Goal: Communication & Community: Answer question/provide support

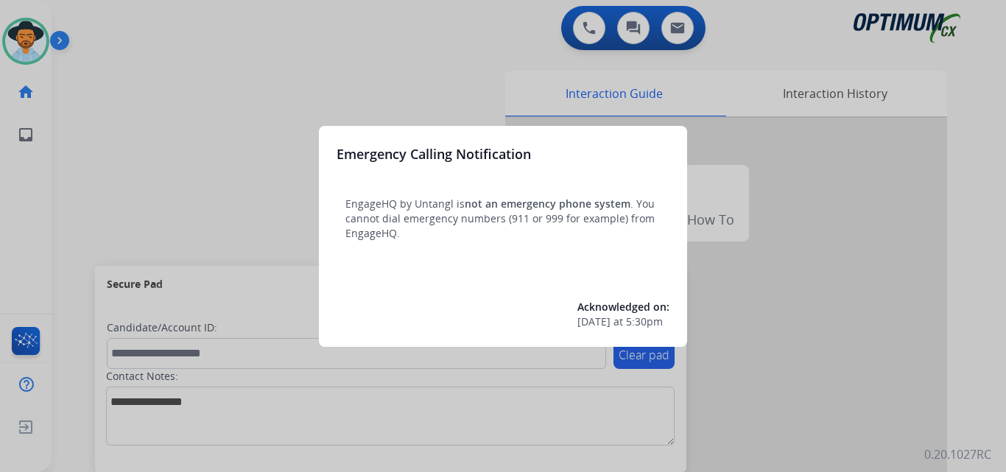
click at [239, 134] on div at bounding box center [503, 236] width 1006 height 472
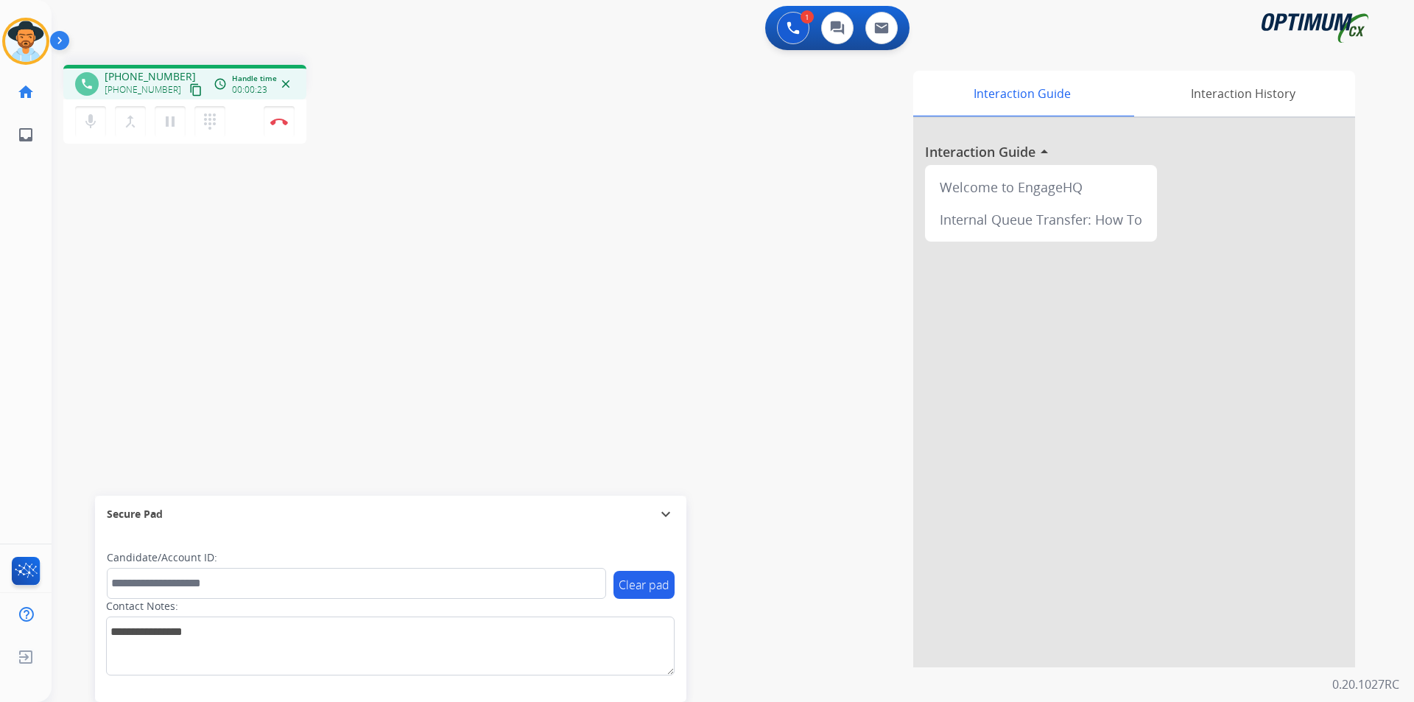
click at [139, 77] on span "+14013682802" at bounding box center [150, 76] width 91 height 15
copy span "14013682802"
click at [172, 119] on mat-icon "pause" at bounding box center [170, 122] width 18 height 18
click at [174, 121] on mat-icon "play_arrow" at bounding box center [170, 122] width 18 height 18
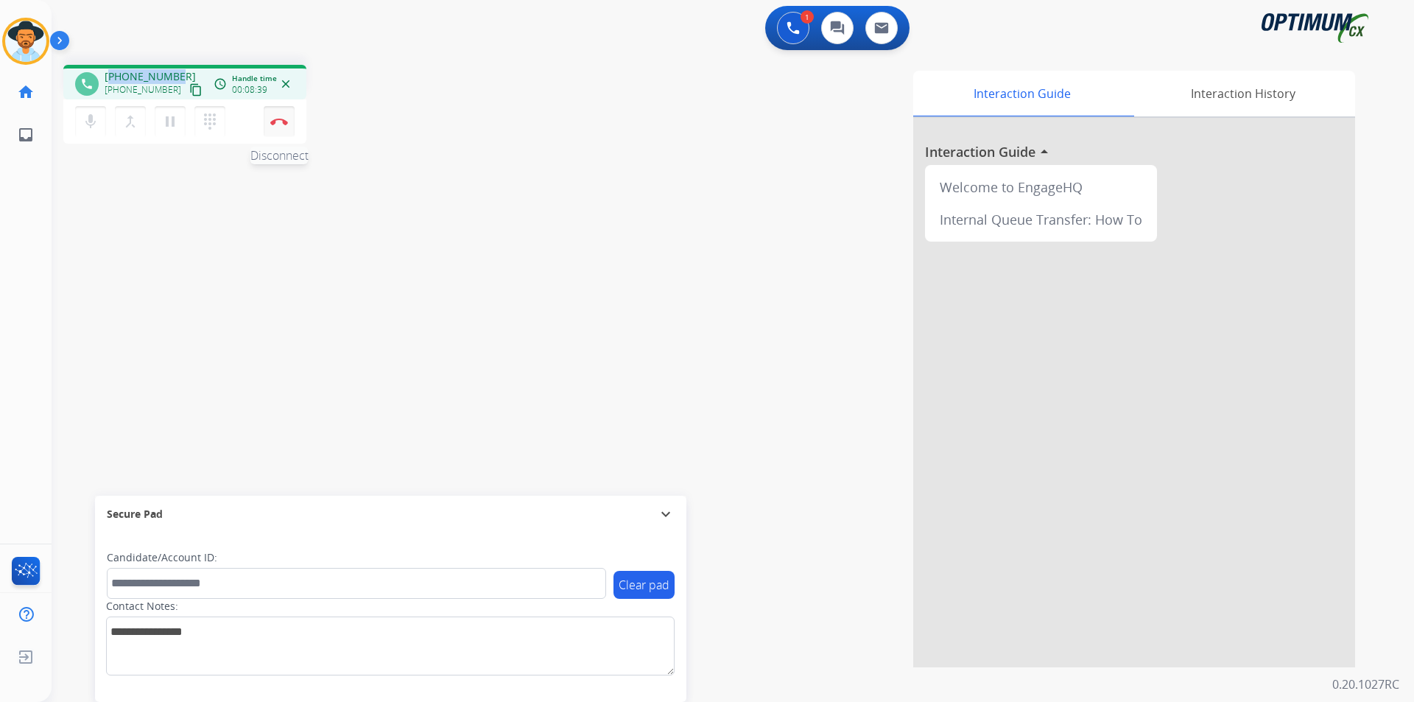
click at [275, 124] on img at bounding box center [279, 121] width 18 height 7
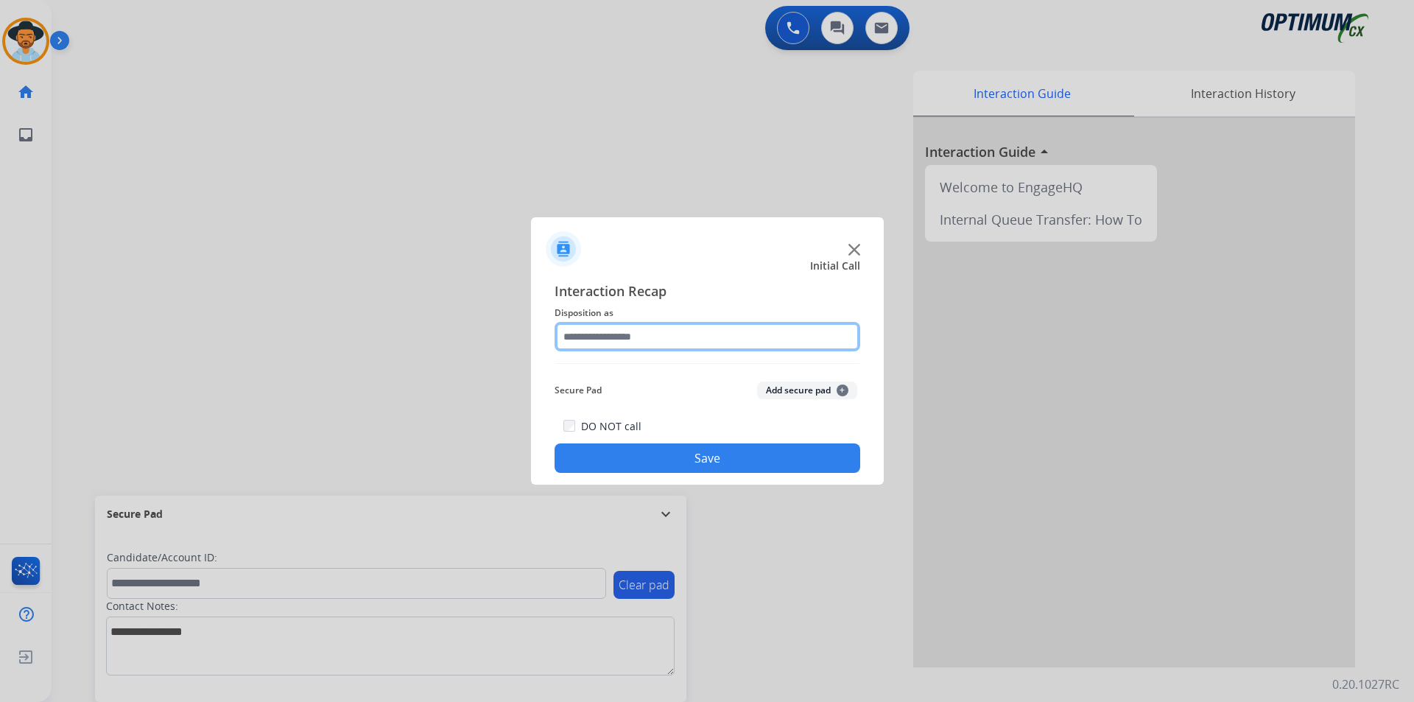
click at [707, 333] on input "text" at bounding box center [707, 336] width 306 height 29
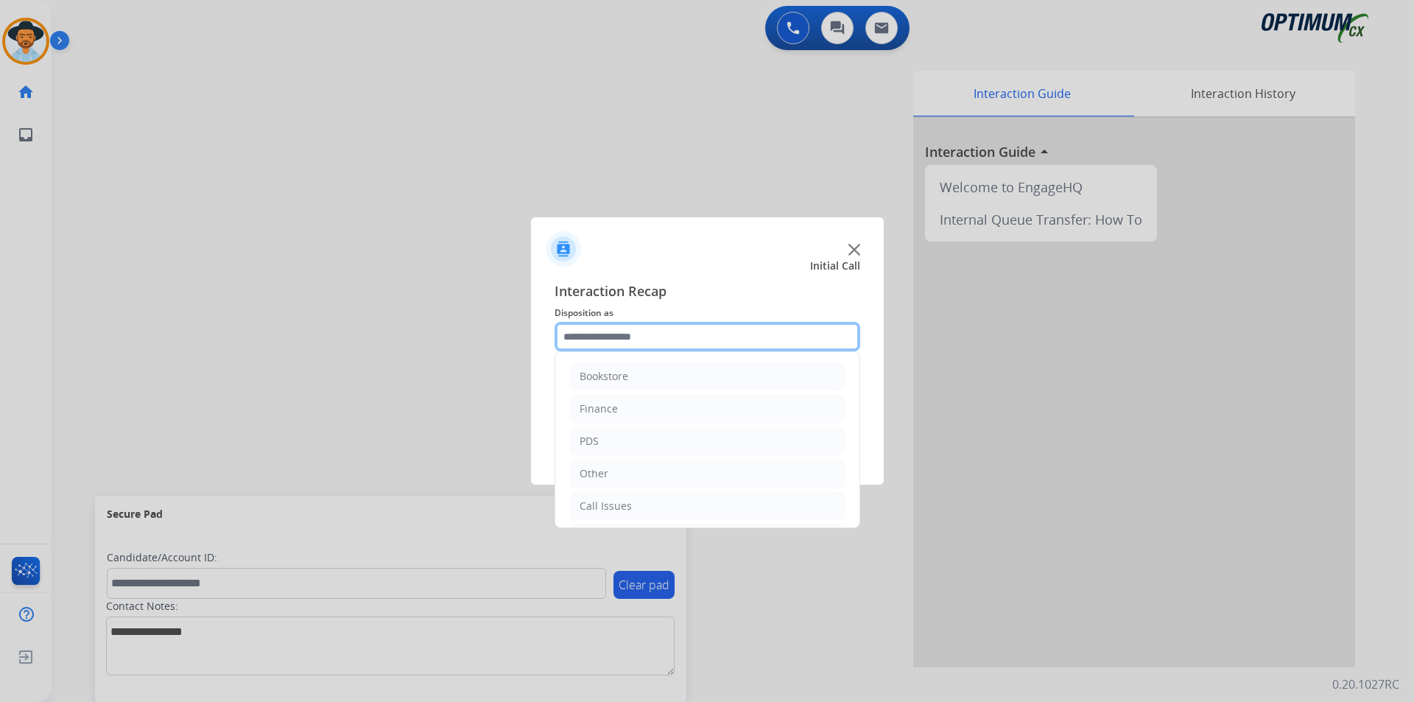
scroll to position [100, 0]
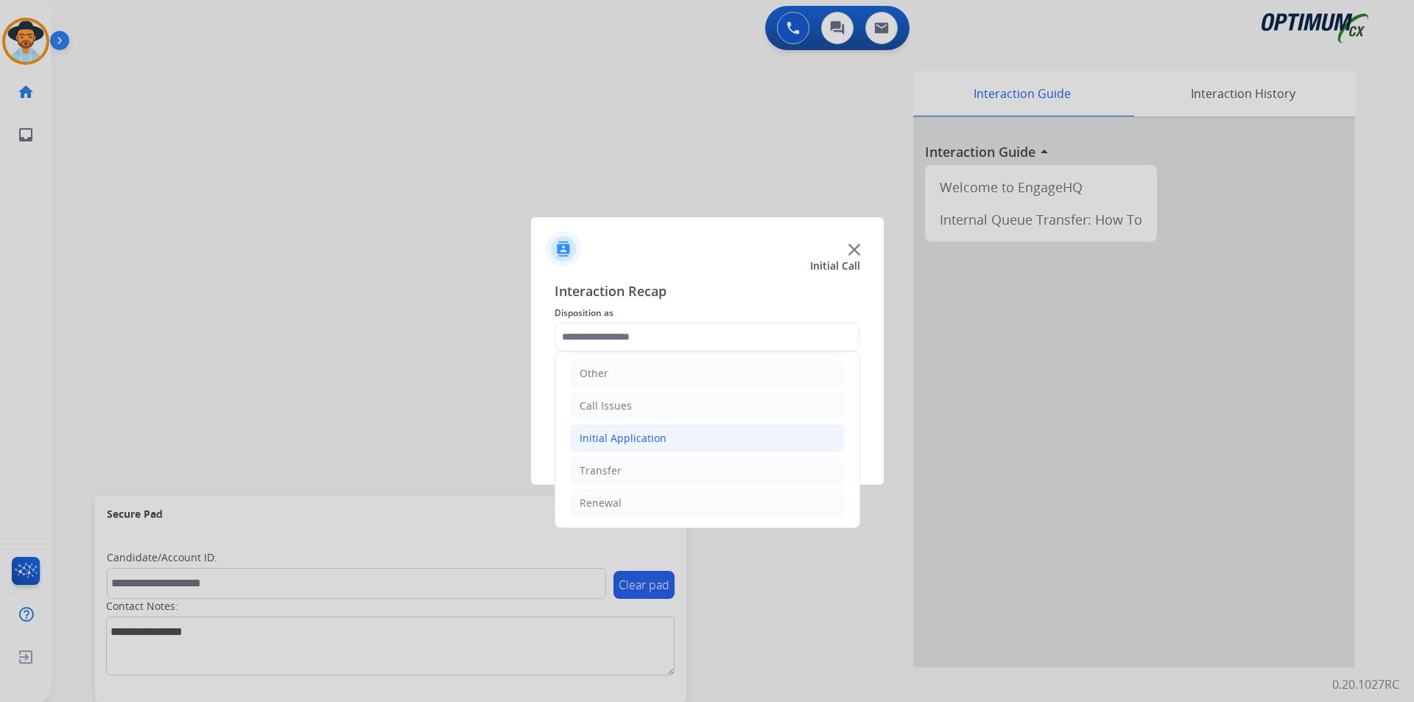
click at [671, 442] on li "Initial Application" at bounding box center [707, 438] width 275 height 28
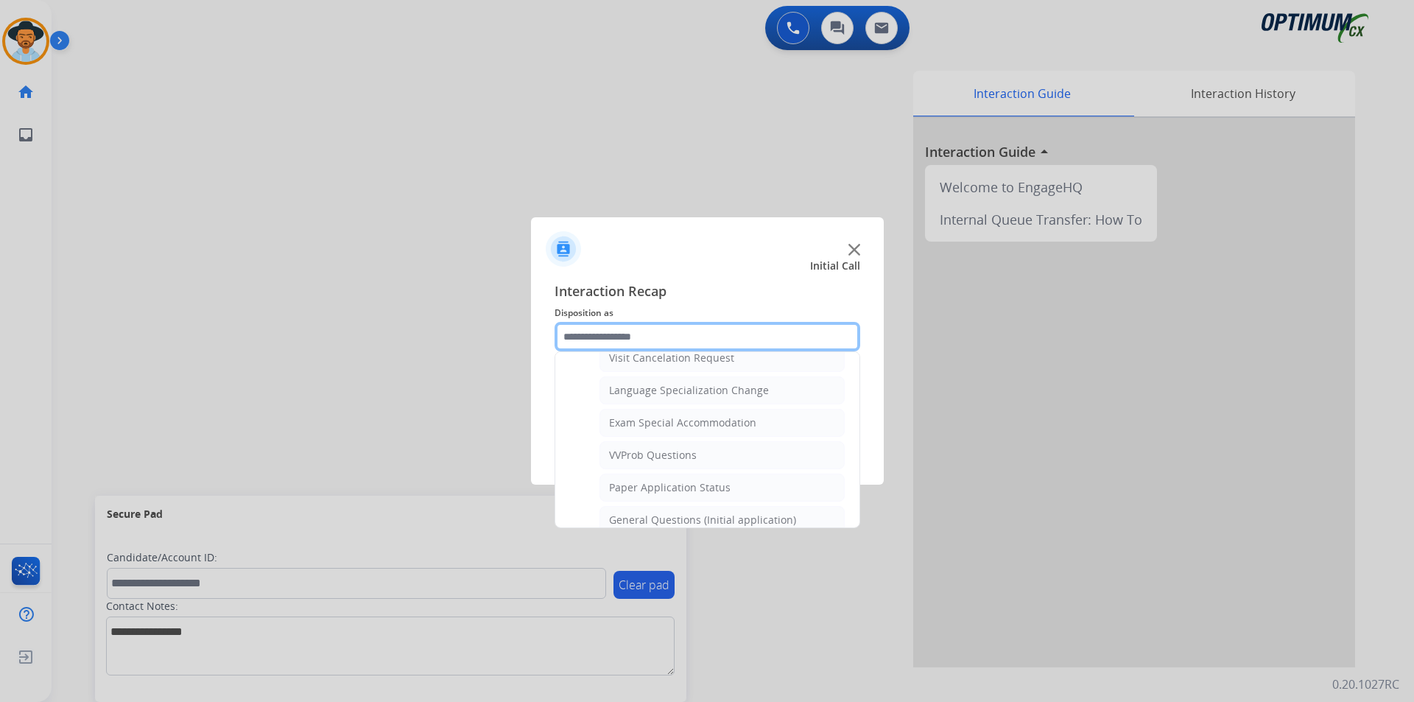
scroll to position [836, 0]
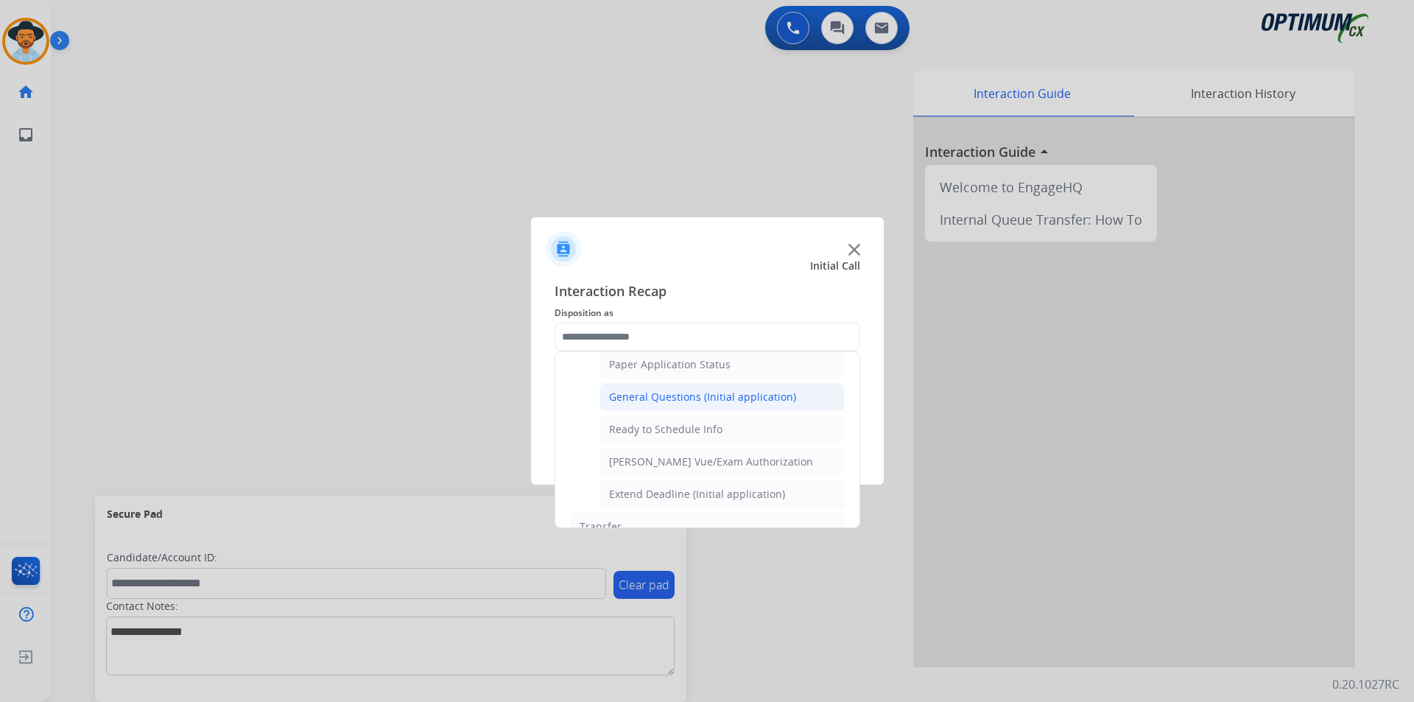
click at [718, 404] on div "General Questions (Initial application)" at bounding box center [702, 396] width 187 height 15
type input "**********"
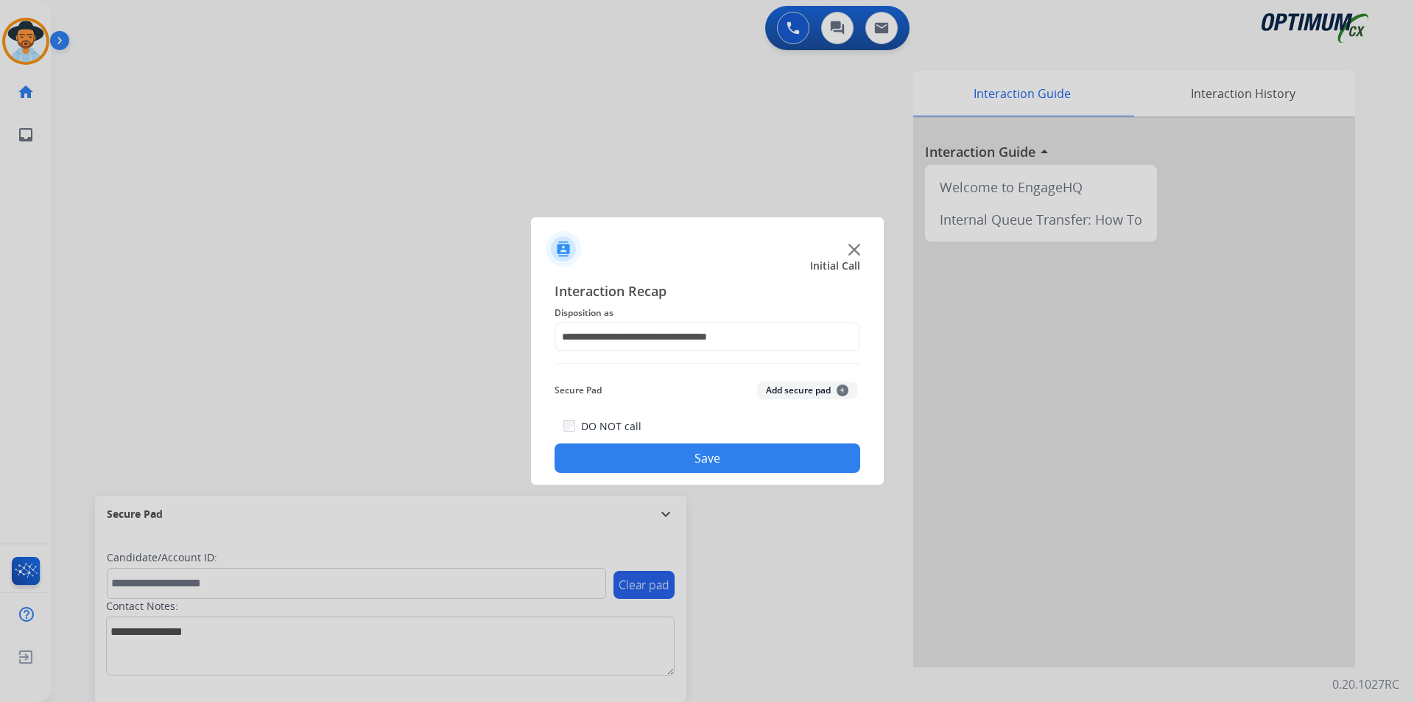
click at [662, 462] on button "Save" at bounding box center [707, 457] width 306 height 29
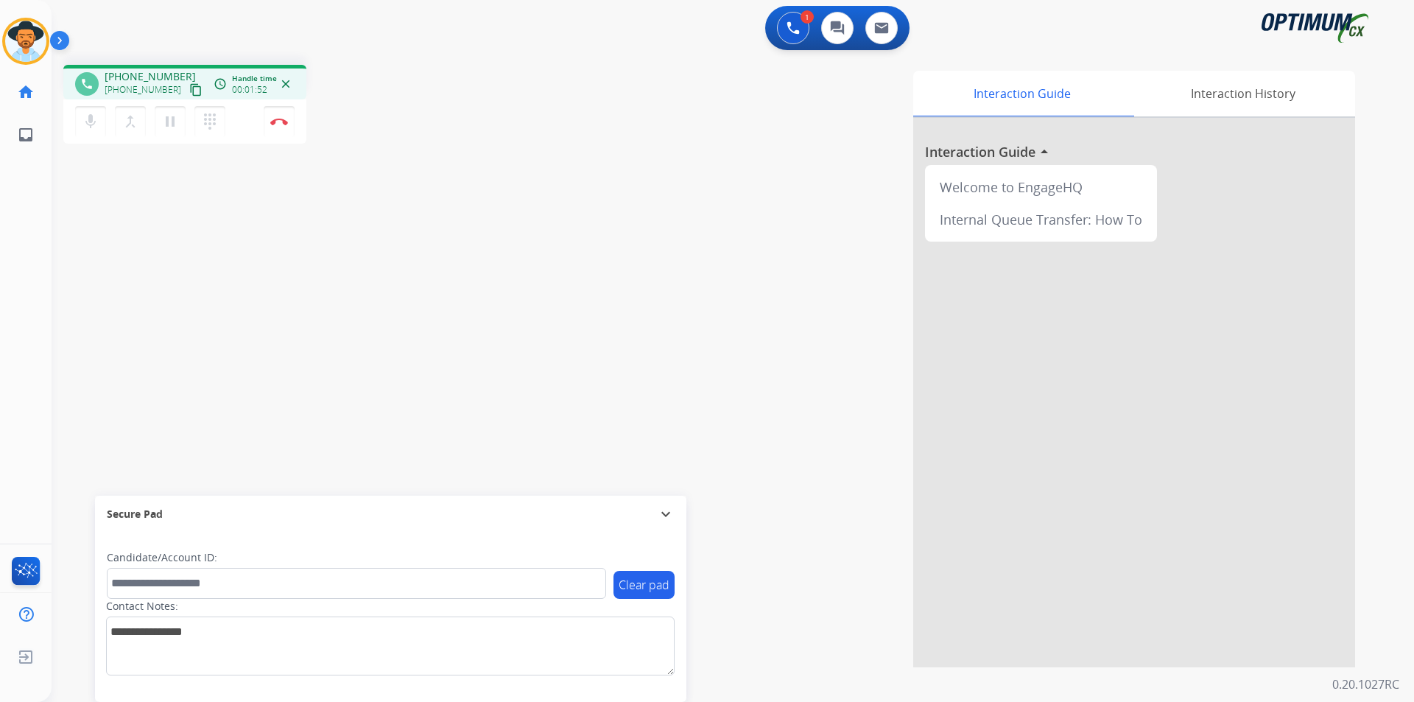
click at [171, 69] on span "+17872108557" at bounding box center [150, 76] width 91 height 15
click at [153, 72] on span "+17872108557" at bounding box center [150, 76] width 91 height 15
copy span "17872108557"
click at [158, 78] on span "+17872108557" at bounding box center [150, 76] width 91 height 15
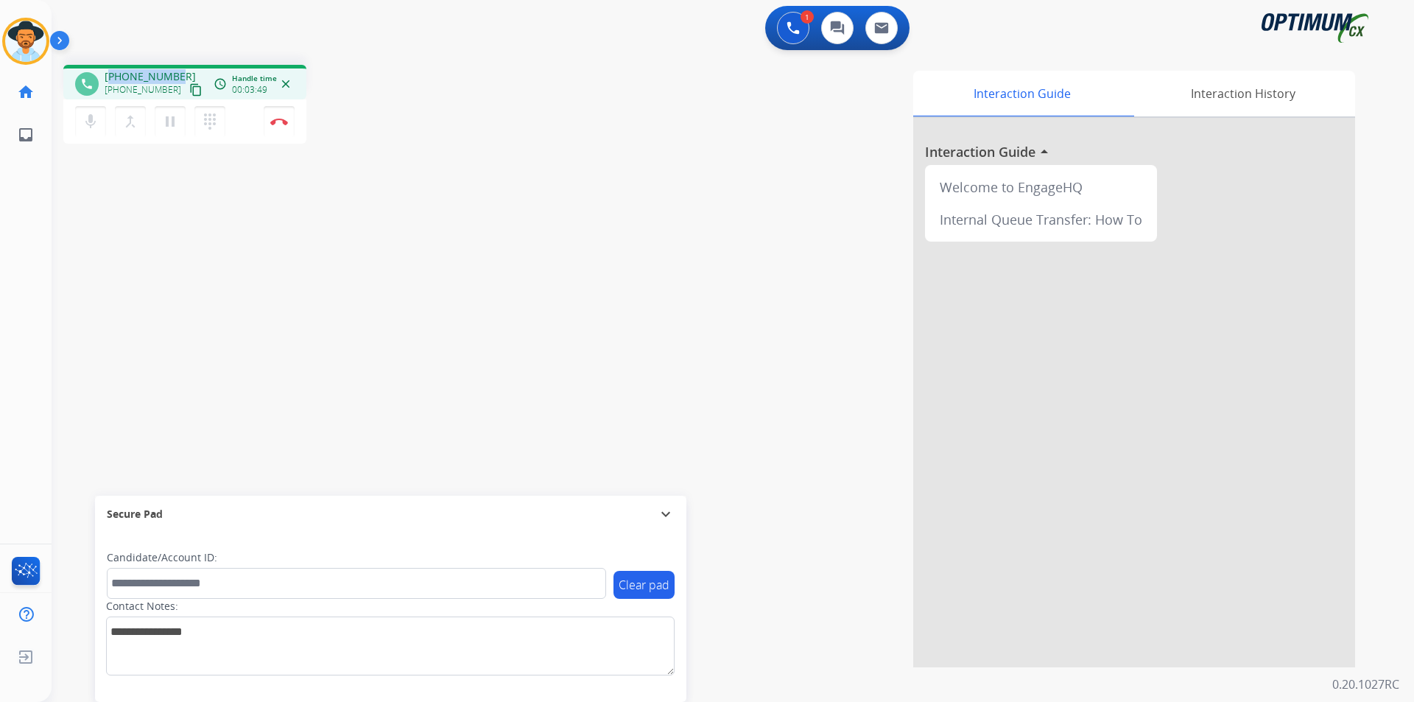
click at [158, 78] on span "+17872108557" at bounding box center [150, 76] width 91 height 15
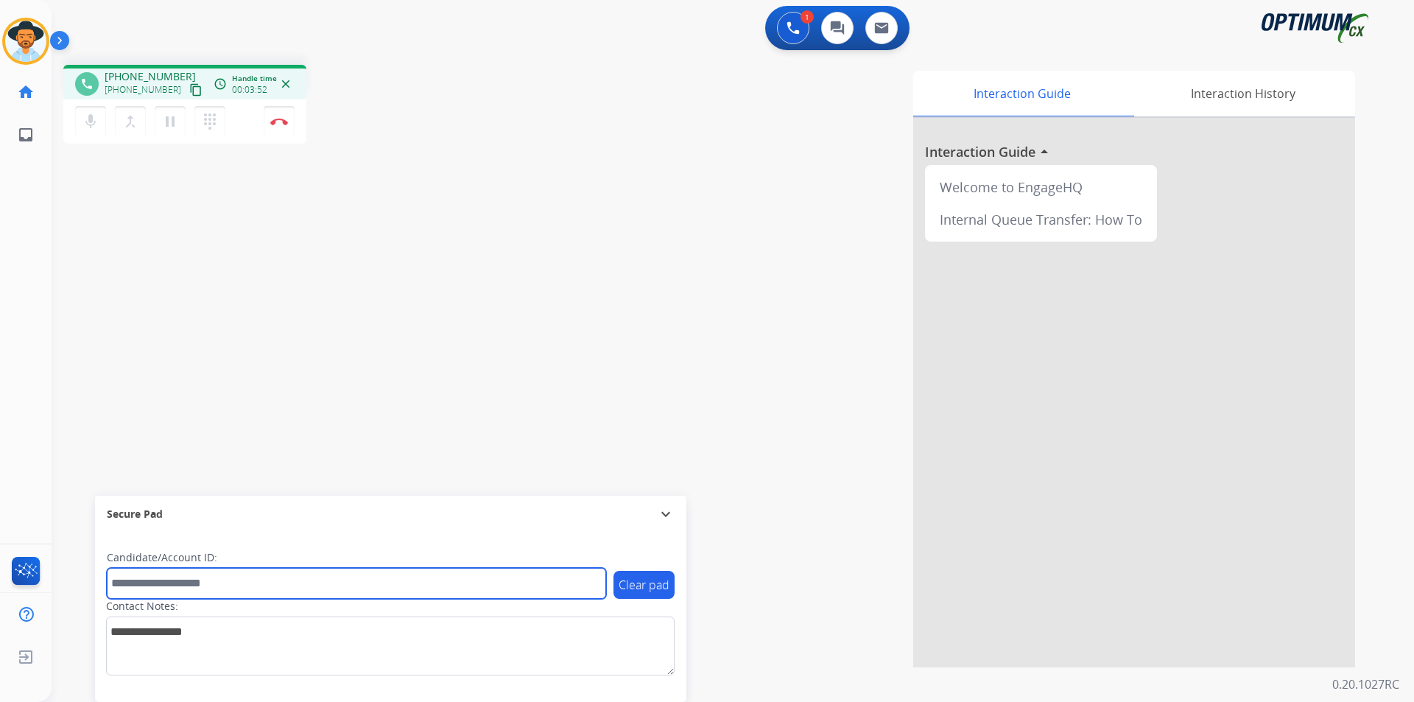
click at [240, 471] on input "text" at bounding box center [356, 583] width 499 height 31
paste input "**********"
click at [117, 471] on input "**********" at bounding box center [356, 583] width 499 height 31
type input "**********"
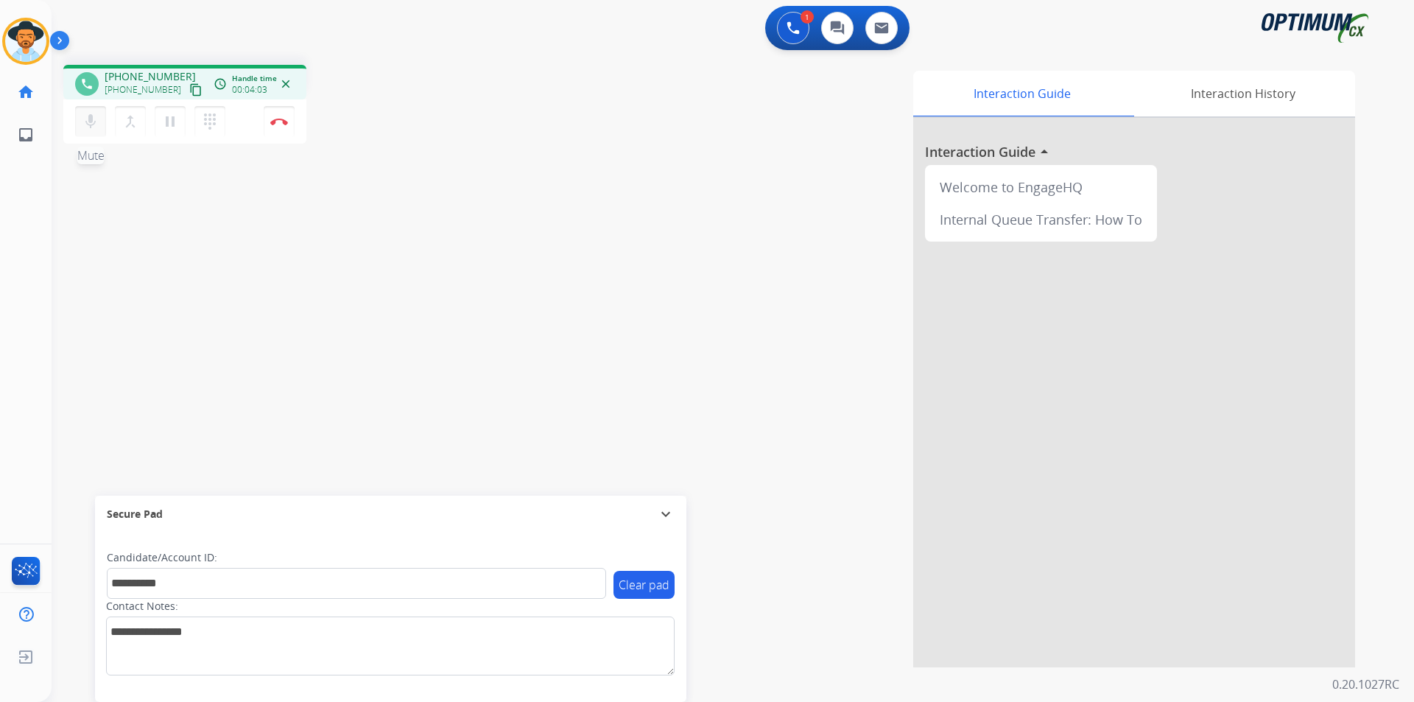
click at [85, 129] on mat-icon "mic" at bounding box center [91, 122] width 18 height 18
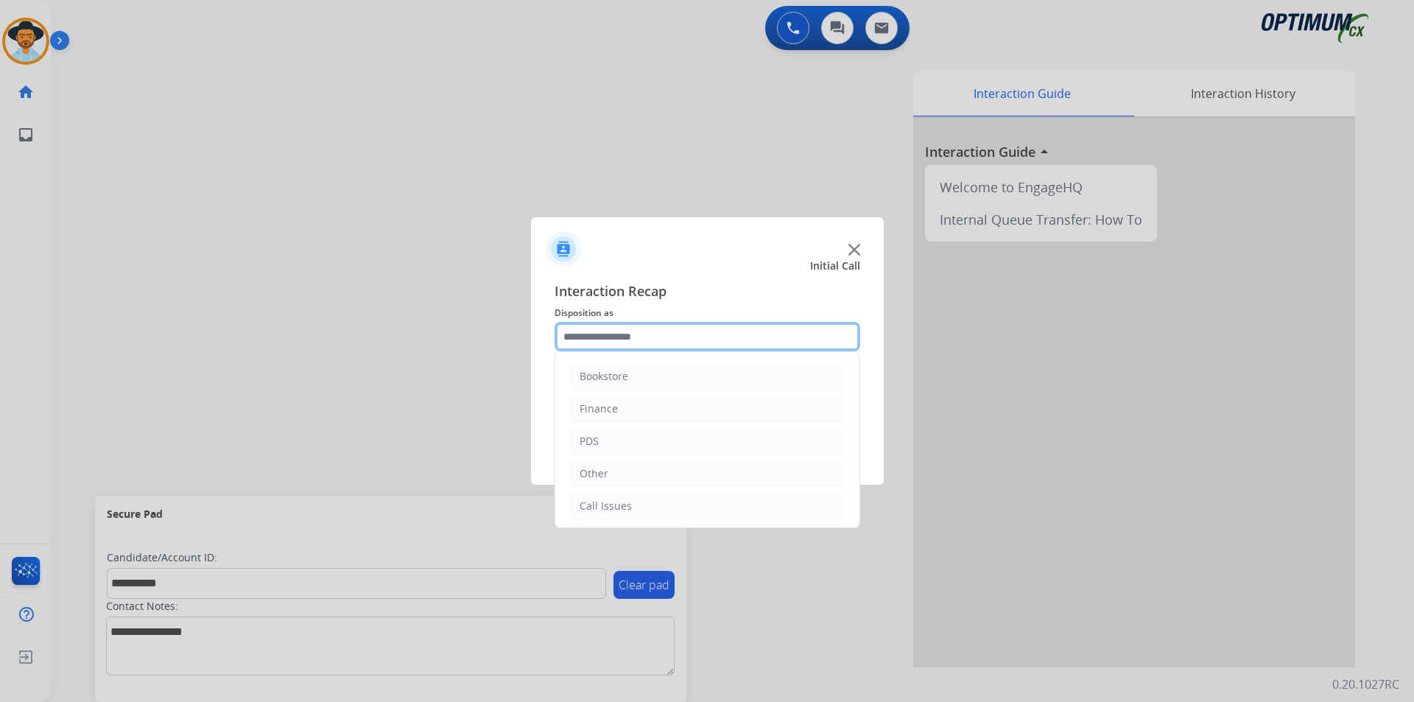
click at [657, 345] on input "text" at bounding box center [707, 336] width 306 height 29
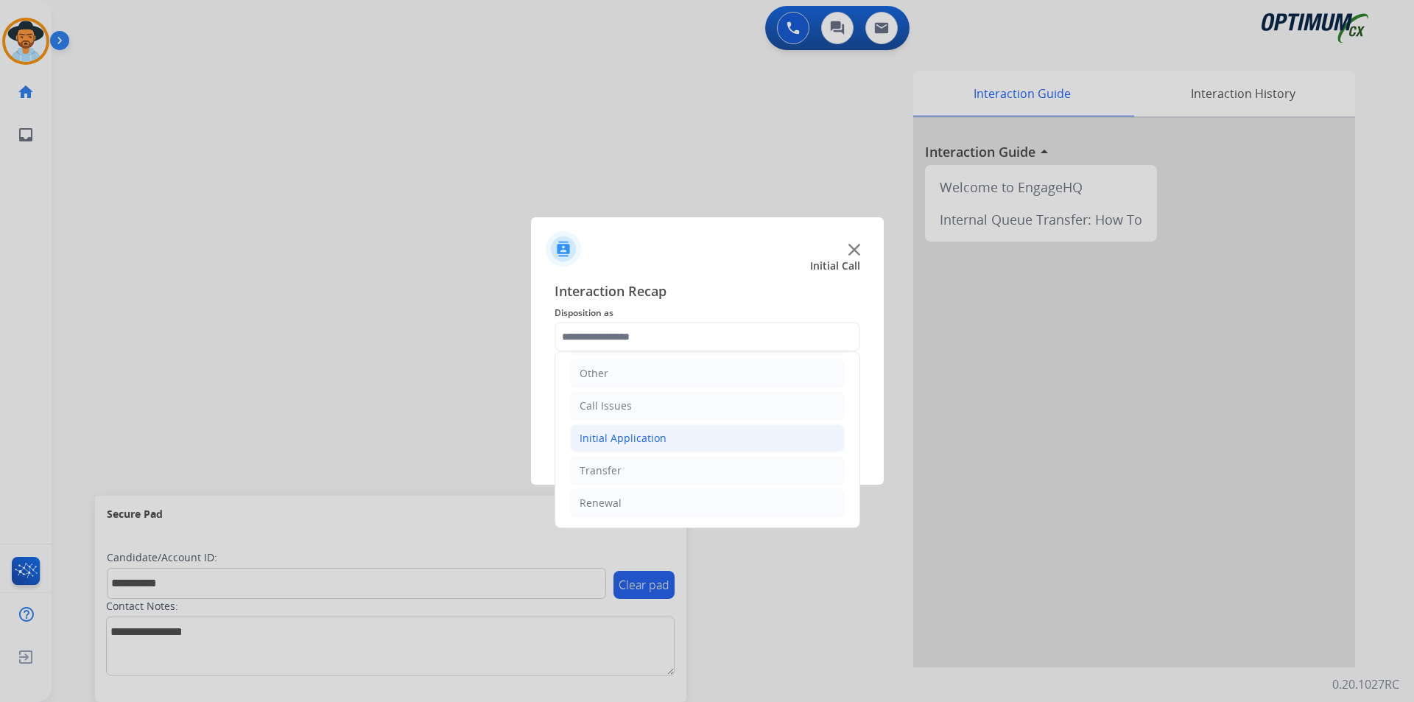
click at [648, 443] on div "Initial Application" at bounding box center [622, 438] width 87 height 15
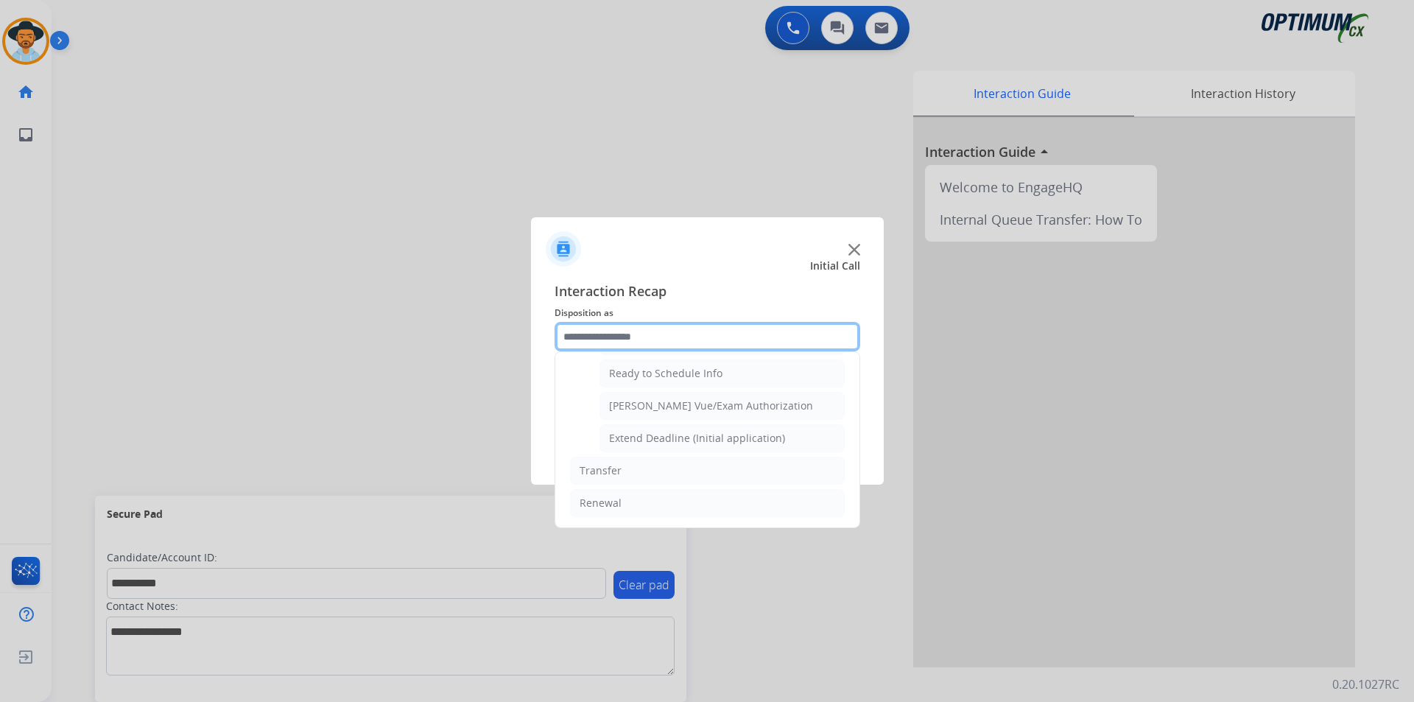
scroll to position [784, 0]
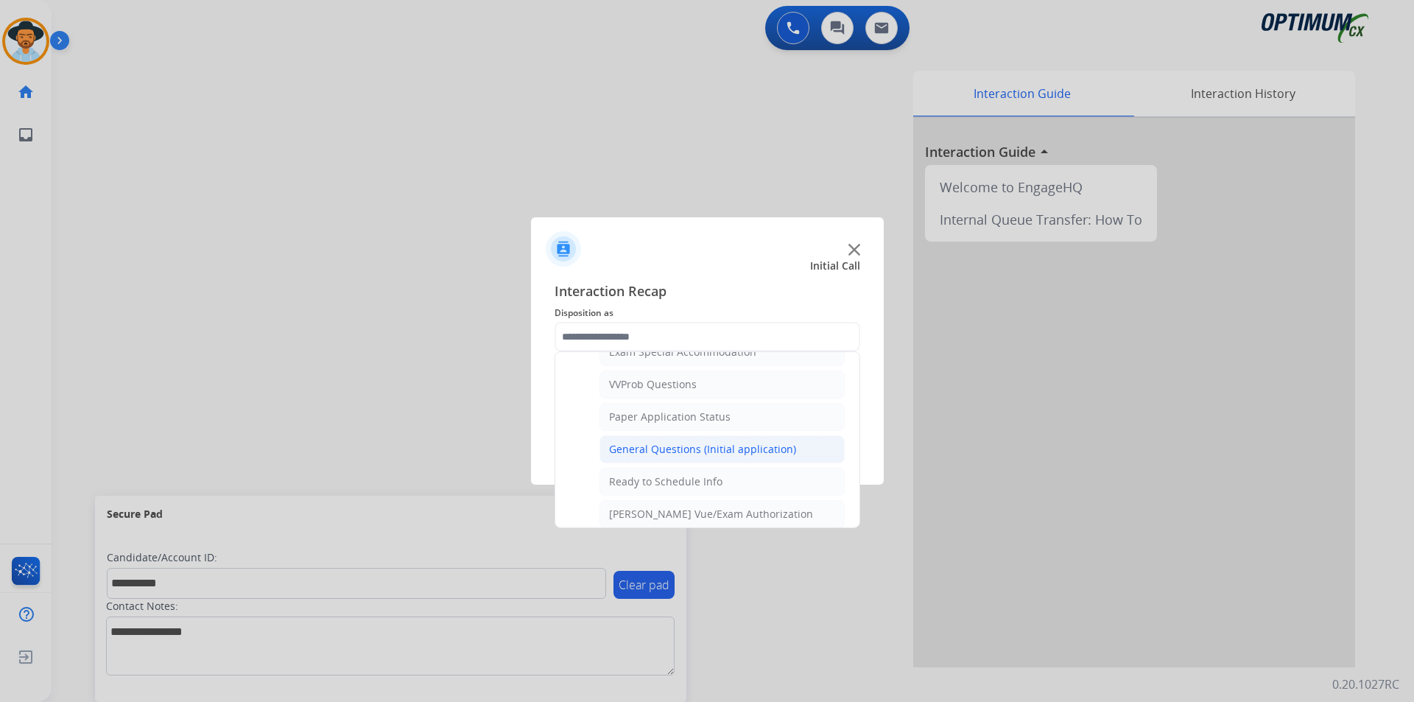
click at [671, 456] on div "General Questions (Initial application)" at bounding box center [702, 449] width 187 height 15
type input "**********"
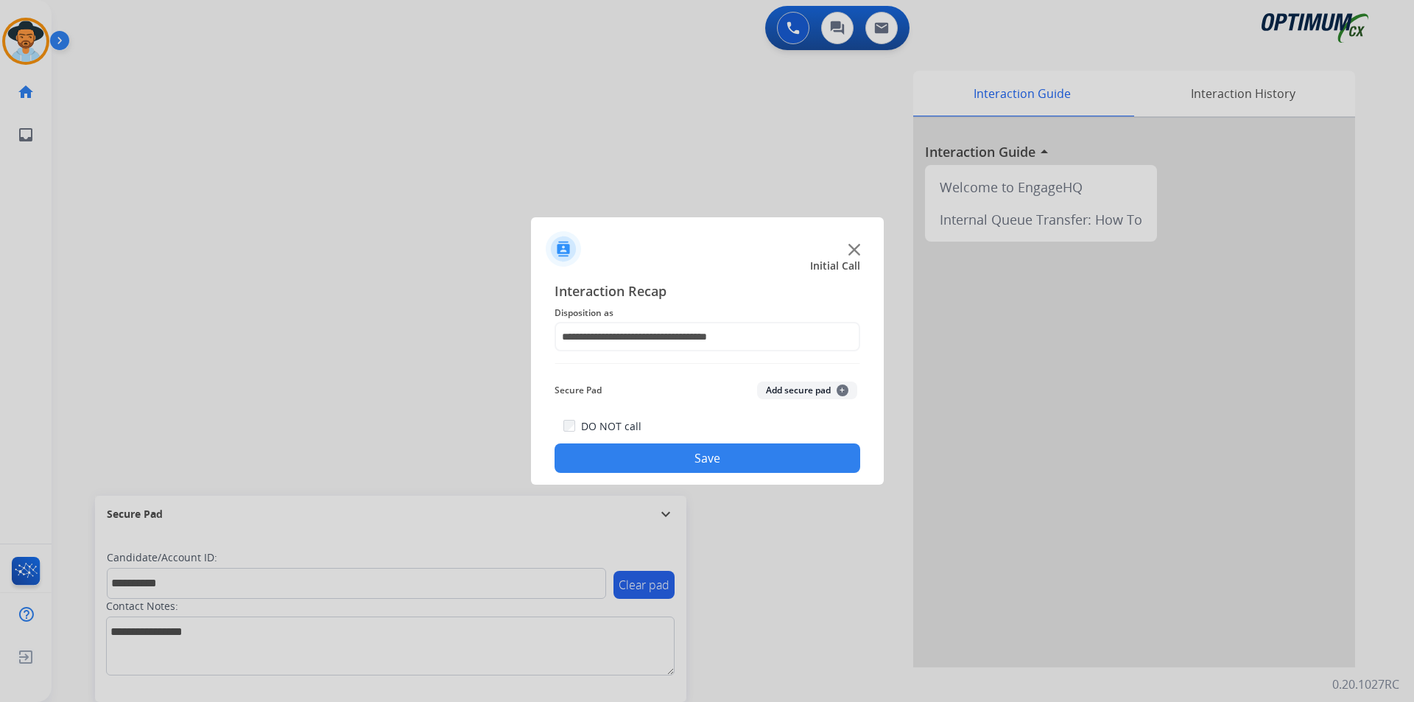
click at [666, 465] on button "Save" at bounding box center [707, 457] width 306 height 29
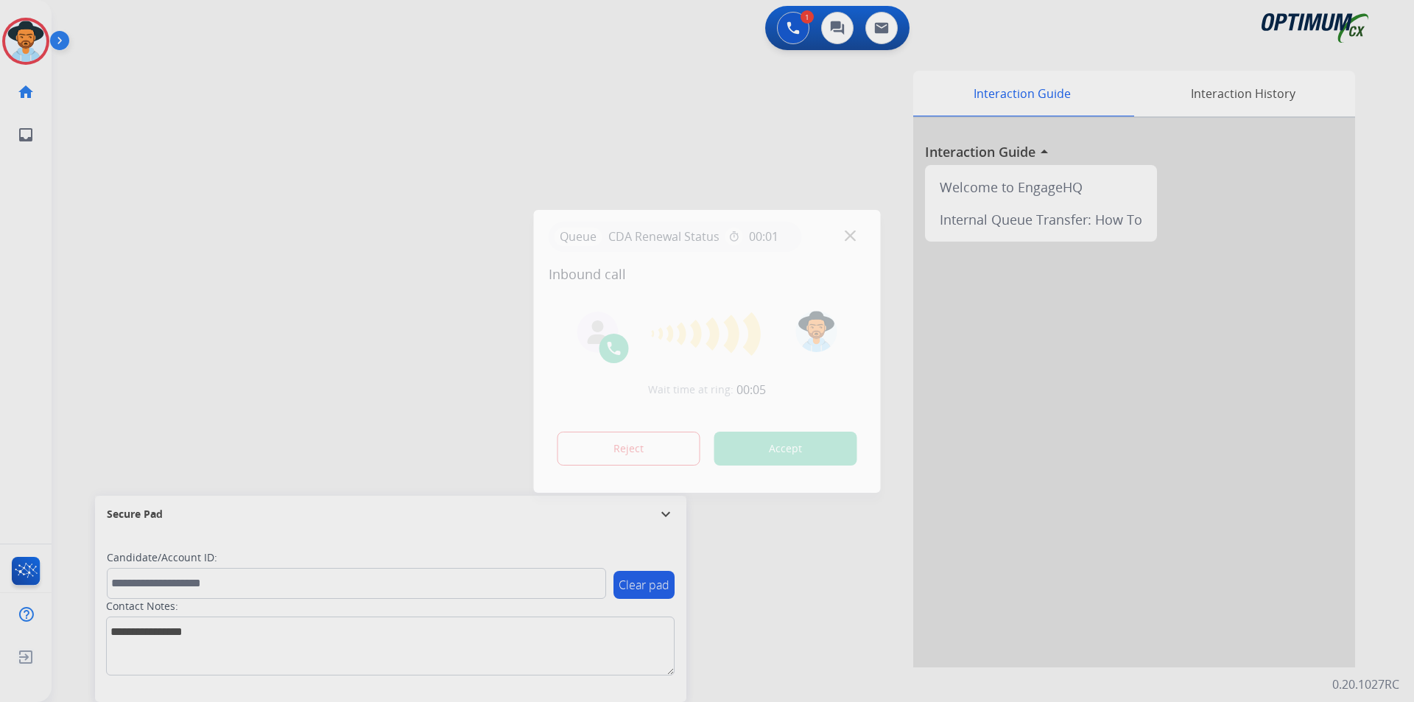
click at [621, 135] on div at bounding box center [707, 351] width 1414 height 702
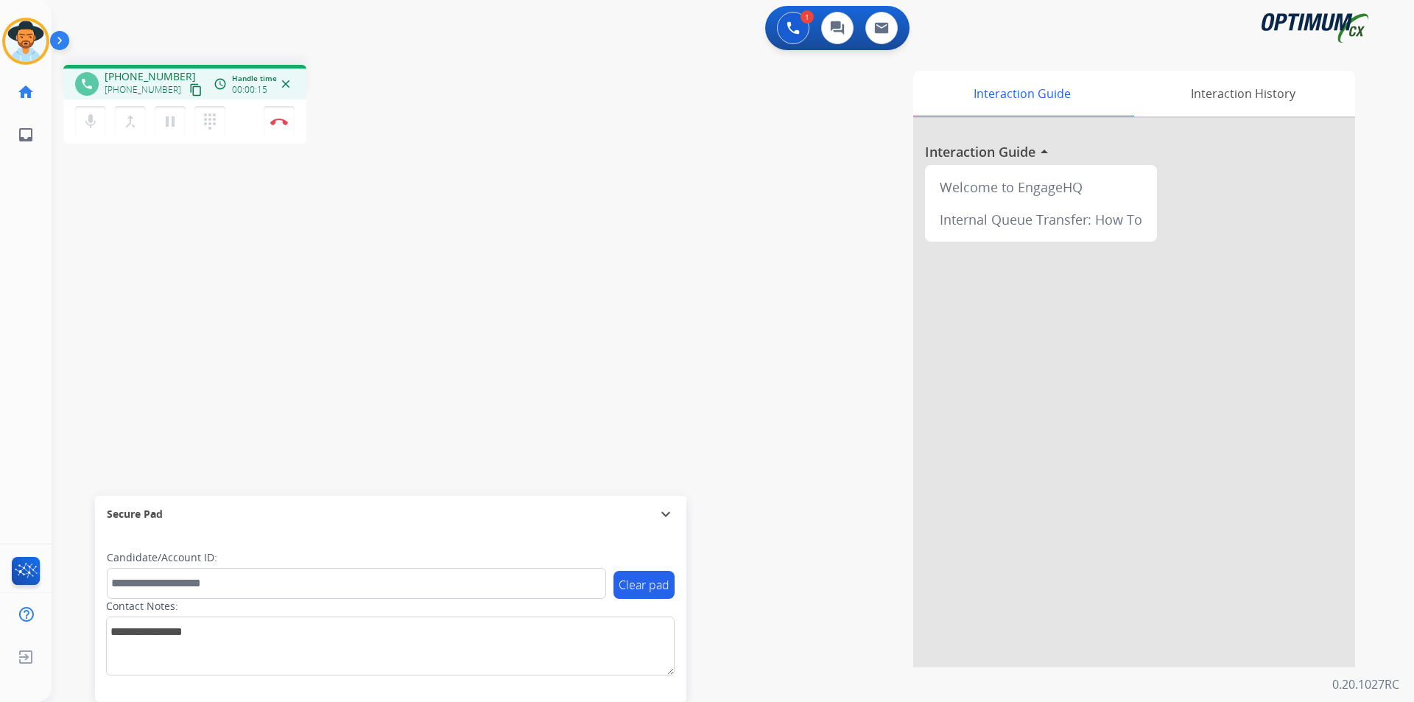
click at [154, 73] on span "+17187046836" at bounding box center [150, 76] width 91 height 15
copy span "17187046836"
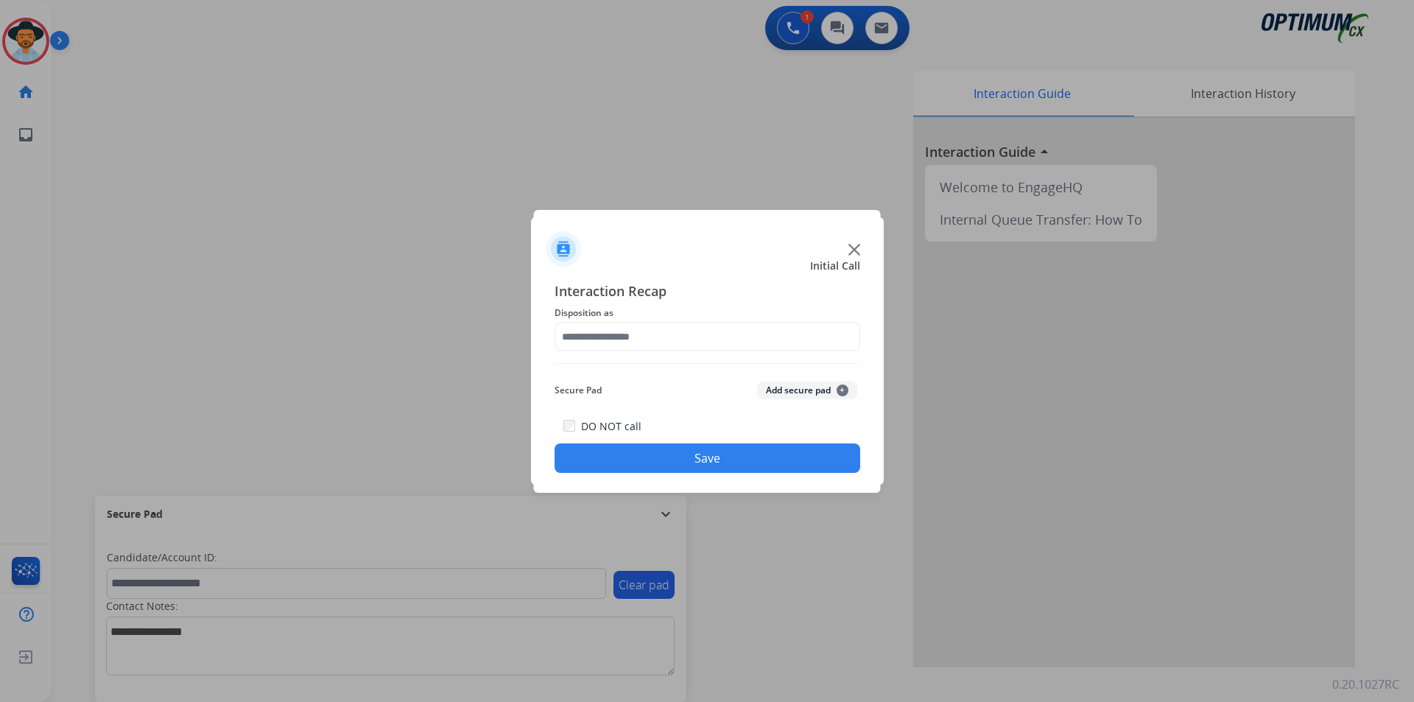
click at [566, 132] on div at bounding box center [707, 351] width 1414 height 702
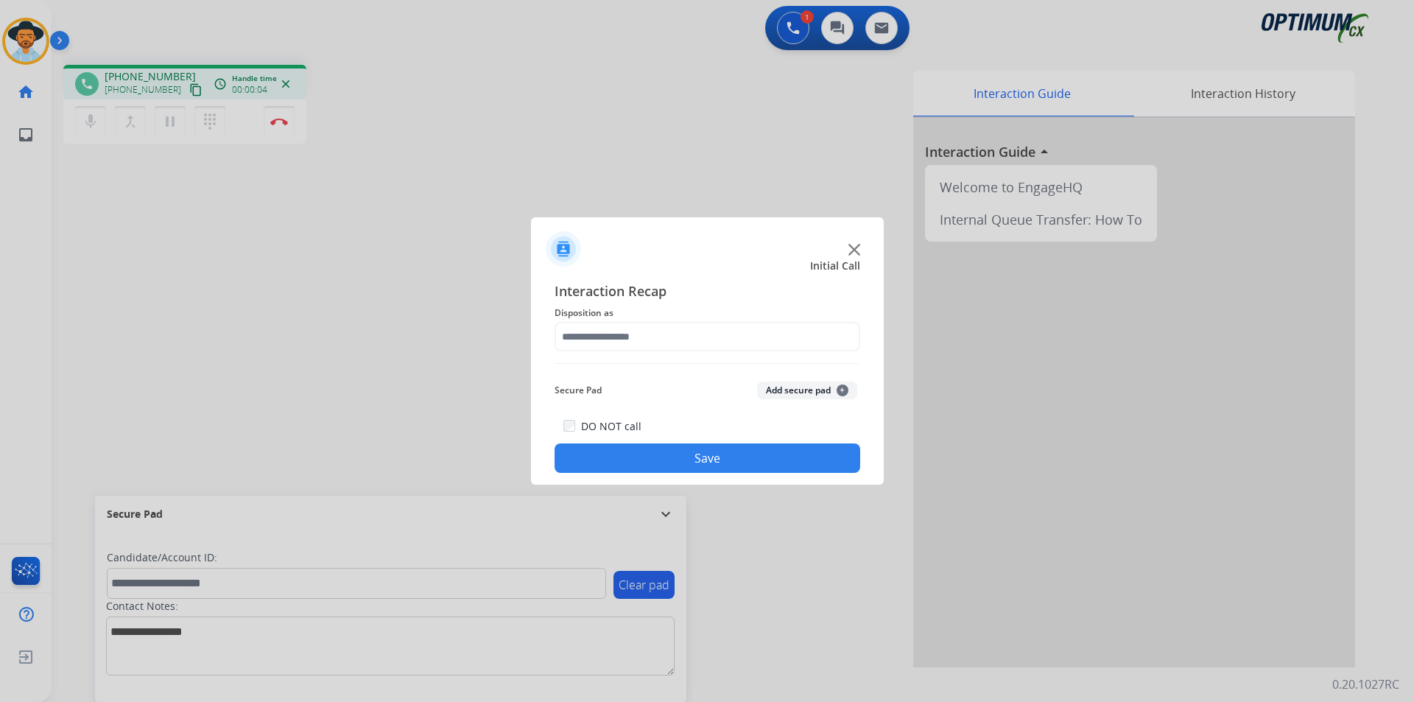
click at [855, 253] on img at bounding box center [854, 250] width 12 height 12
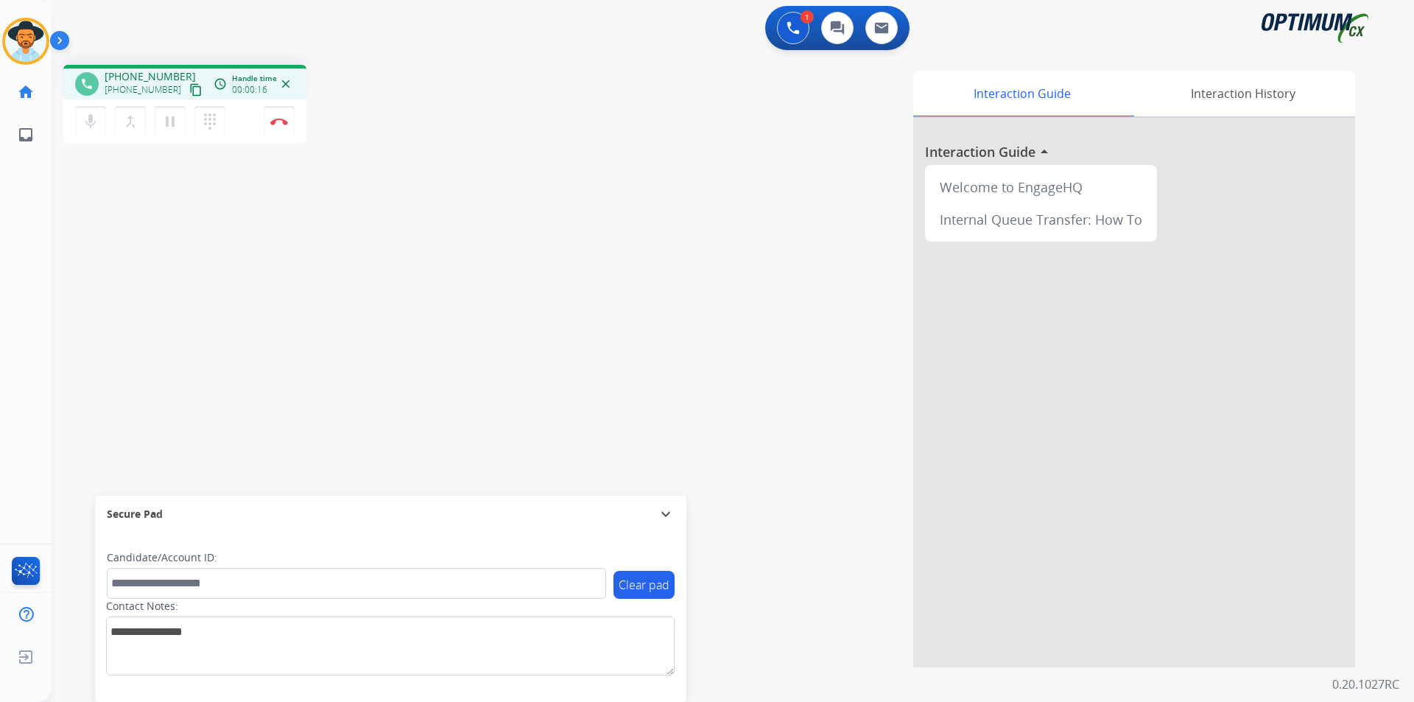
click at [149, 76] on span "+15018021419" at bounding box center [150, 76] width 91 height 15
copy span "15018021419"
click at [141, 77] on span "+15018021419" at bounding box center [150, 76] width 91 height 15
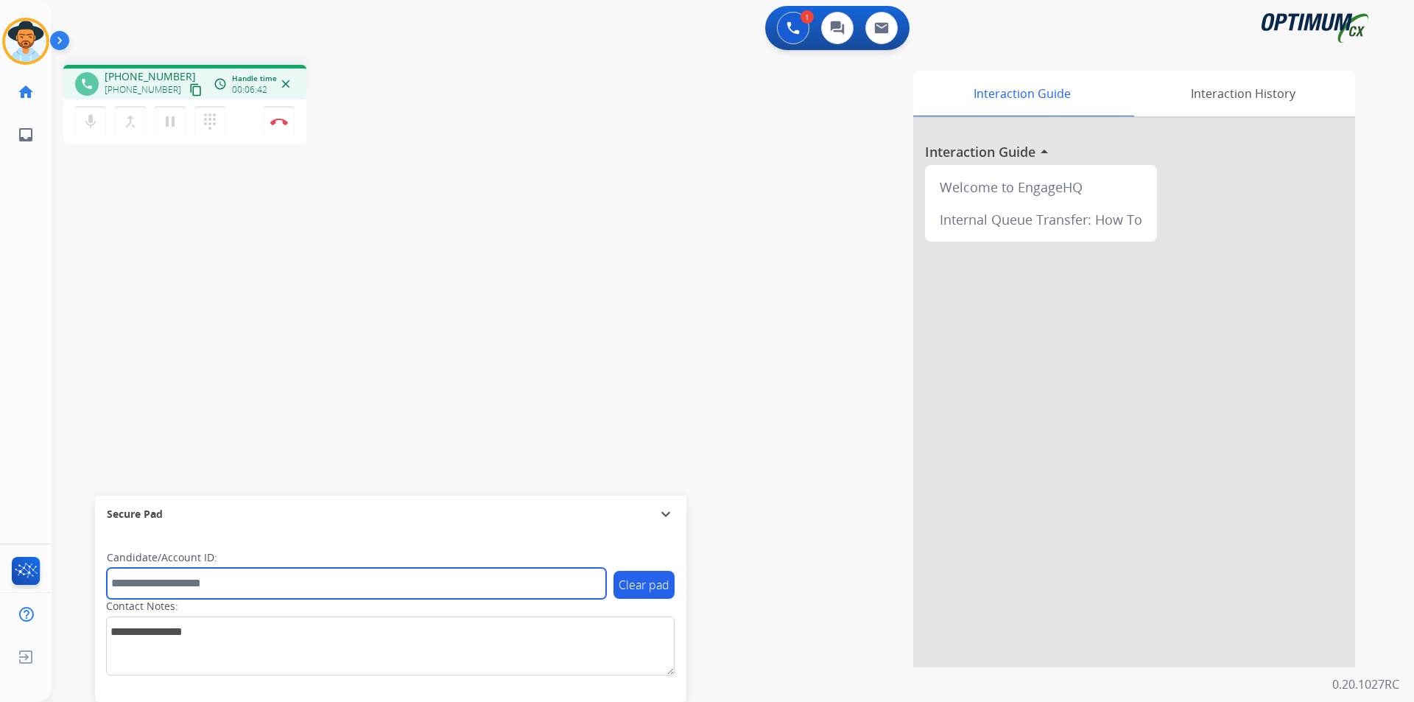
click at [279, 585] on input "text" at bounding box center [356, 583] width 499 height 31
paste input "**********"
type input "**********"
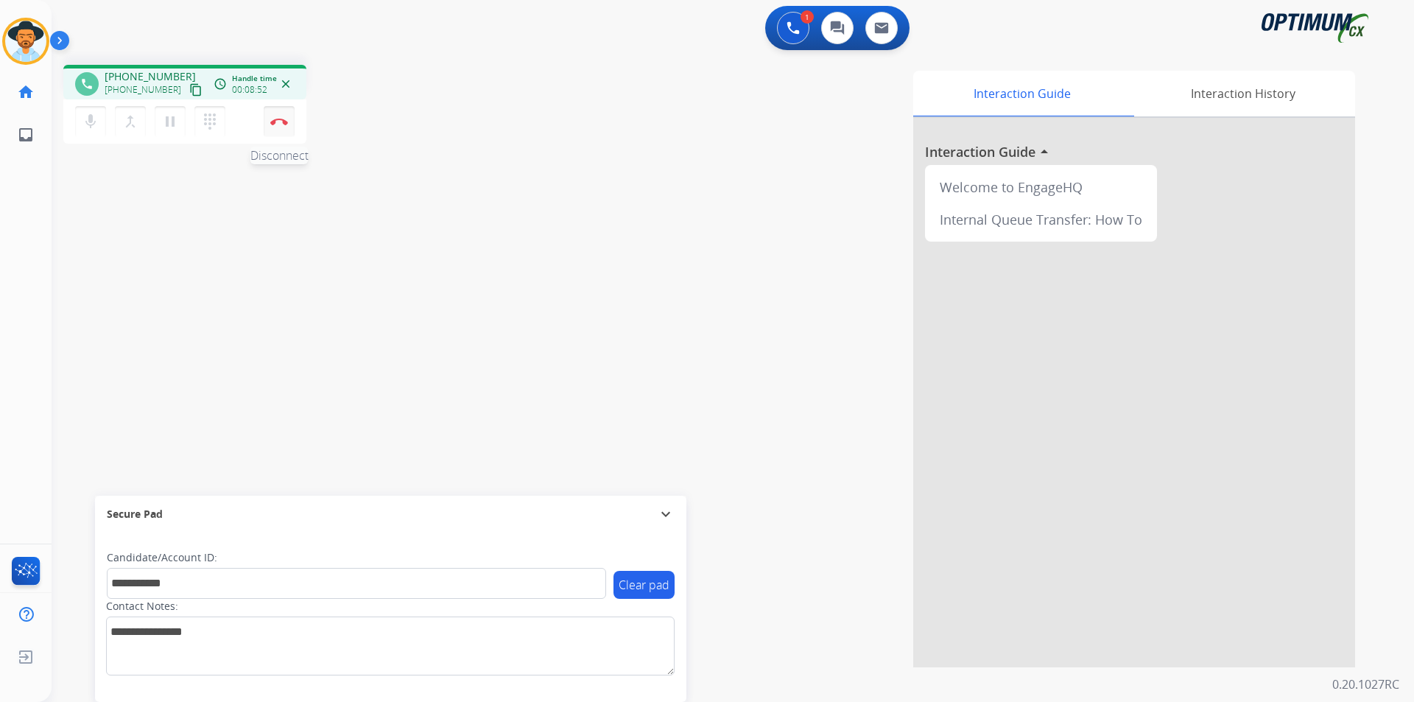
click at [278, 126] on button "Disconnect" at bounding box center [279, 121] width 31 height 31
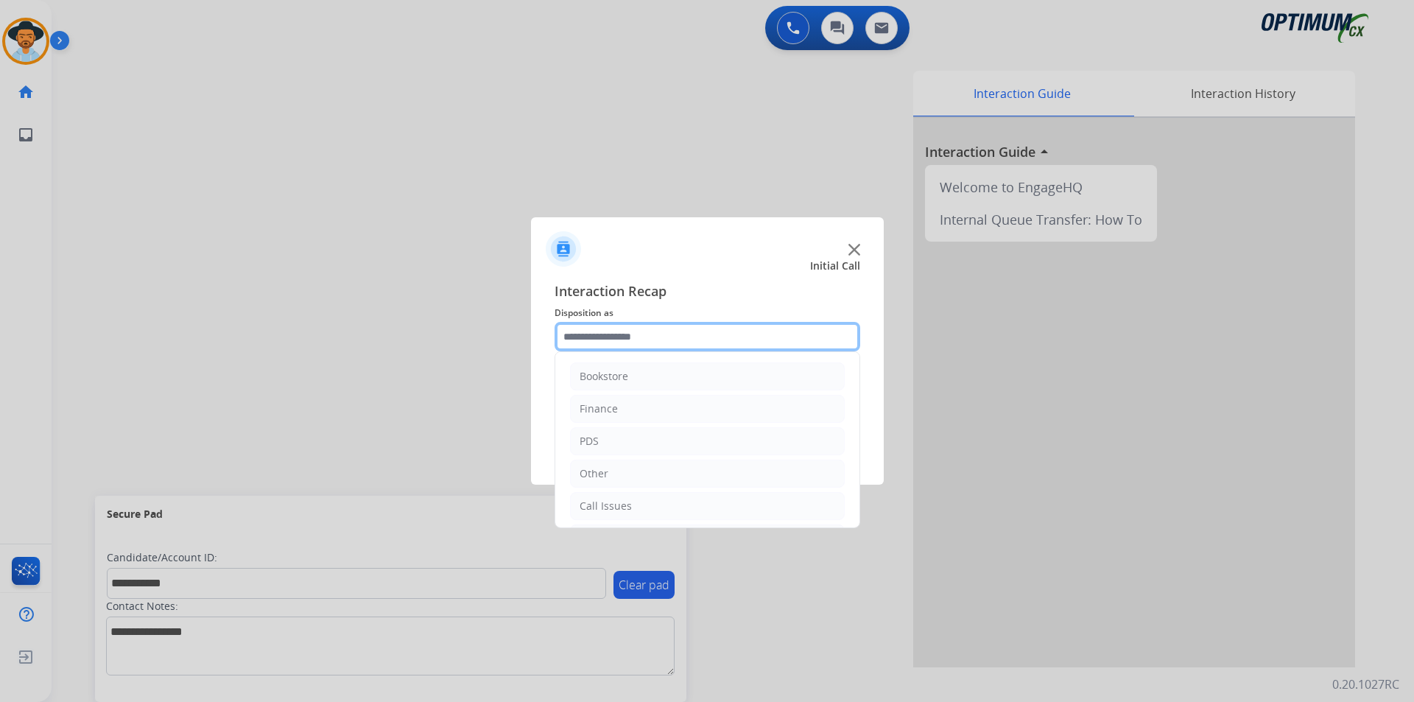
click at [662, 334] on input "text" at bounding box center [707, 336] width 306 height 29
click at [638, 433] on li "PDS" at bounding box center [707, 441] width 275 height 28
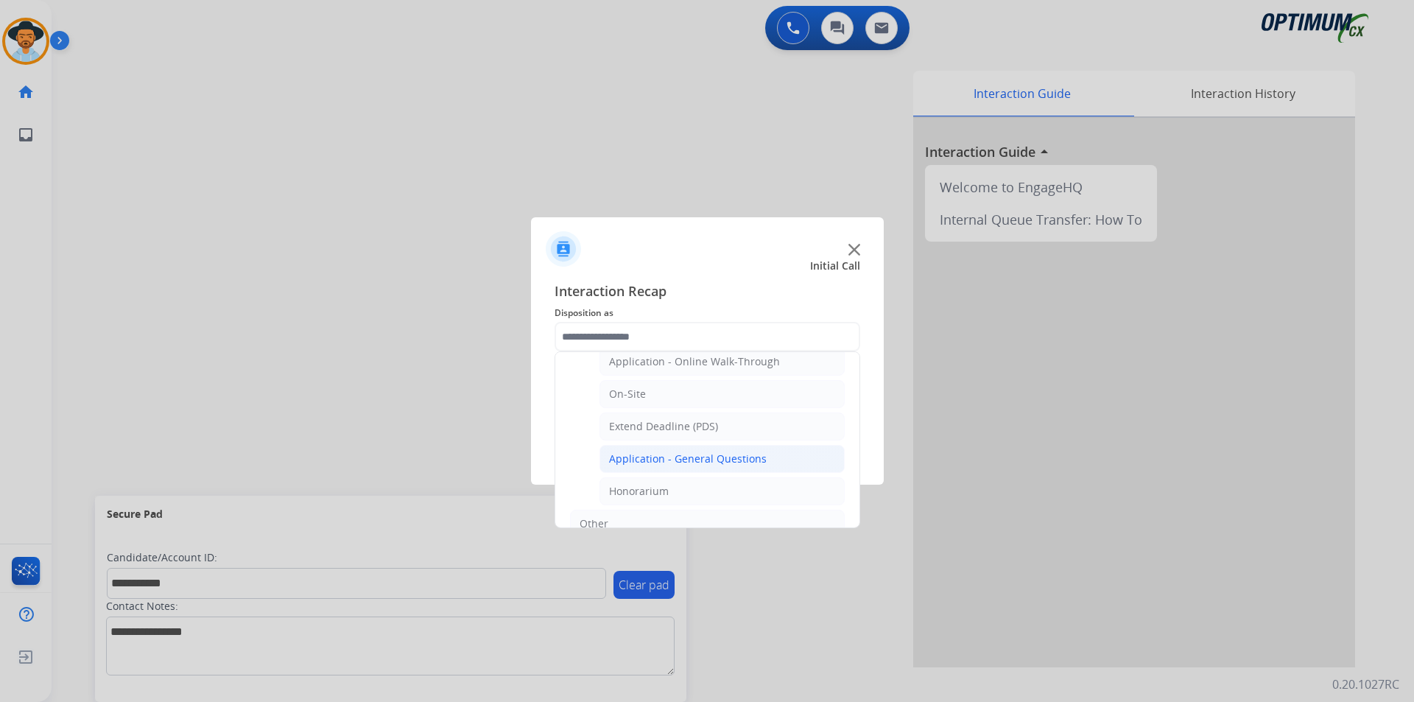
click at [652, 460] on div "Application - General Questions" at bounding box center [688, 458] width 158 height 15
type input "**********"
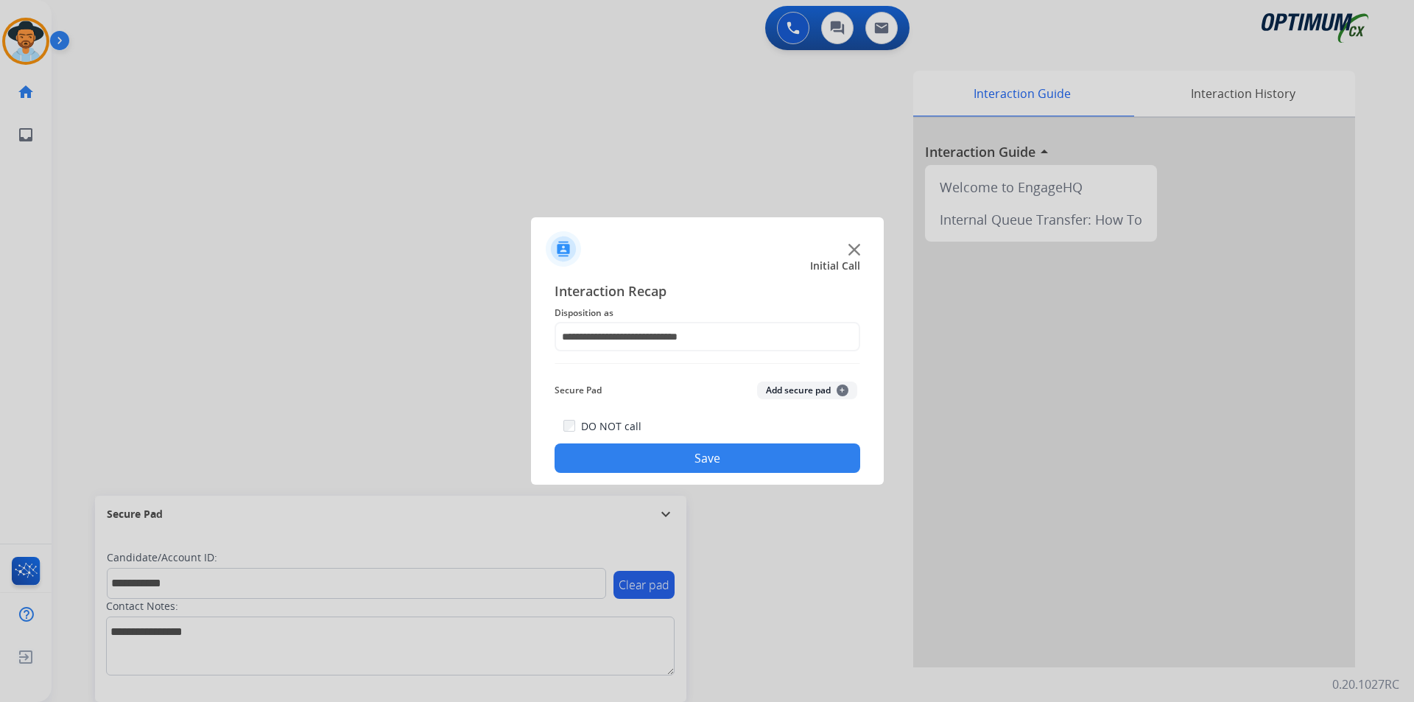
click at [645, 461] on button "Save" at bounding box center [707, 457] width 306 height 29
click at [358, 74] on div at bounding box center [707, 351] width 1414 height 702
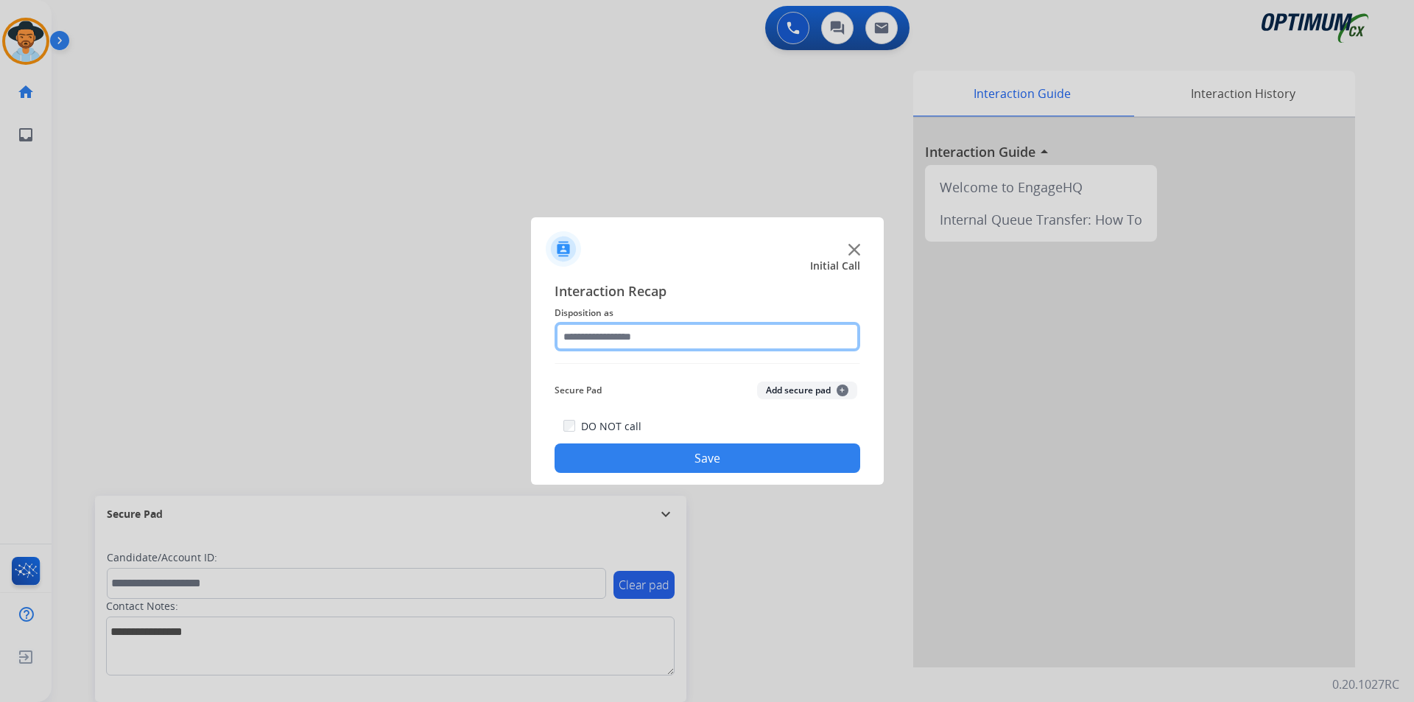
click at [696, 336] on input "text" at bounding box center [707, 336] width 306 height 29
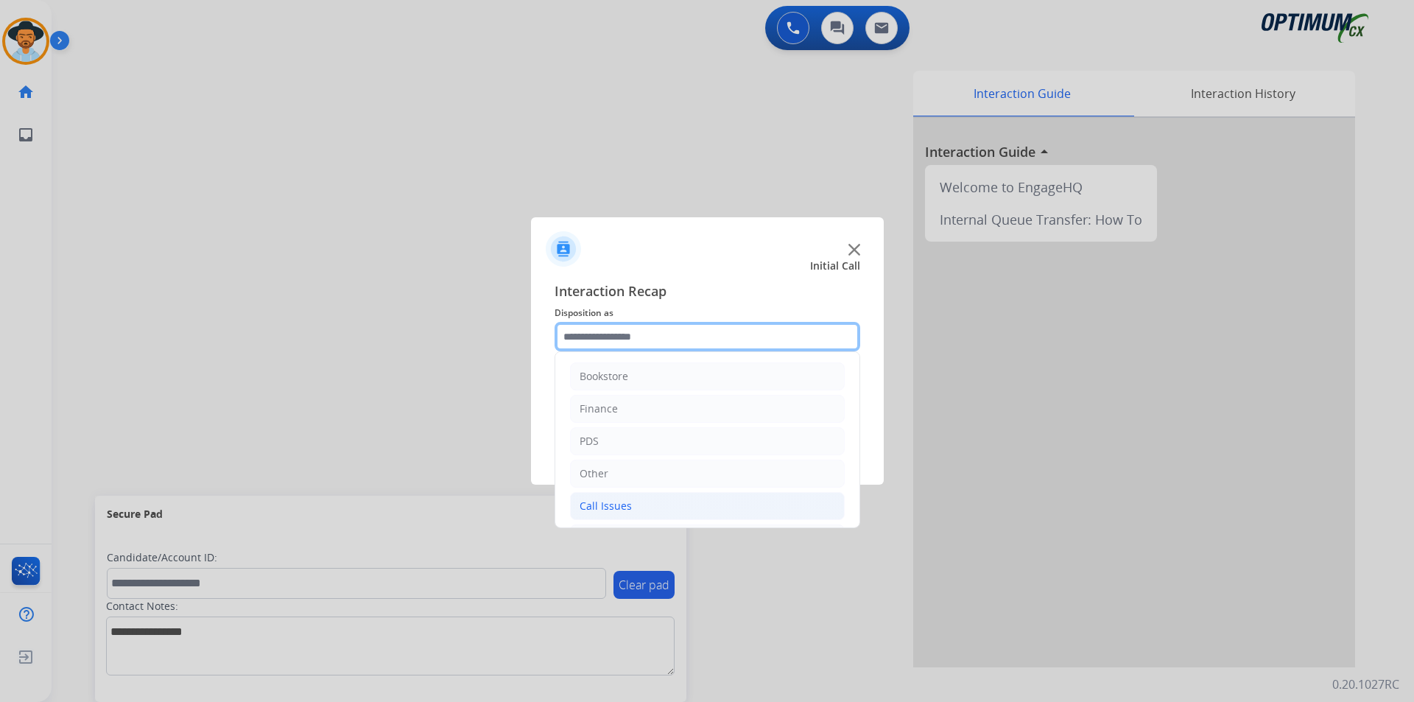
scroll to position [100, 0]
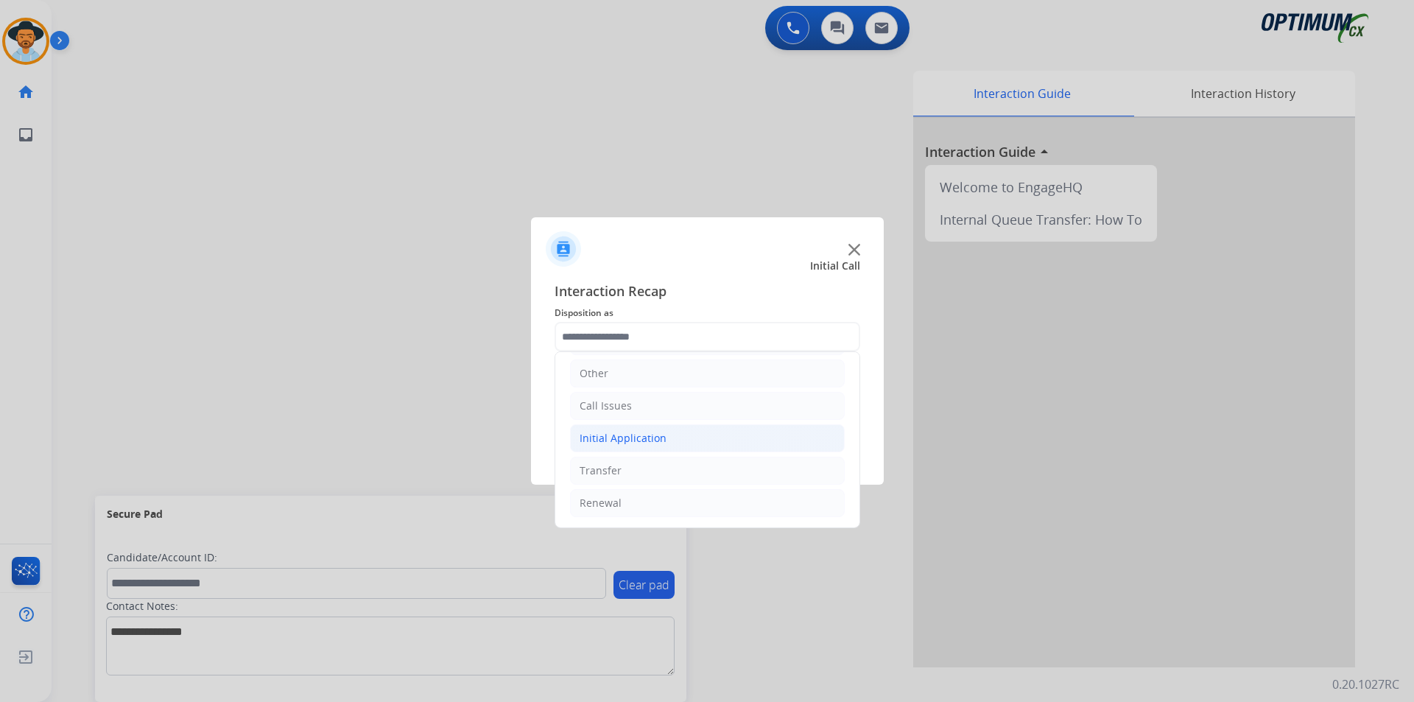
click at [651, 440] on div "Initial Application" at bounding box center [622, 438] width 87 height 15
click at [643, 405] on li "Call Issues" at bounding box center [707, 406] width 275 height 28
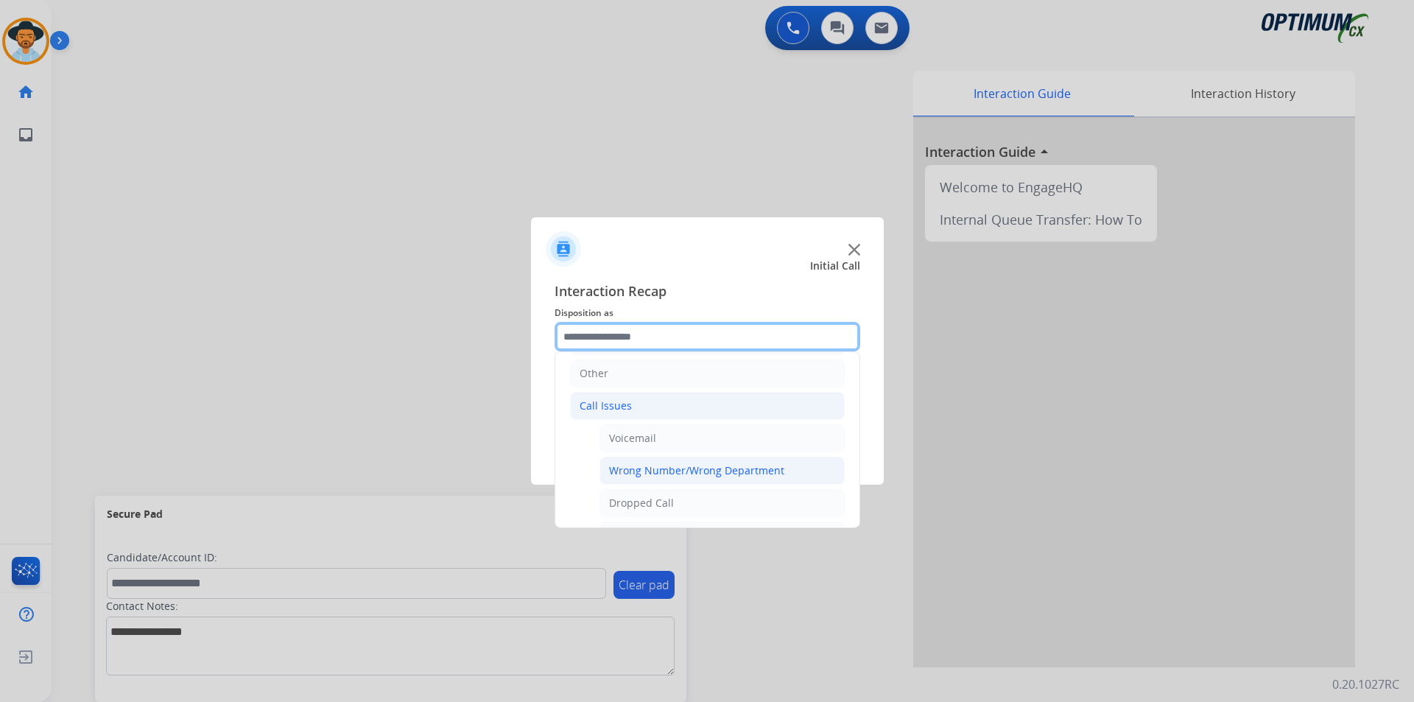
scroll to position [223, 0]
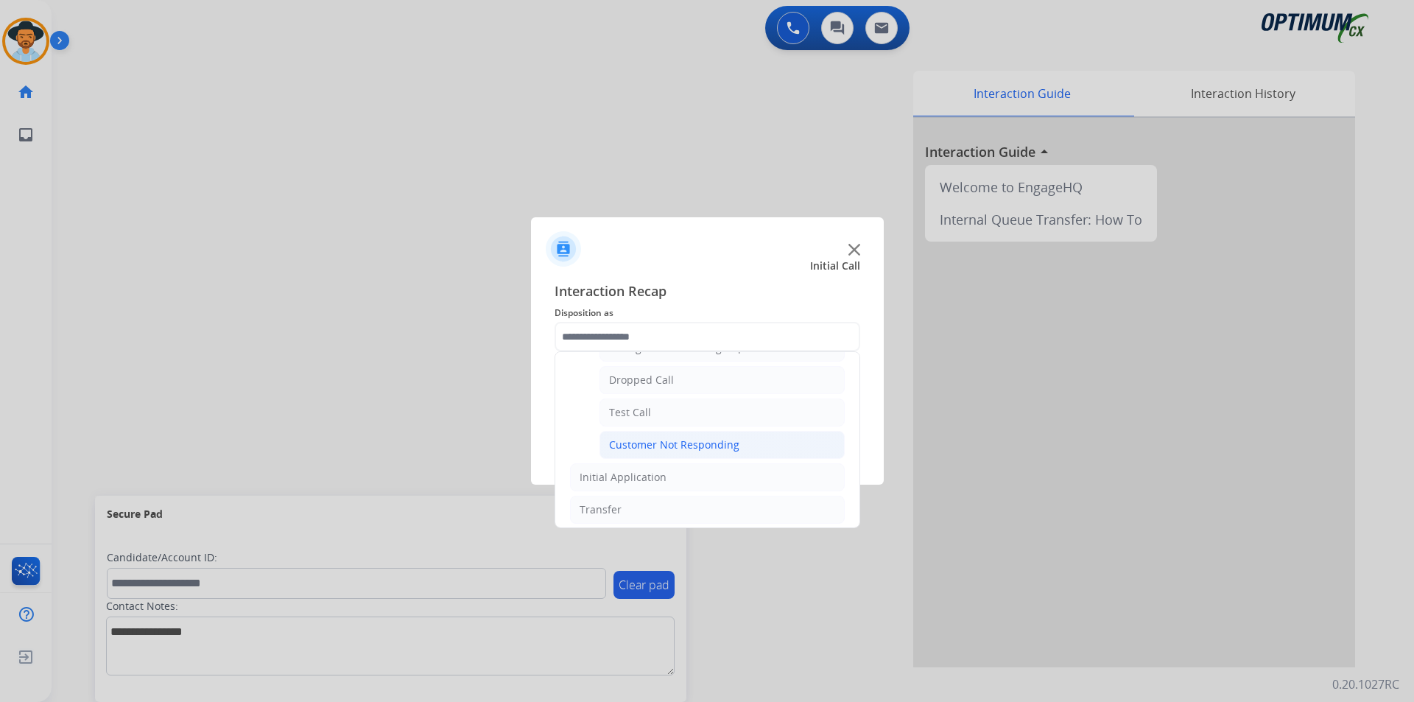
click at [657, 445] on div "Customer Not Responding" at bounding box center [674, 444] width 130 height 15
type input "**********"
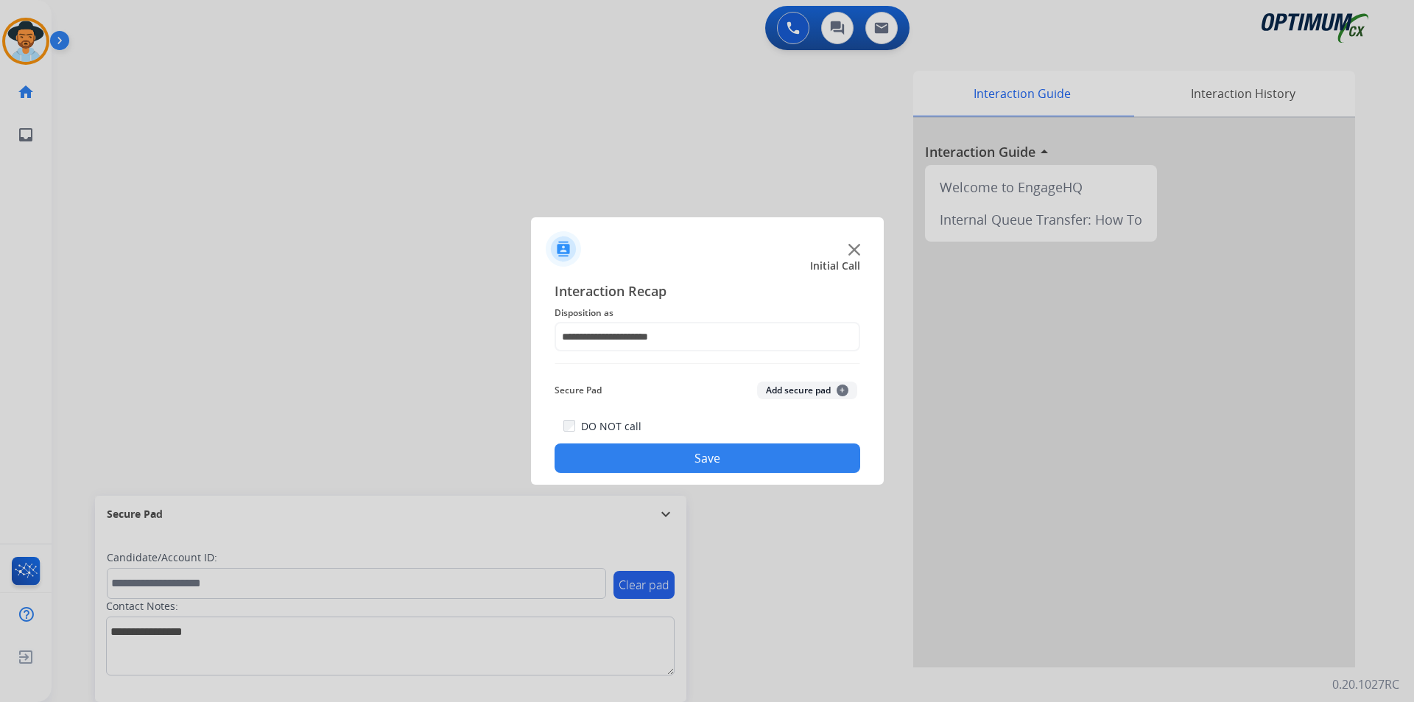
click at [650, 451] on button "Save" at bounding box center [707, 457] width 306 height 29
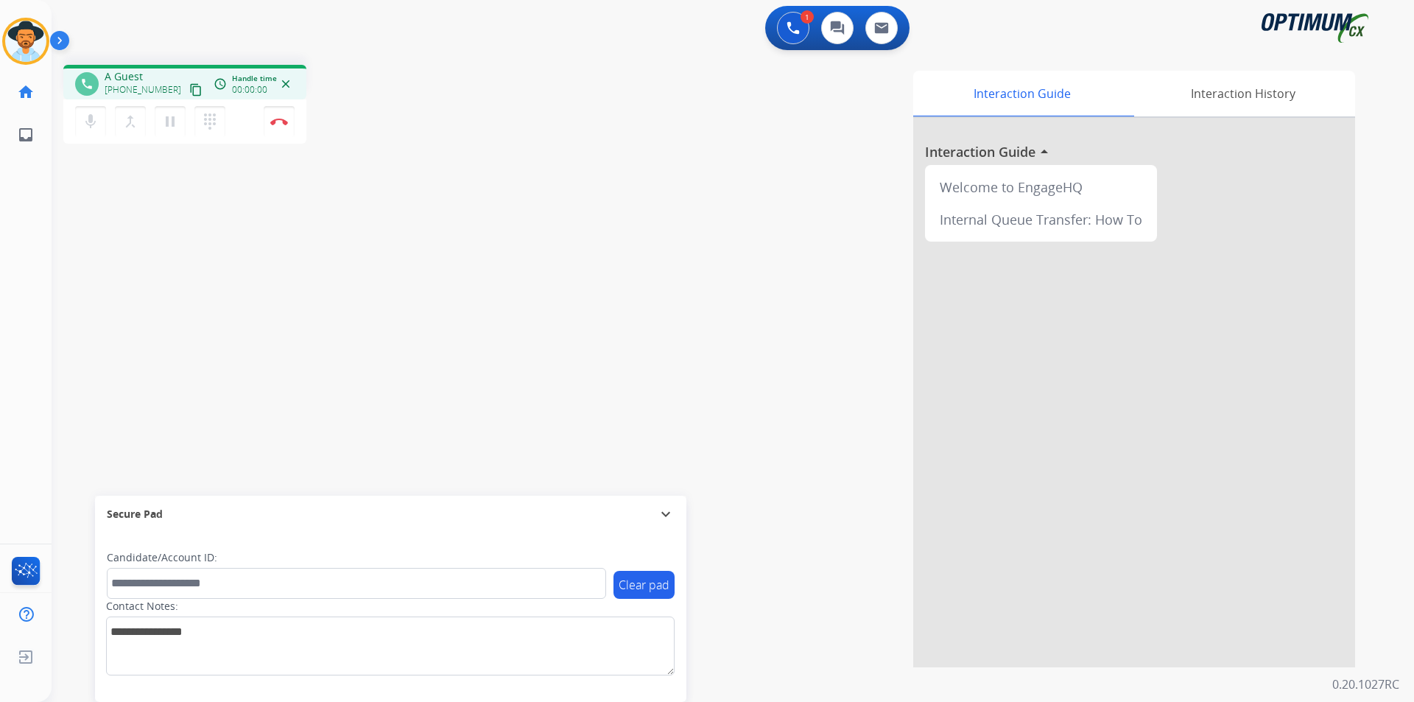
click at [637, 154] on div "Interaction Guide Interaction History Interaction Guide arrow_drop_up Welcome t…" at bounding box center [920, 369] width 867 height 596
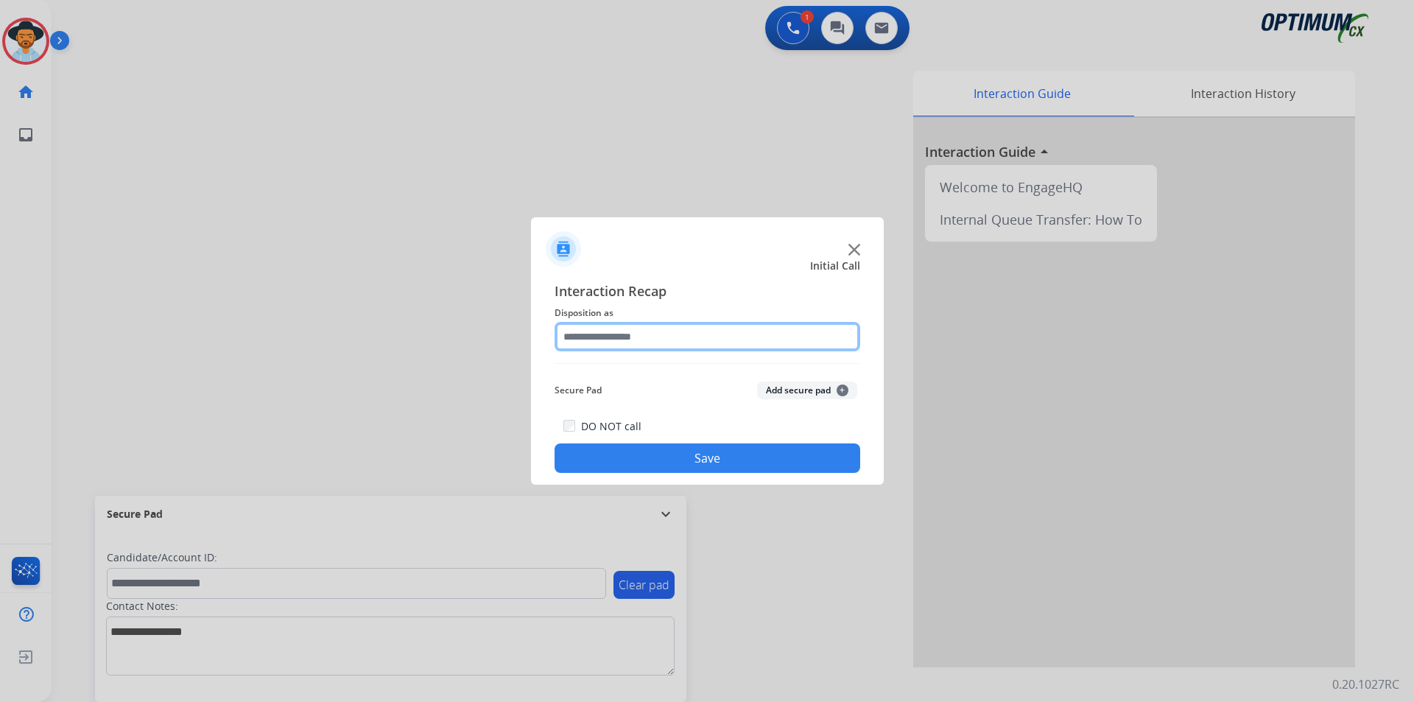
click at [702, 337] on input "text" at bounding box center [707, 336] width 306 height 29
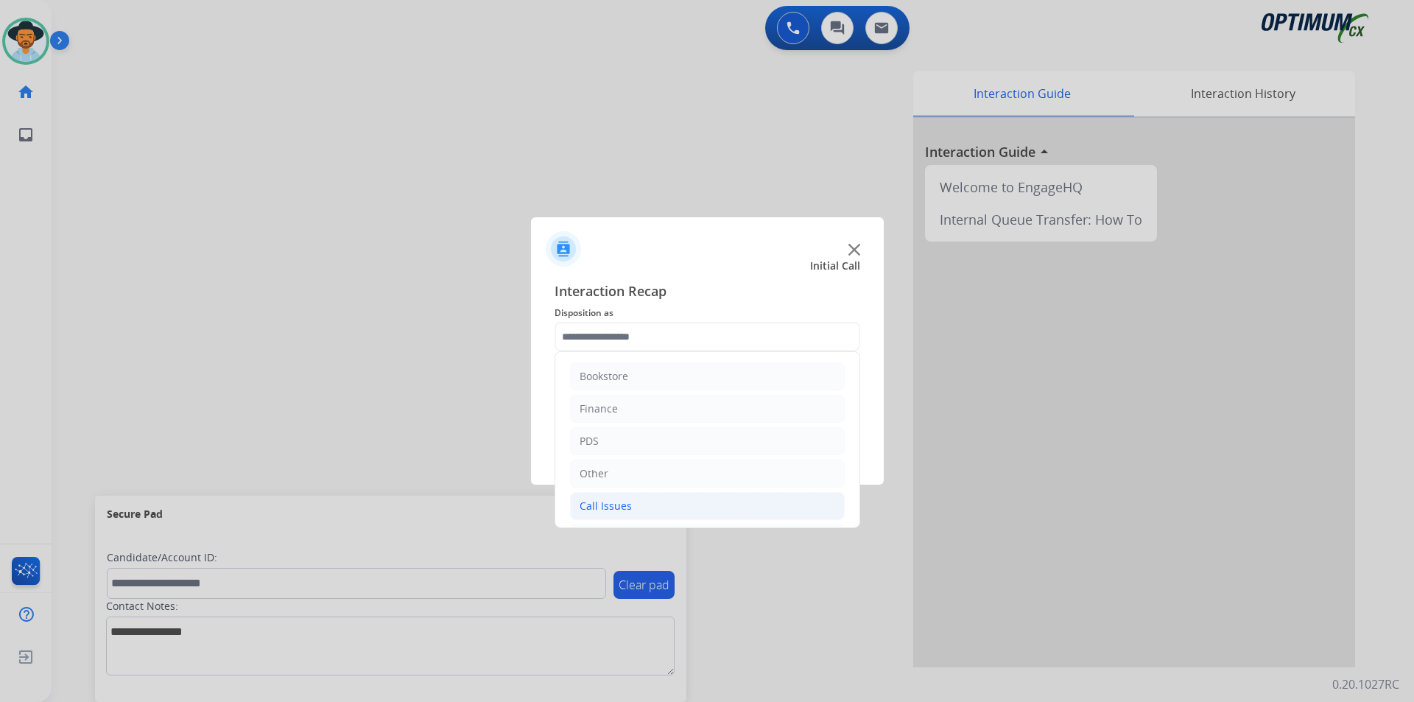
click at [640, 501] on li "Call Issues" at bounding box center [707, 506] width 275 height 28
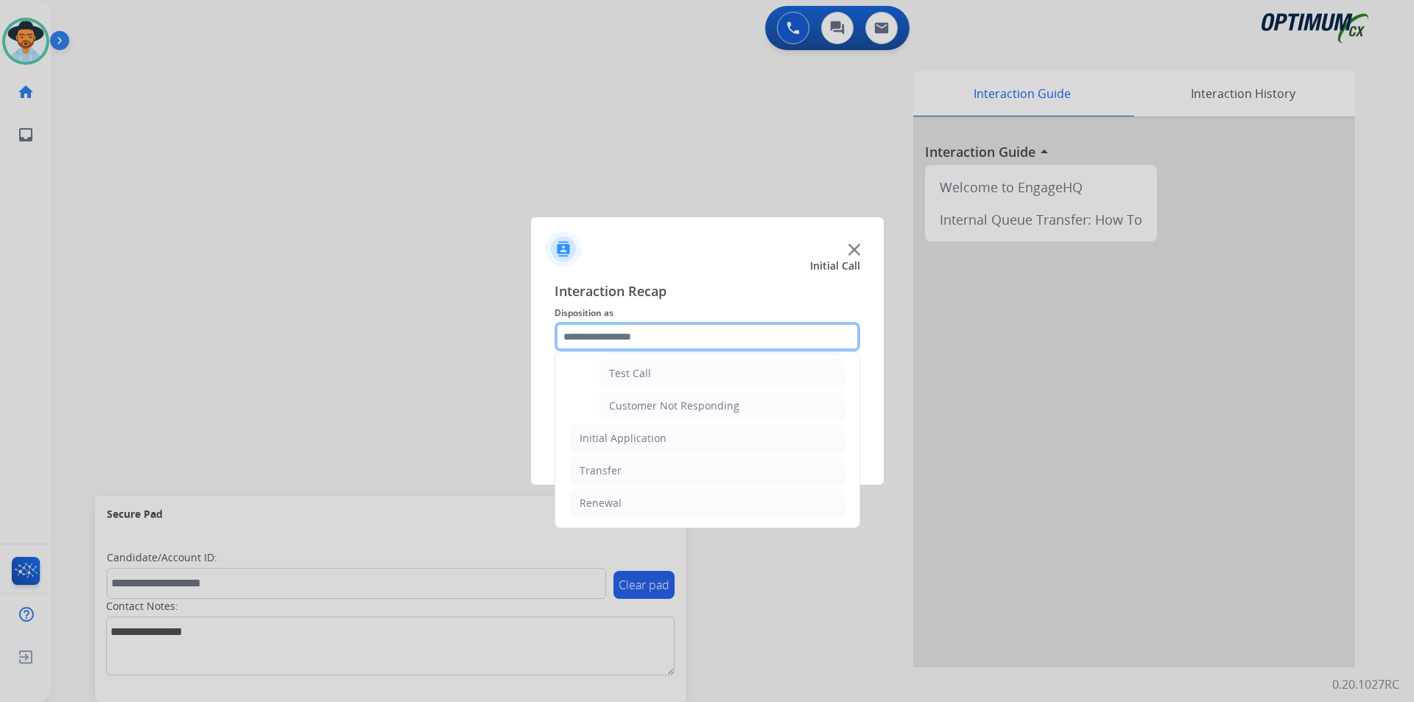
scroll to position [139, 0]
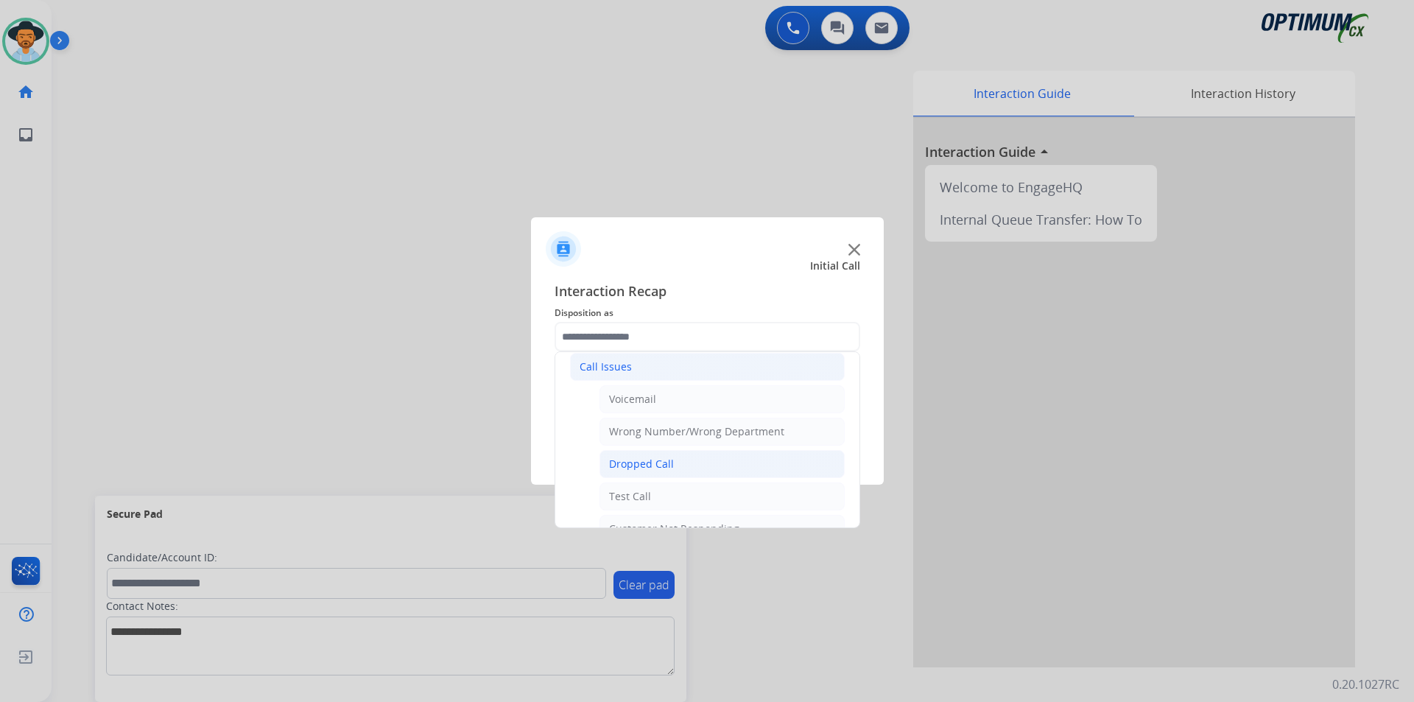
click at [649, 458] on div "Dropped Call" at bounding box center [641, 463] width 65 height 15
type input "**********"
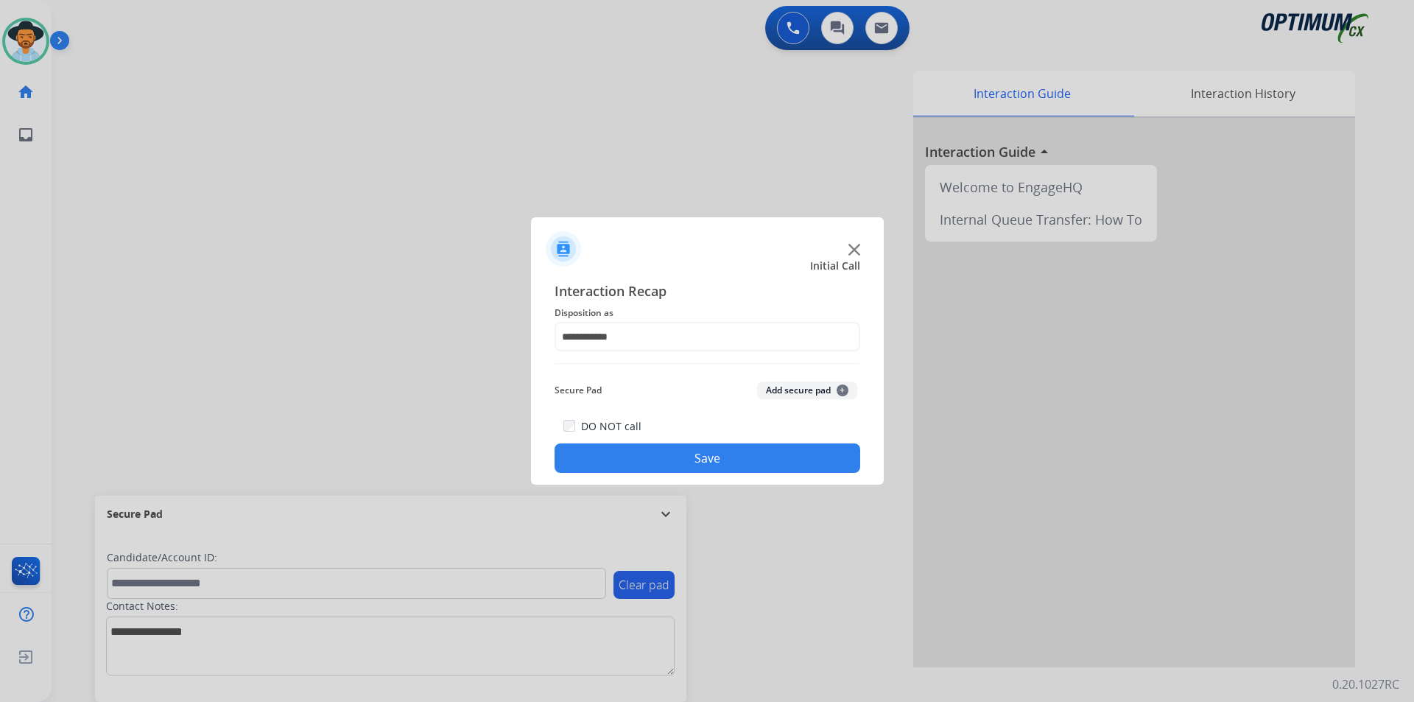
click at [634, 455] on button "Save" at bounding box center [707, 457] width 306 height 29
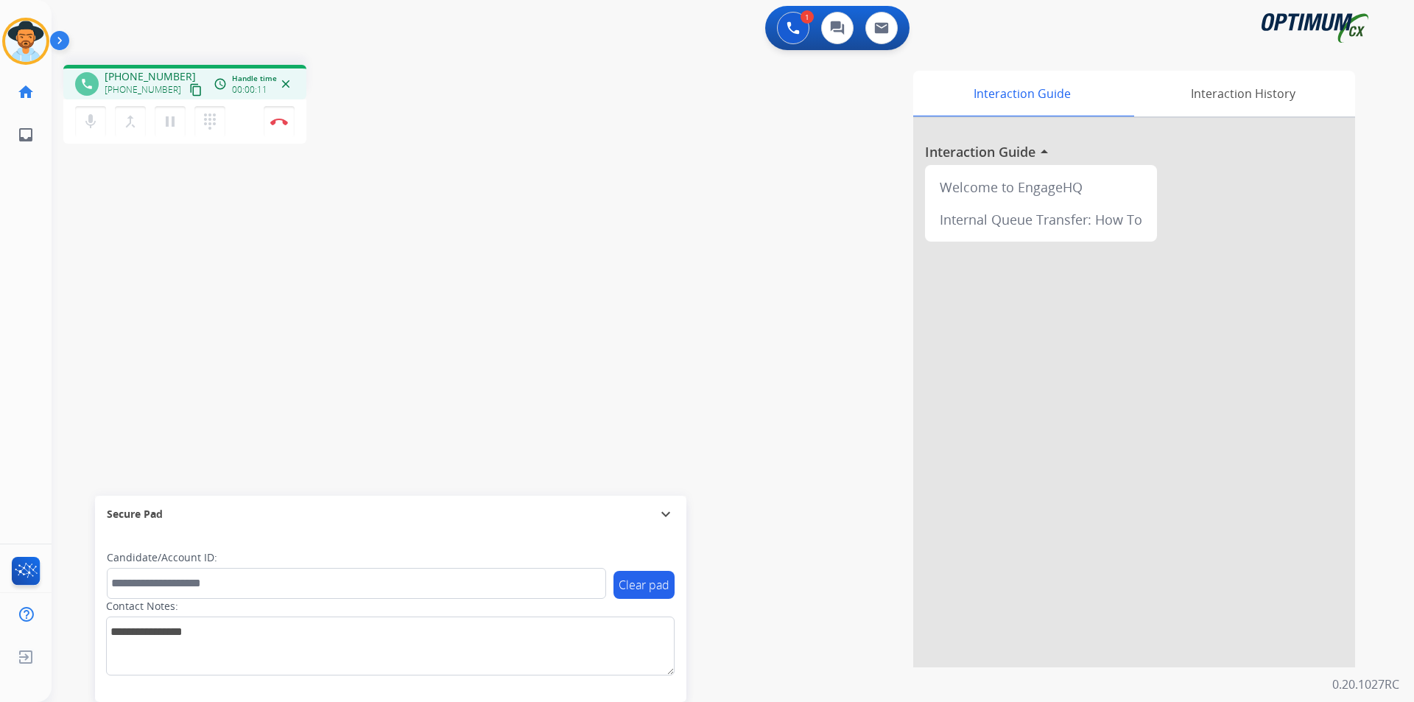
click at [535, 111] on div "Interaction Guide Interaction History Interaction Guide arrow_drop_up Welcome t…" at bounding box center [920, 369] width 867 height 596
click at [94, 133] on button "mic Mute" at bounding box center [90, 121] width 31 height 31
click at [94, 133] on button "mic_off Mute" at bounding box center [90, 121] width 31 height 31
click at [149, 71] on span "+18039792362" at bounding box center [150, 76] width 91 height 15
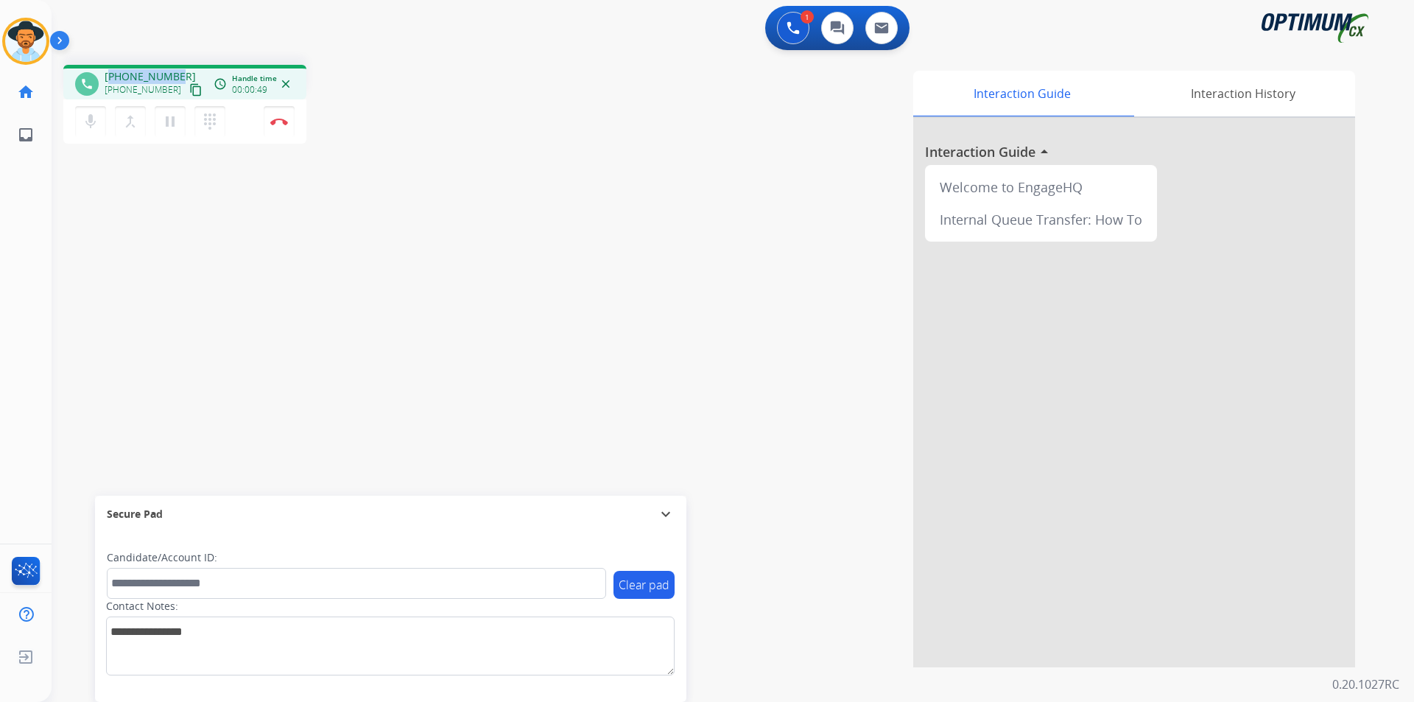
copy span "18039792362"
click at [144, 76] on span "+18039792362" at bounding box center [150, 76] width 91 height 15
click at [86, 119] on mat-icon "mic" at bounding box center [91, 122] width 18 height 18
click at [169, 121] on mat-icon "pause" at bounding box center [170, 122] width 18 height 18
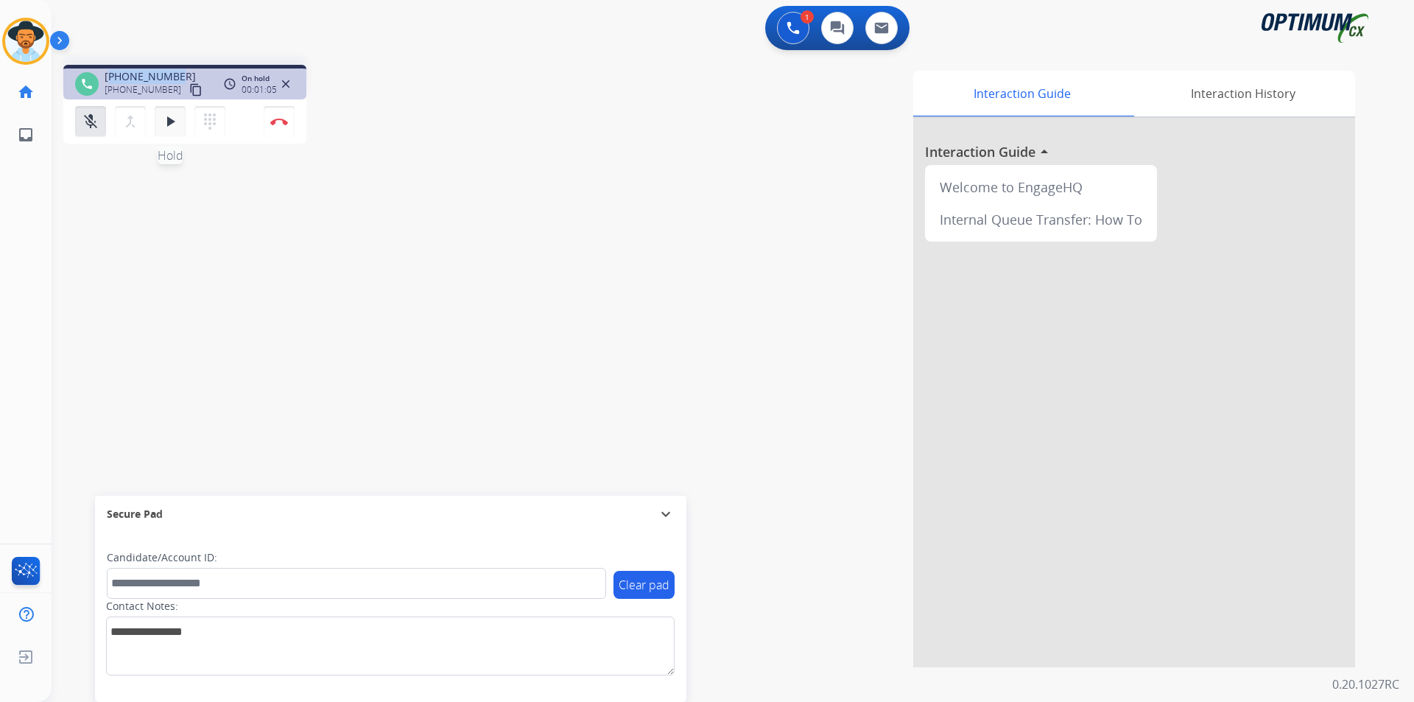
click at [178, 129] on mat-icon "play_arrow" at bounding box center [170, 122] width 18 height 18
click at [94, 122] on mat-icon "mic_off" at bounding box center [91, 122] width 18 height 18
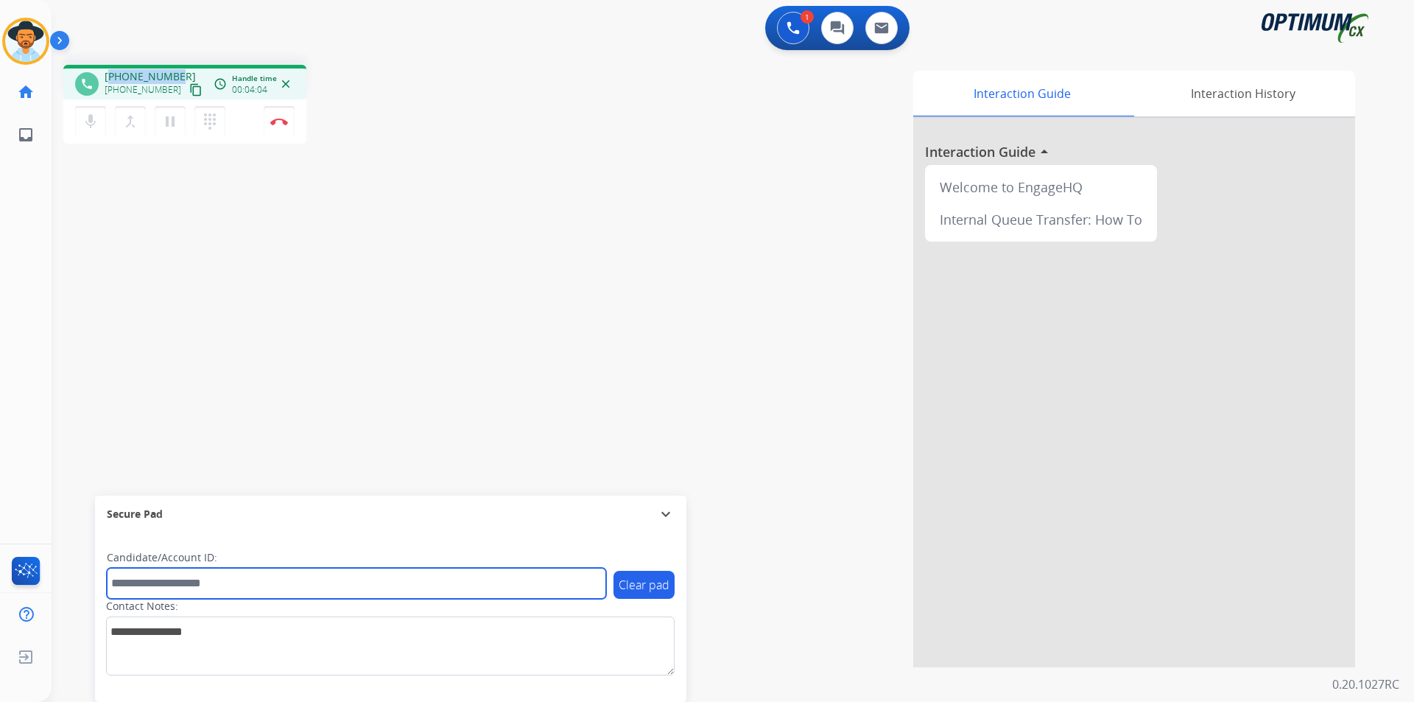
click at [529, 581] on input "text" at bounding box center [356, 583] width 499 height 31
type input "**"
drag, startPoint x: 186, startPoint y: 576, endPoint x: 87, endPoint y: 579, distance: 98.7
click at [87, 579] on div "phone +18039792362 +18039792362 content_copy access_time Call metrics Queue 00:…" at bounding box center [715, 360] width 1327 height 614
type input "**********"
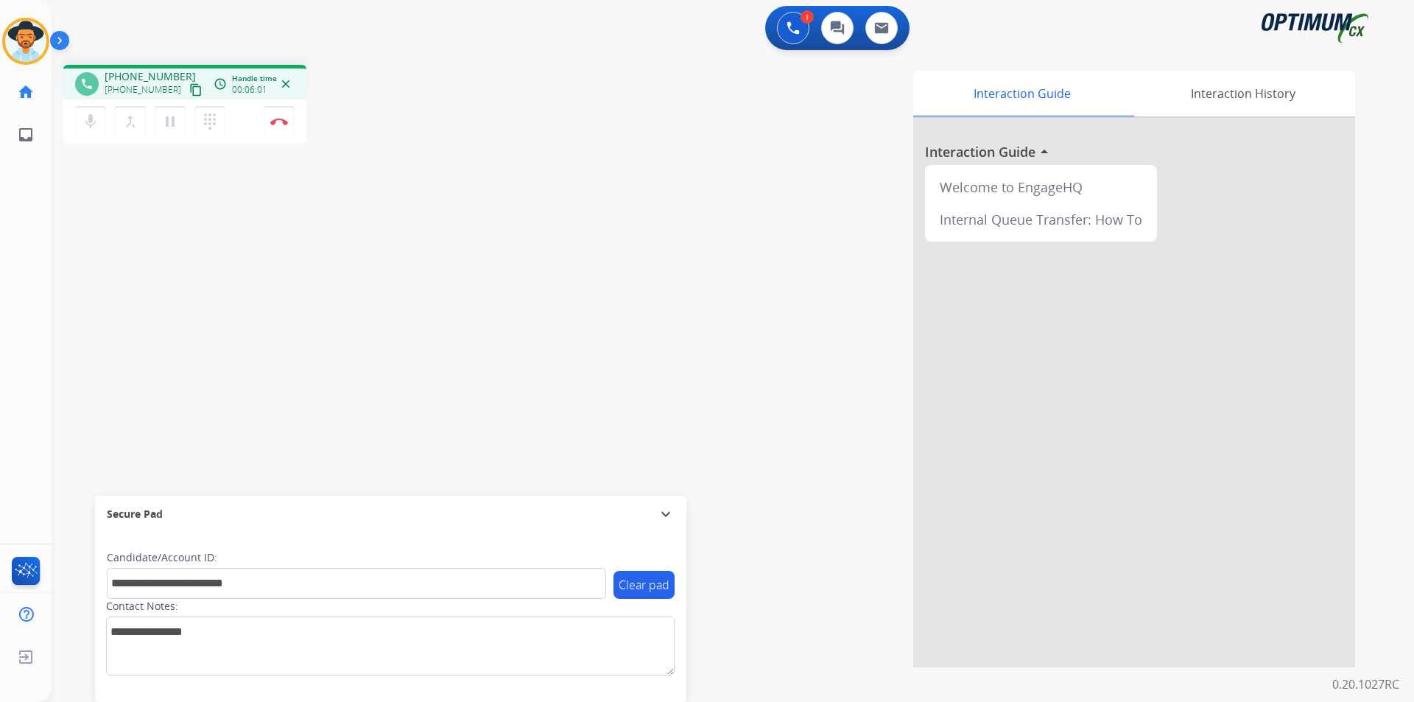
click at [559, 324] on div "Interaction Guide Interaction History Interaction Guide arrow_drop_up Welcome t…" at bounding box center [920, 369] width 867 height 596
click at [272, 125] on button "Disconnect" at bounding box center [279, 121] width 31 height 31
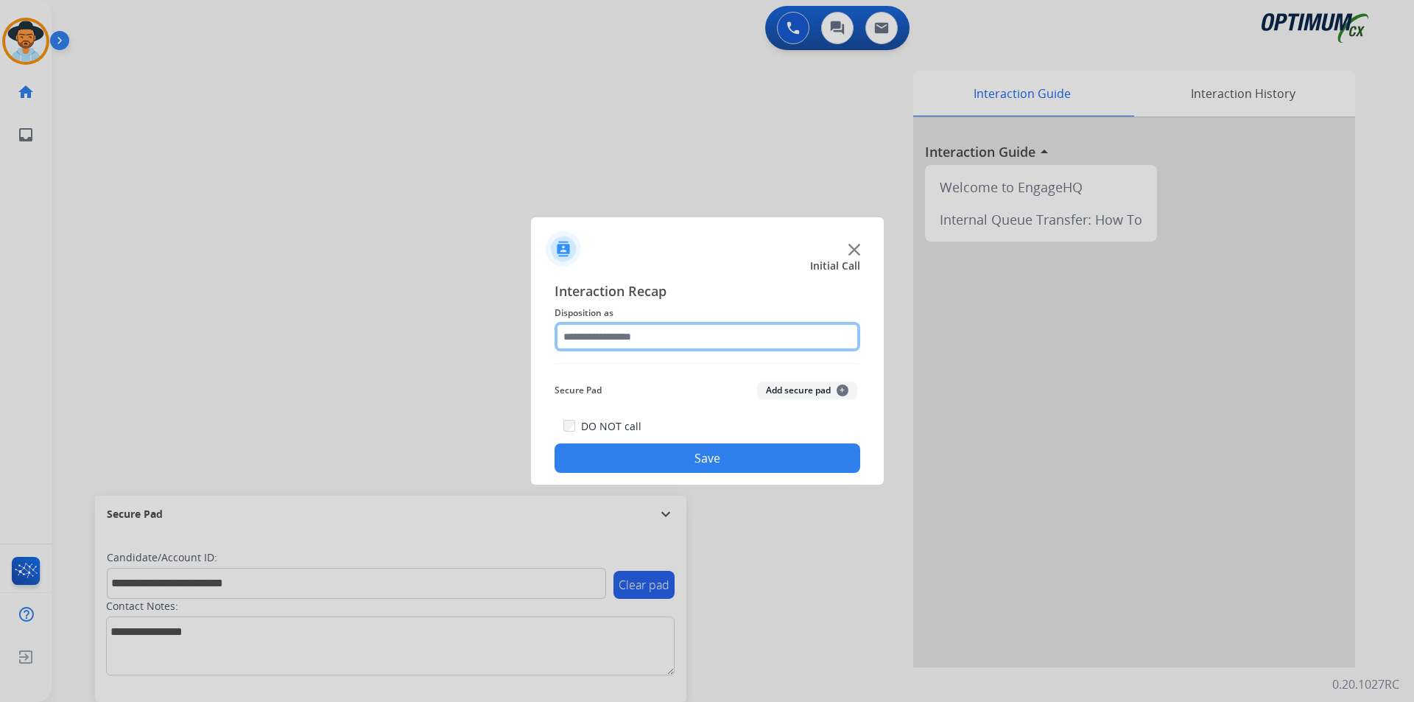
click at [681, 339] on input "text" at bounding box center [707, 336] width 306 height 29
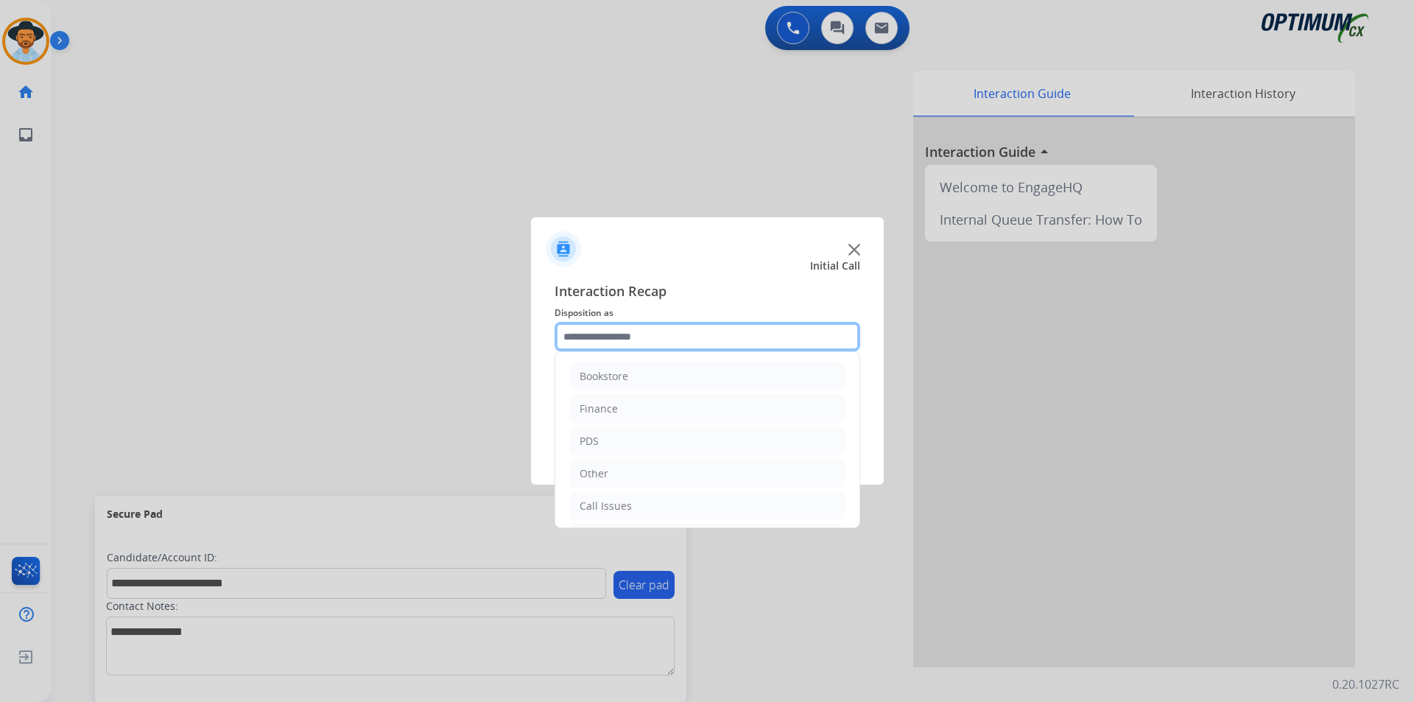
scroll to position [100, 0]
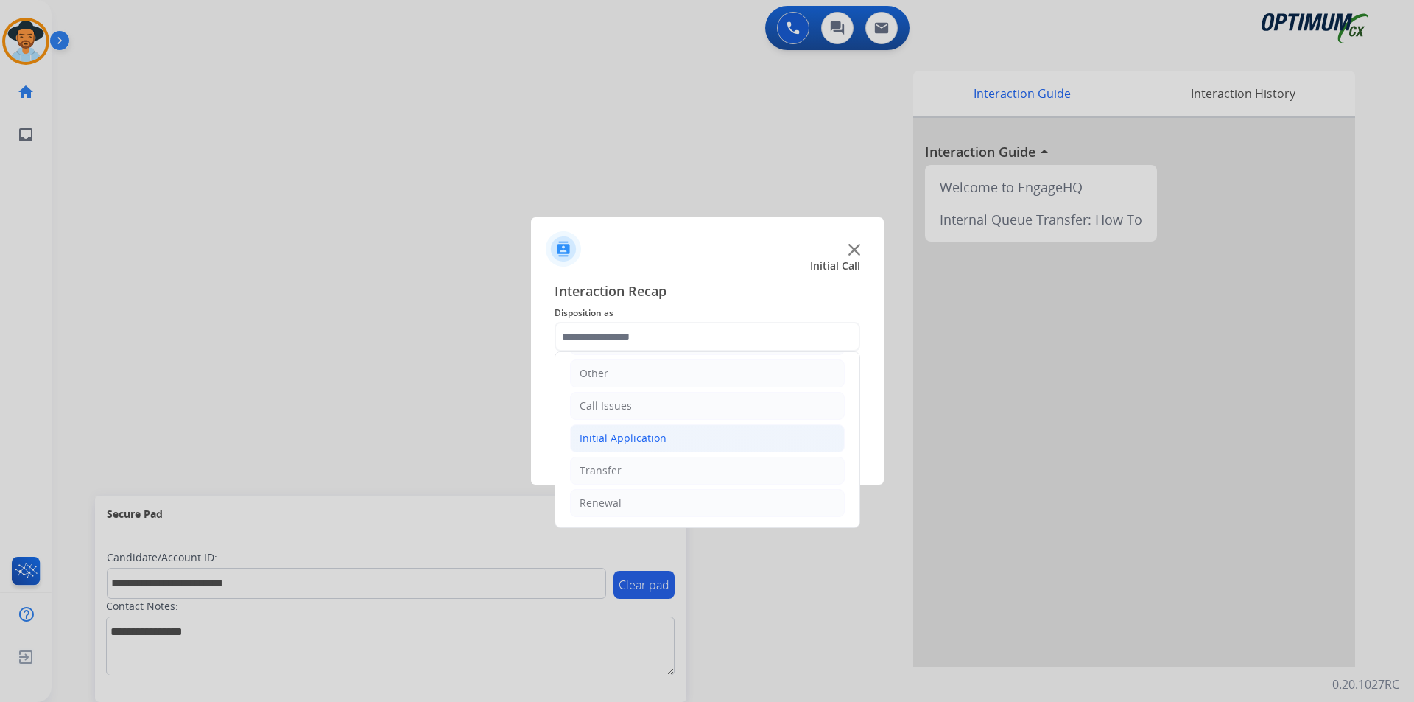
click at [660, 441] on div "Initial Application" at bounding box center [622, 438] width 87 height 15
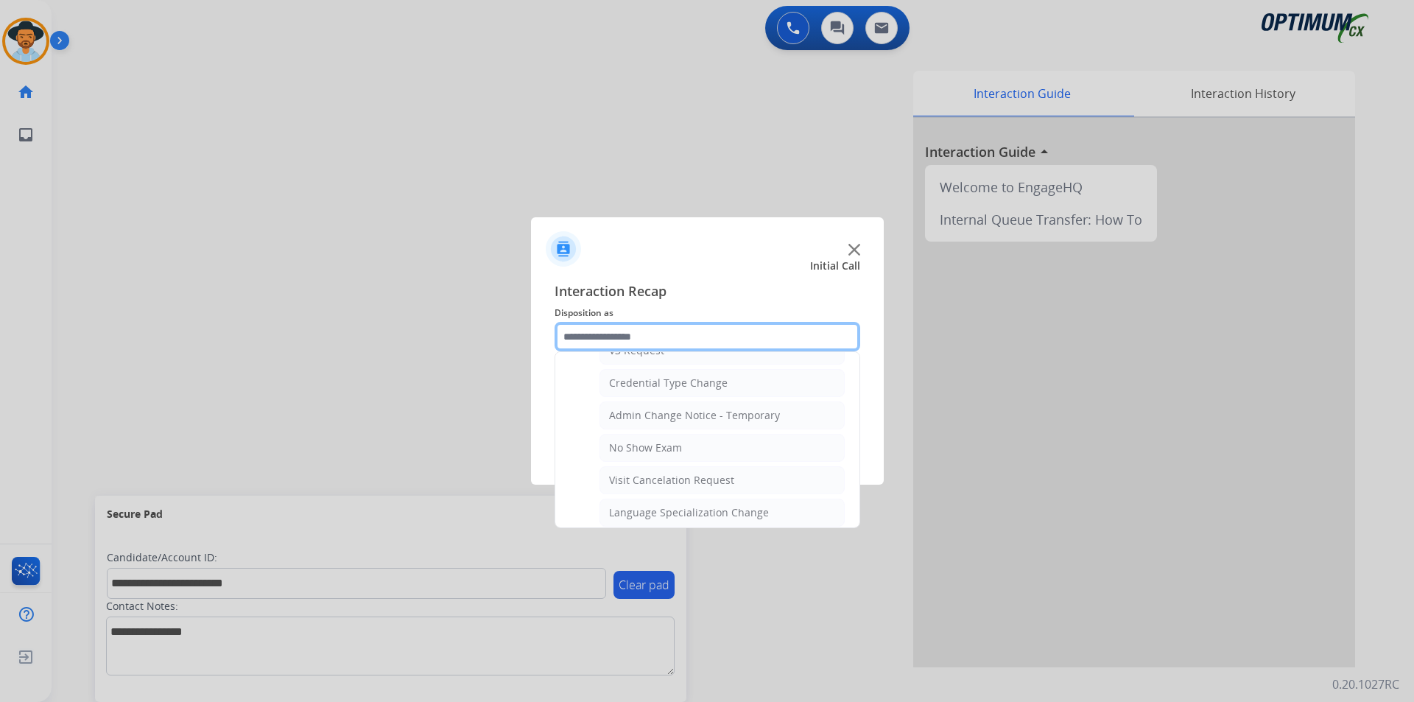
scroll to position [836, 0]
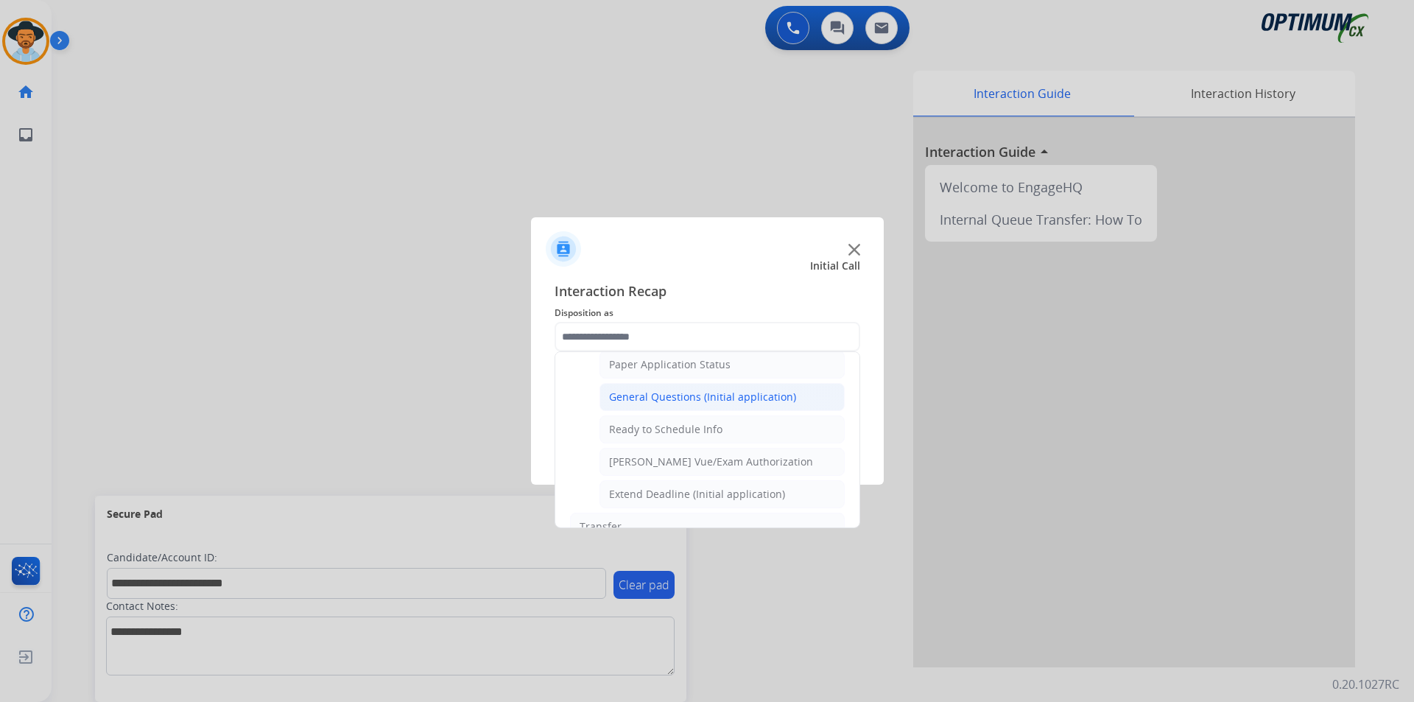
click at [682, 404] on div "General Questions (Initial application)" at bounding box center [702, 396] width 187 height 15
type input "**********"
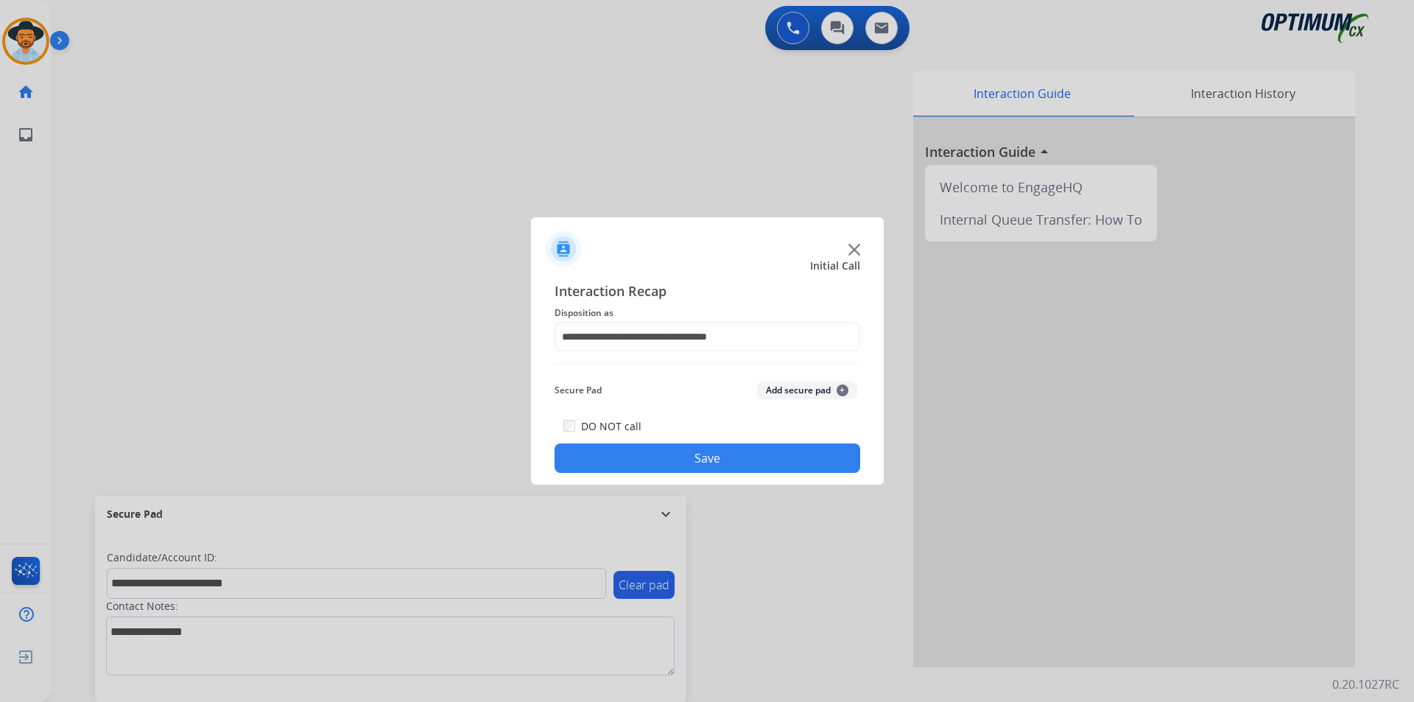
click at [658, 454] on button "Save" at bounding box center [707, 457] width 306 height 29
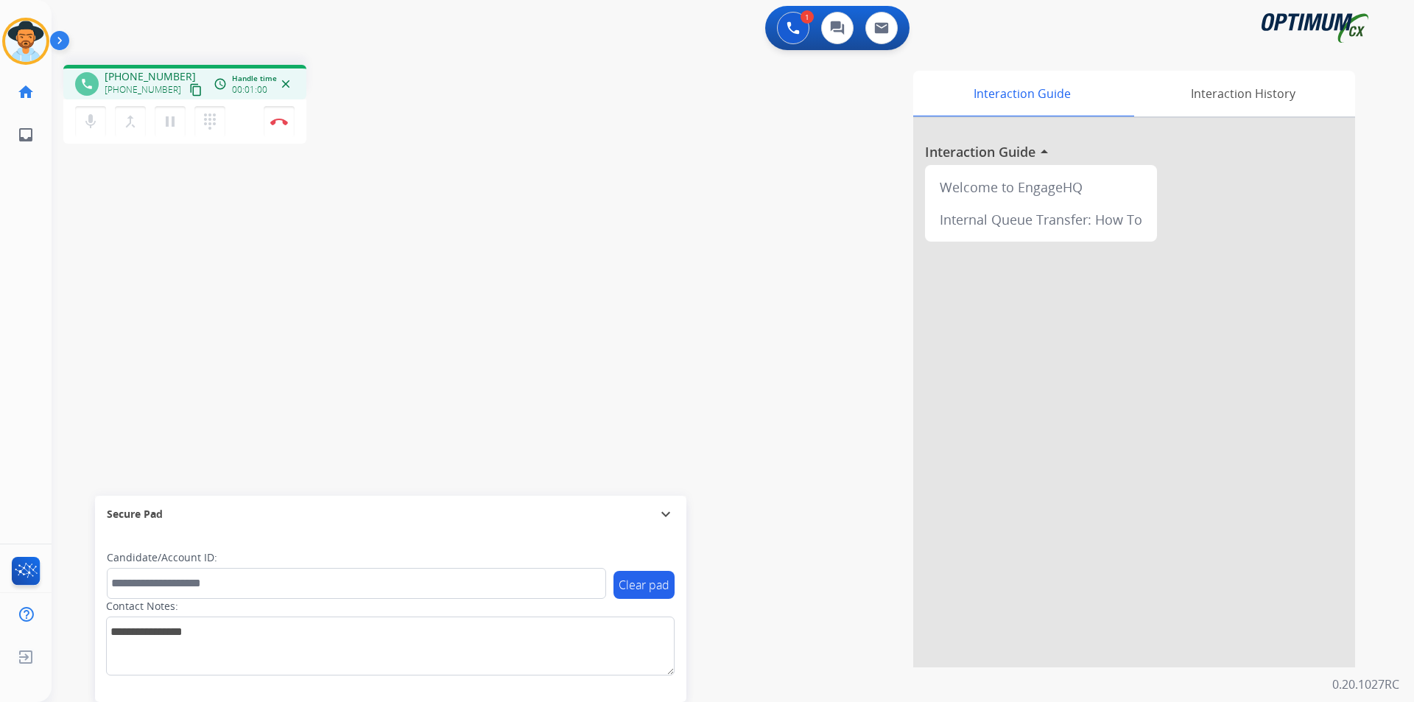
click at [562, 121] on div "Interaction Guide Interaction History Interaction Guide arrow_drop_up Welcome t…" at bounding box center [920, 369] width 867 height 596
click at [163, 74] on span "+19142741965" at bounding box center [150, 76] width 91 height 15
copy span "19142741965"
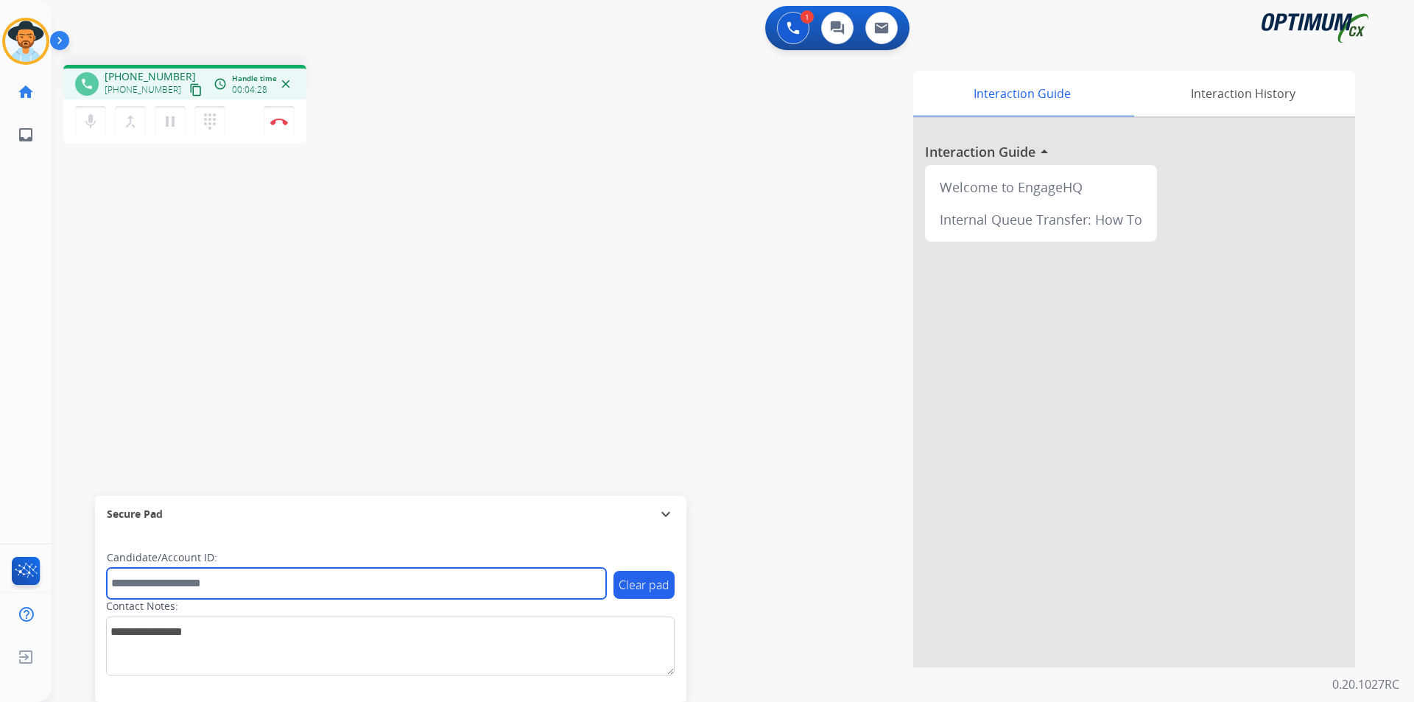
click at [292, 574] on input "text" at bounding box center [356, 583] width 499 height 31
paste input "**********"
click at [116, 582] on input "**********" at bounding box center [356, 583] width 499 height 31
type input "**********"
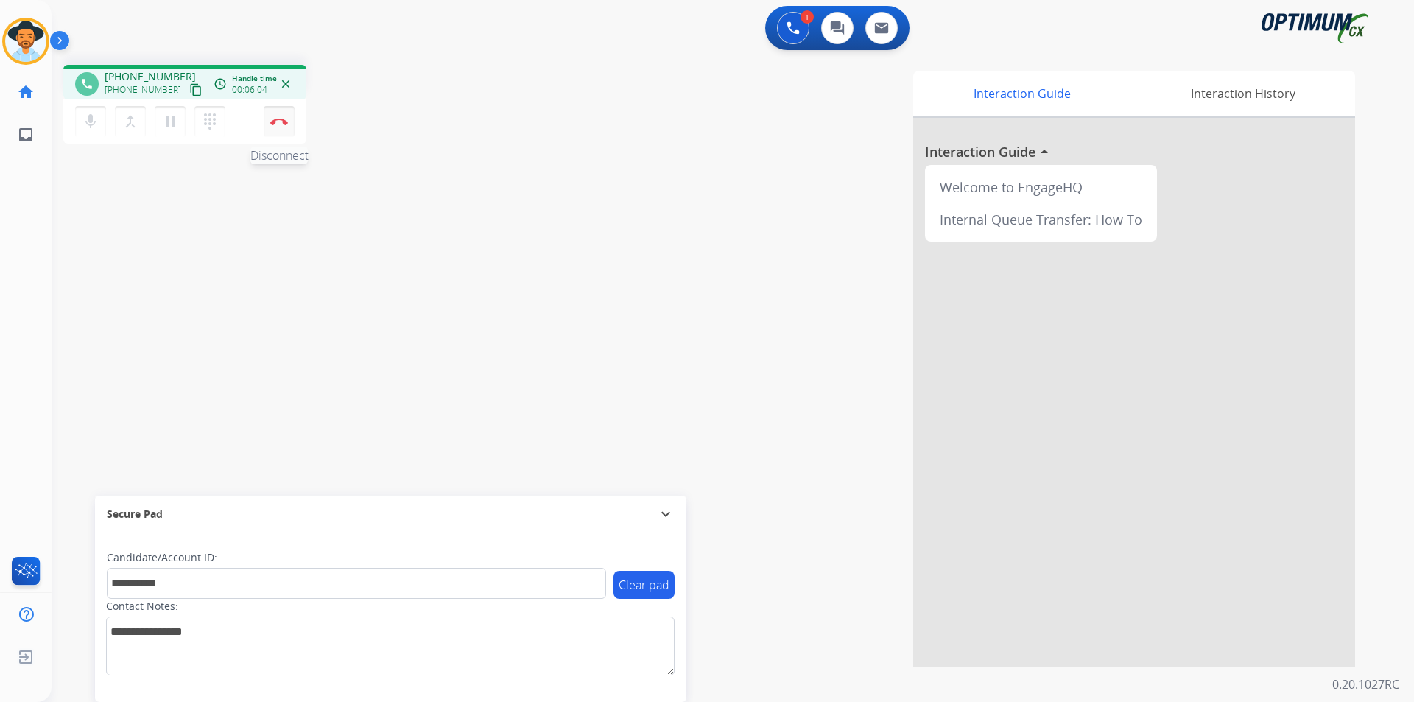
click at [279, 128] on button "Disconnect" at bounding box center [279, 121] width 31 height 31
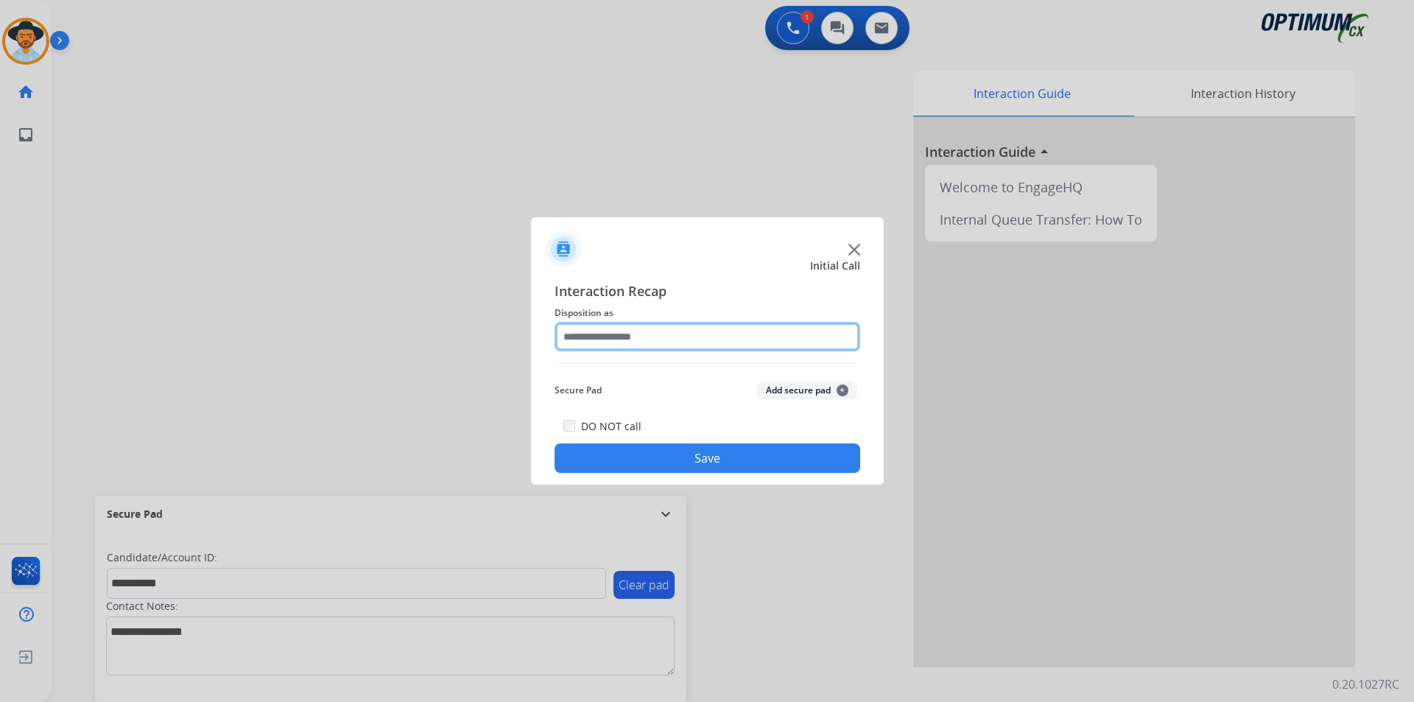
click at [703, 330] on input "text" at bounding box center [707, 336] width 306 height 29
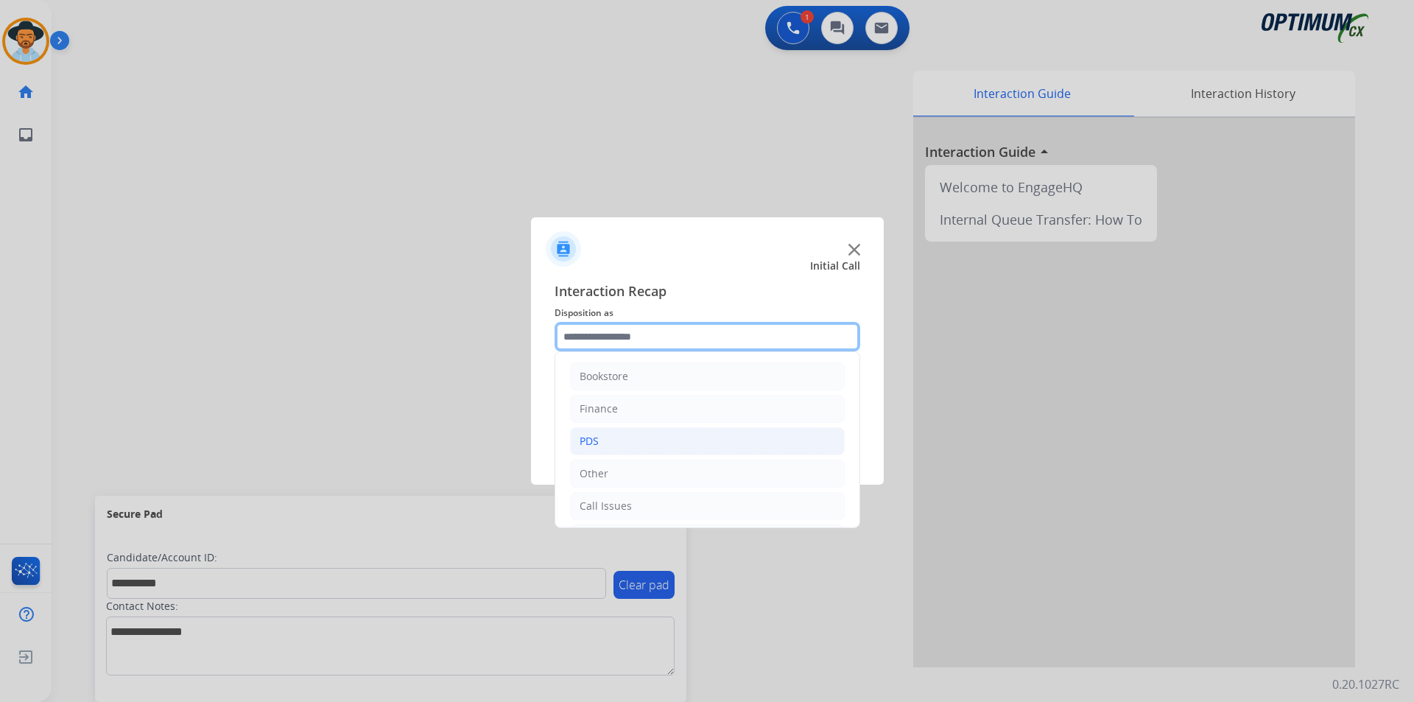
scroll to position [100, 0]
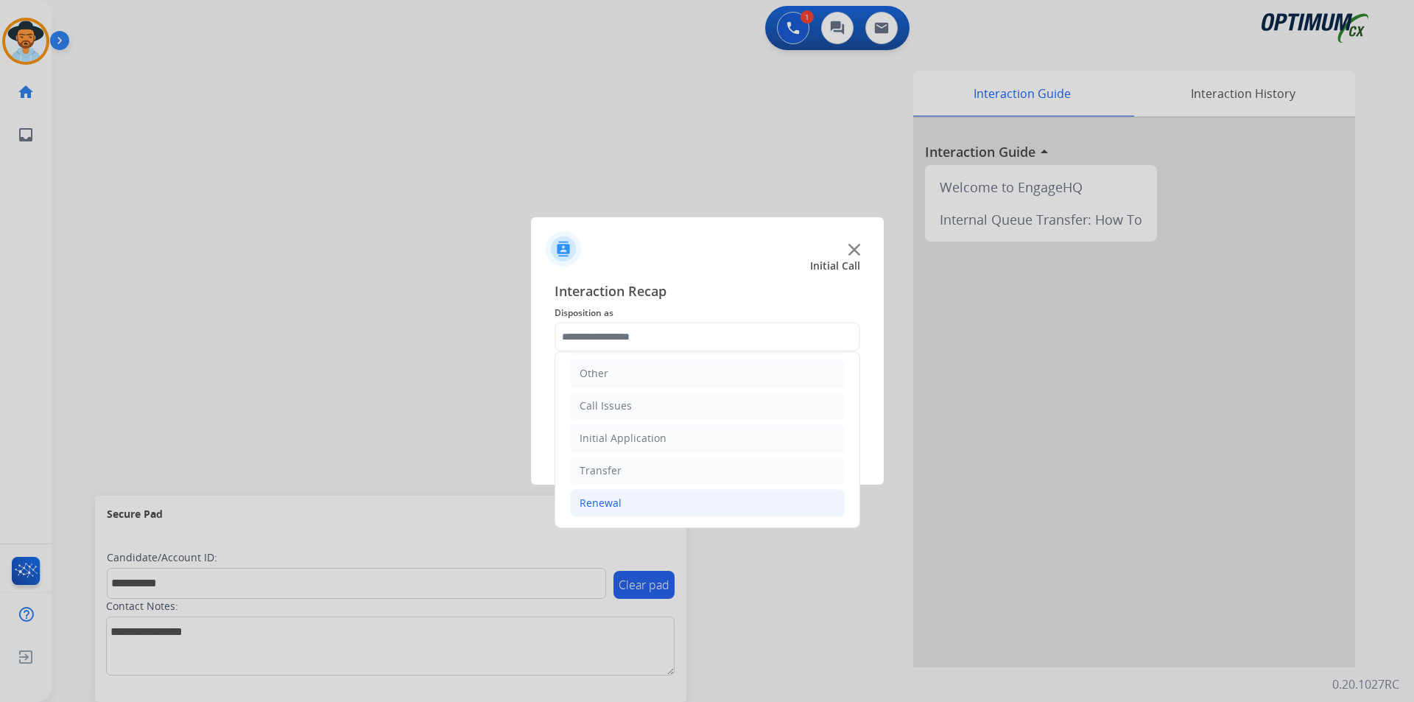
click at [630, 498] on li "Renewal" at bounding box center [707, 503] width 275 height 28
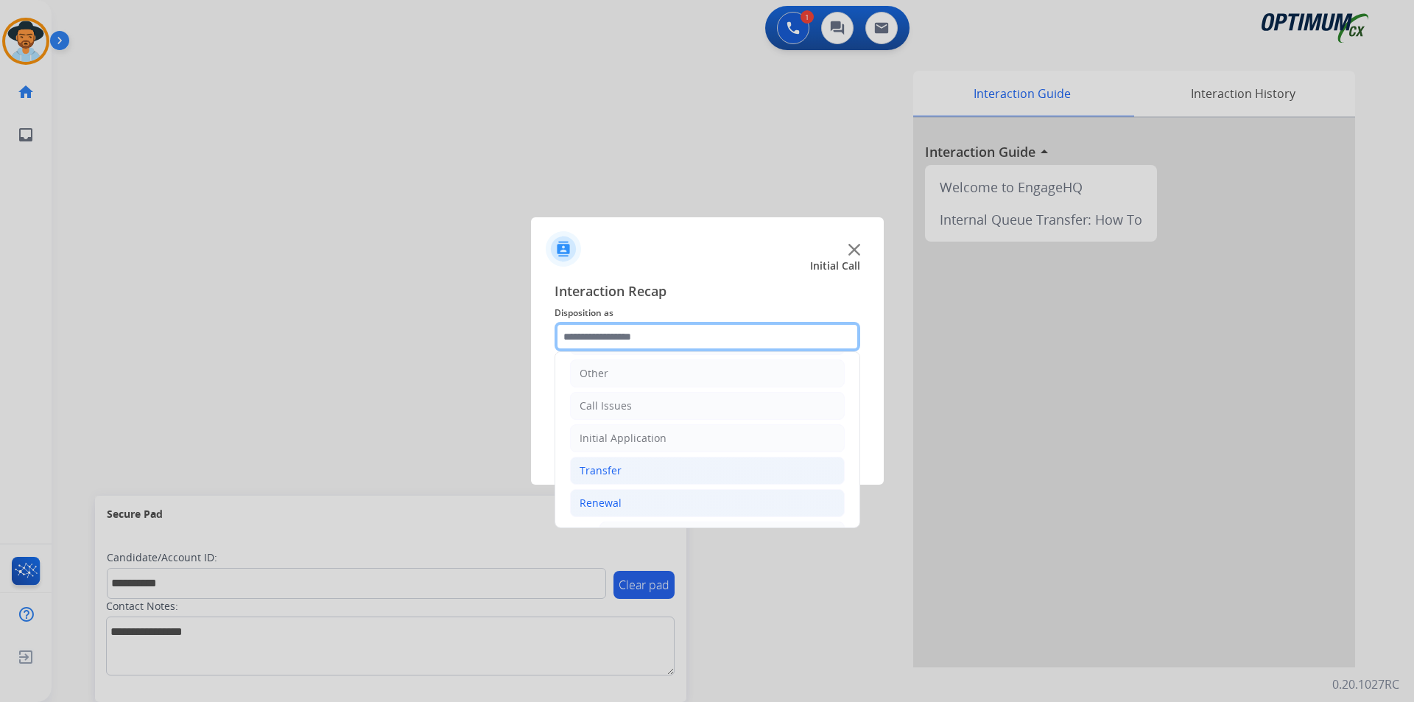
scroll to position [345, 0]
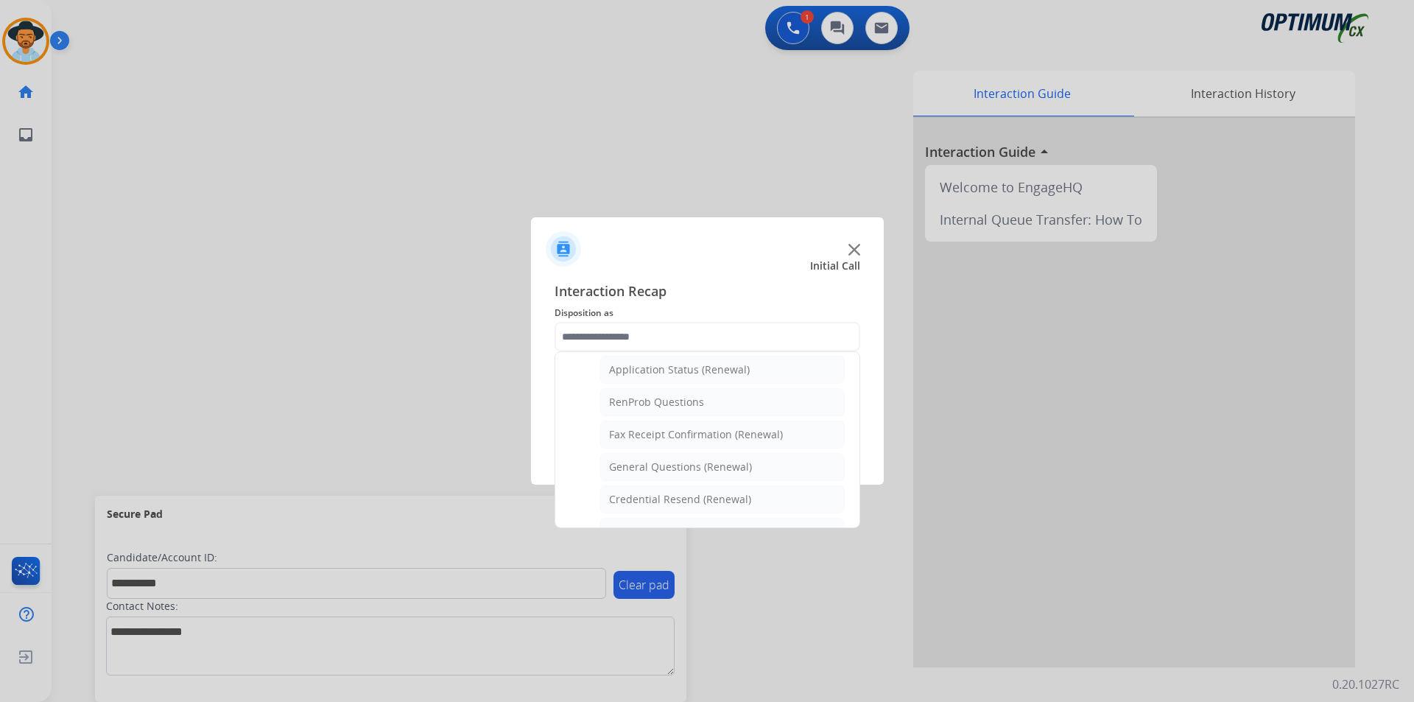
click at [650, 470] on div "General Questions (Renewal)" at bounding box center [680, 466] width 143 height 15
type input "**********"
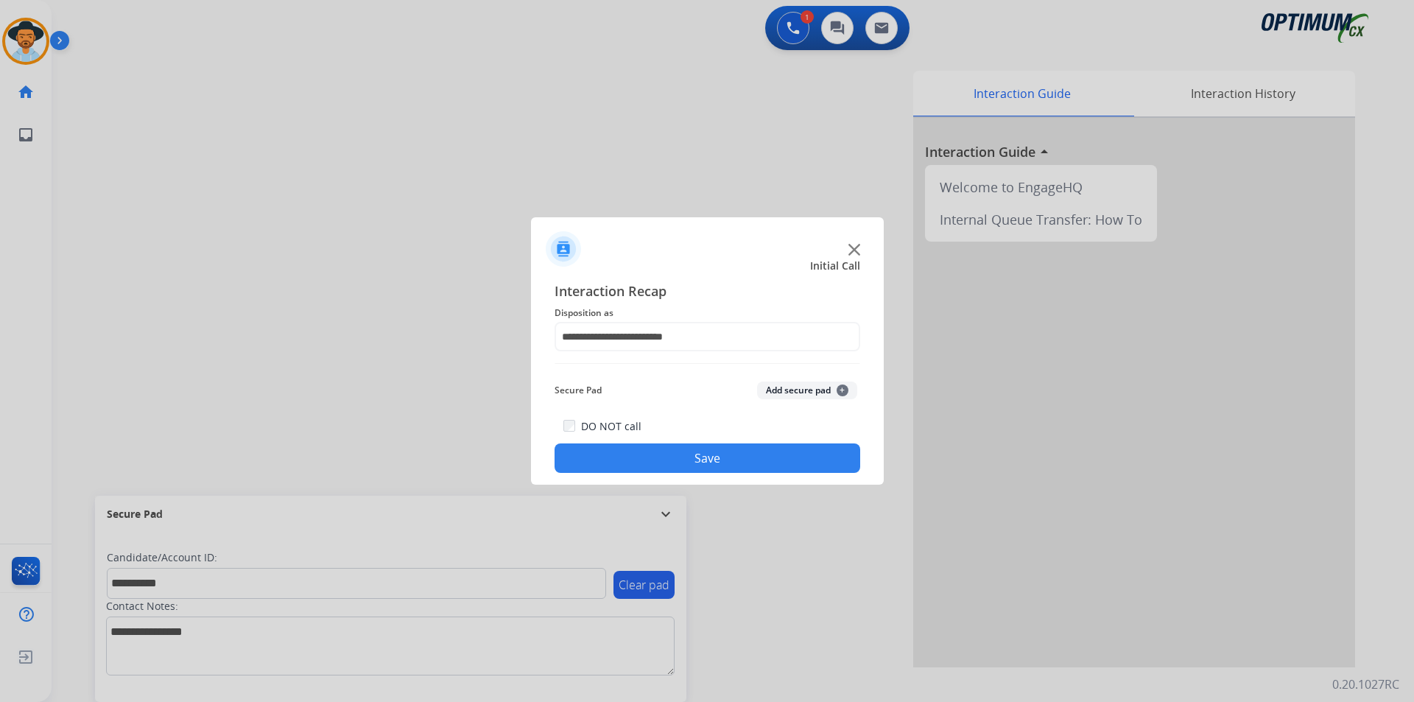
click at [663, 463] on button "Save" at bounding box center [707, 457] width 306 height 29
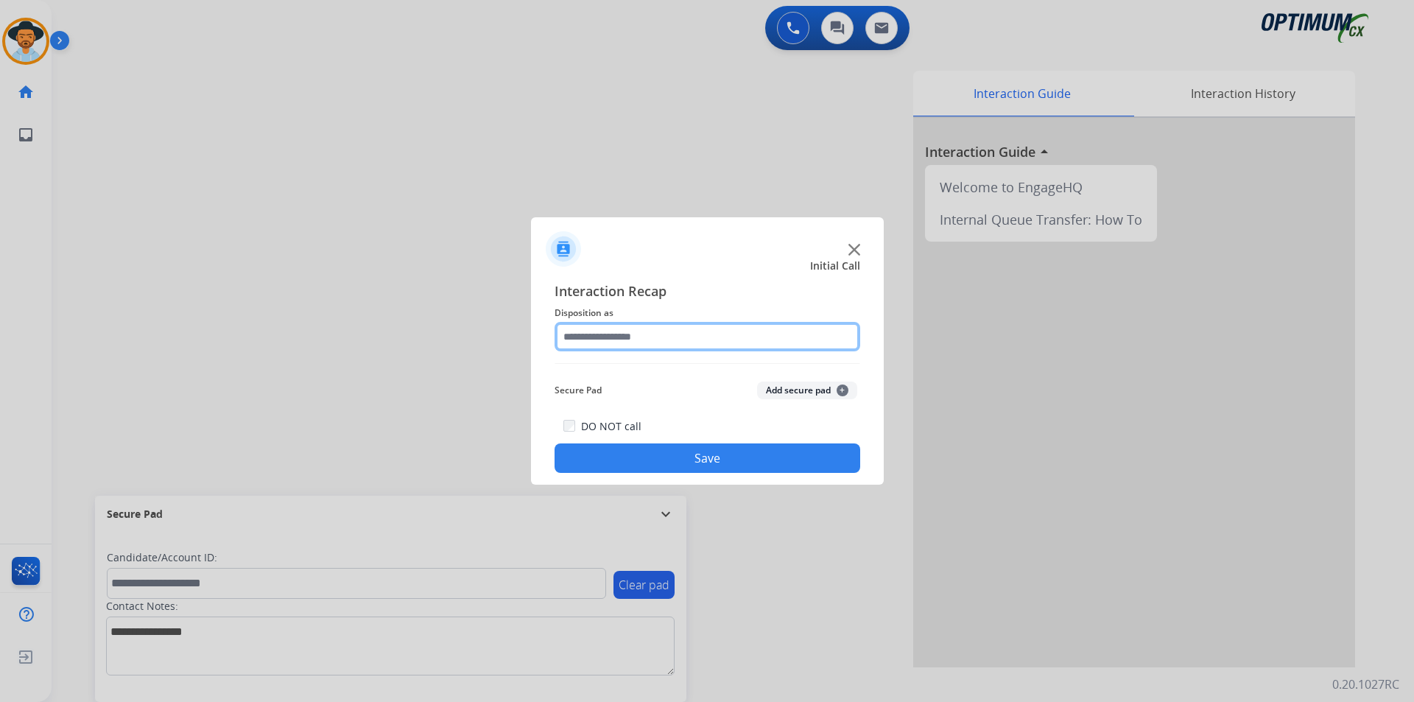
click at [680, 337] on input "text" at bounding box center [707, 336] width 306 height 29
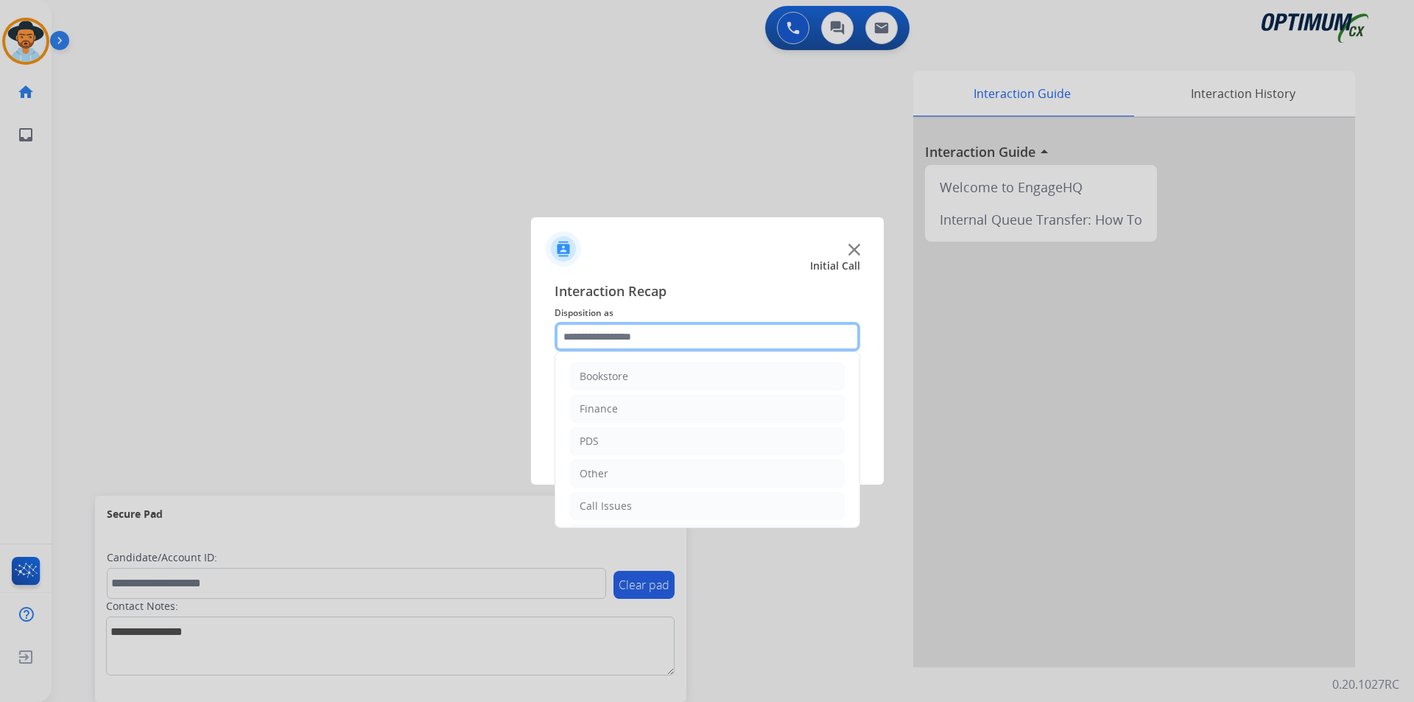
scroll to position [100, 0]
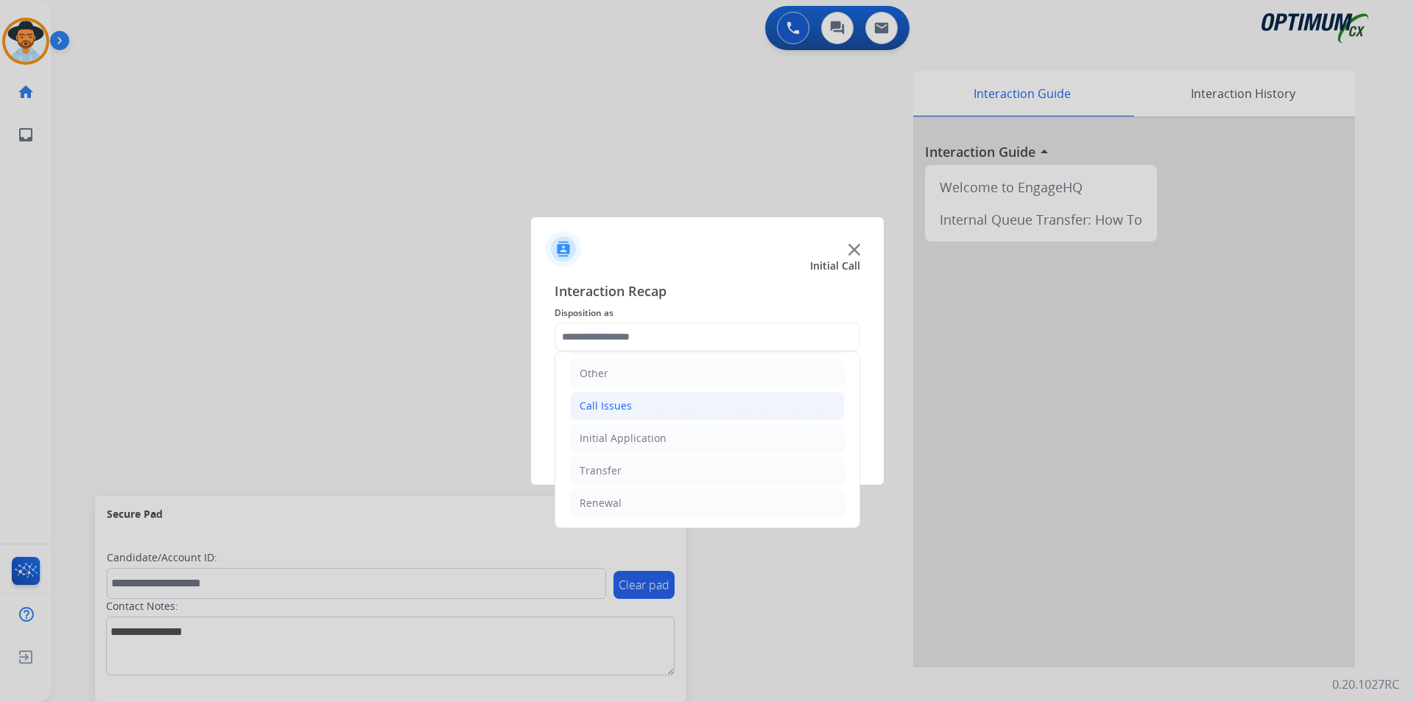
click at [647, 412] on li "Call Issues" at bounding box center [707, 406] width 275 height 28
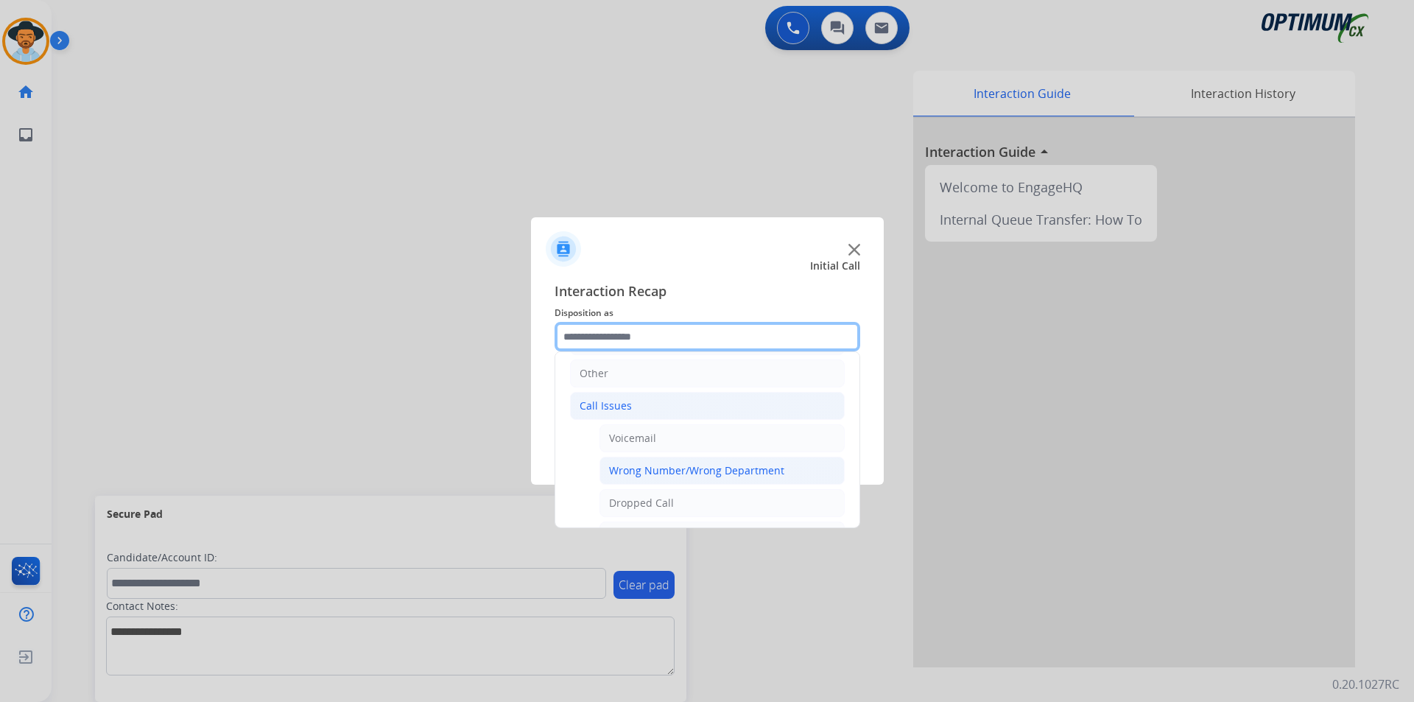
scroll to position [262, 0]
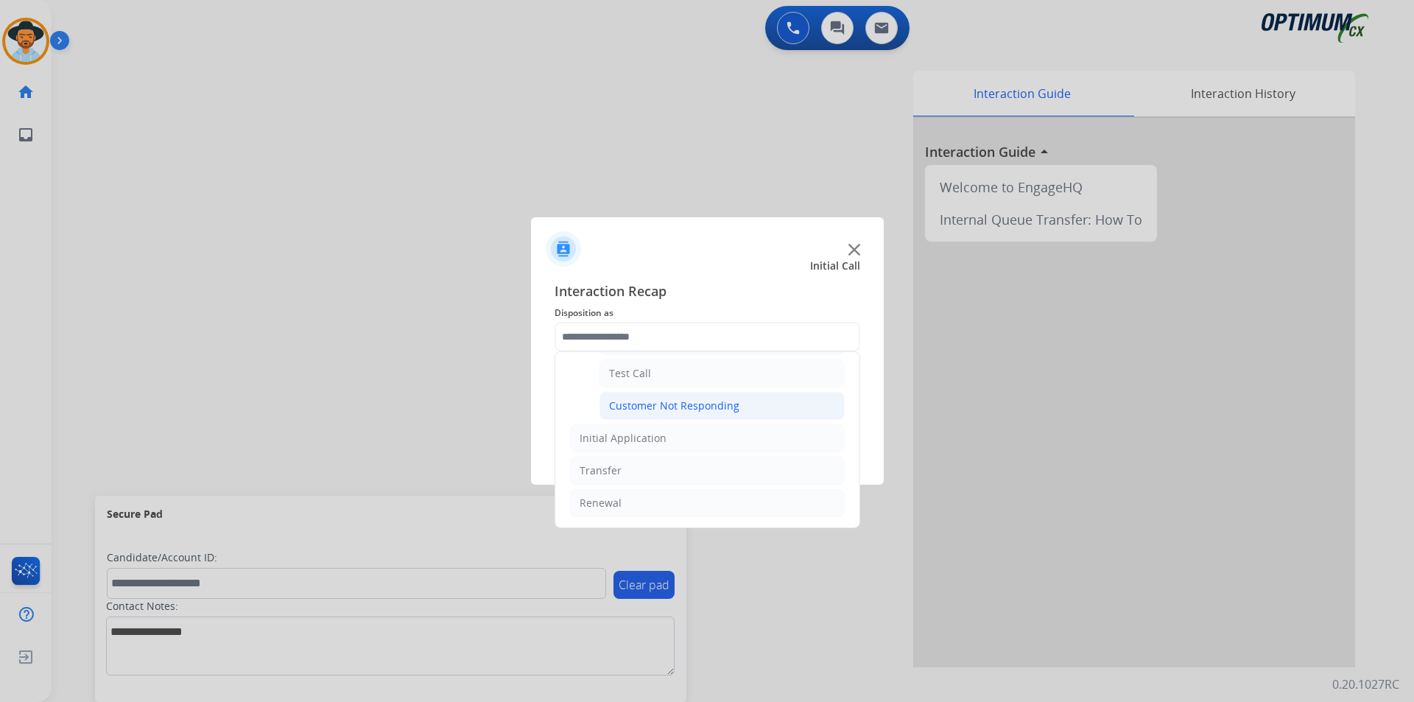
click at [688, 404] on div "Customer Not Responding" at bounding box center [674, 405] width 130 height 15
type input "**********"
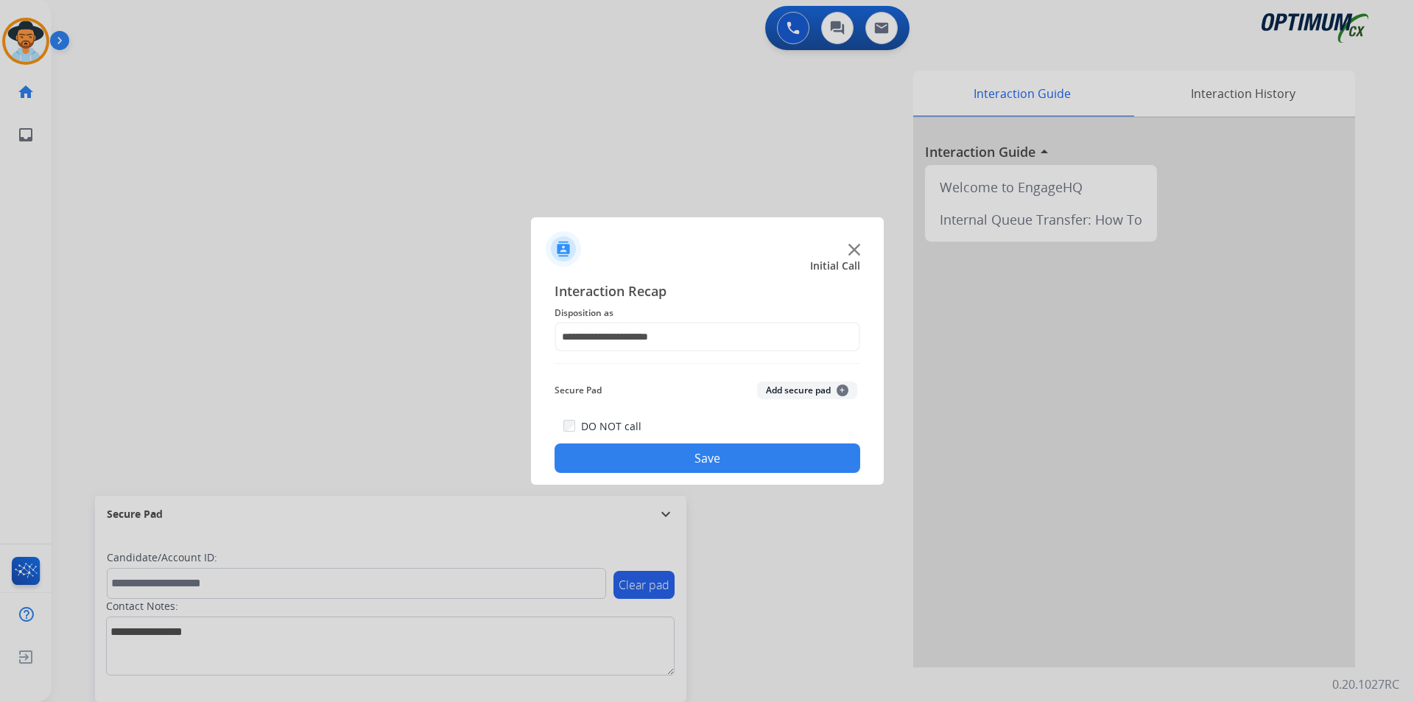
click at [649, 454] on button "Save" at bounding box center [707, 457] width 306 height 29
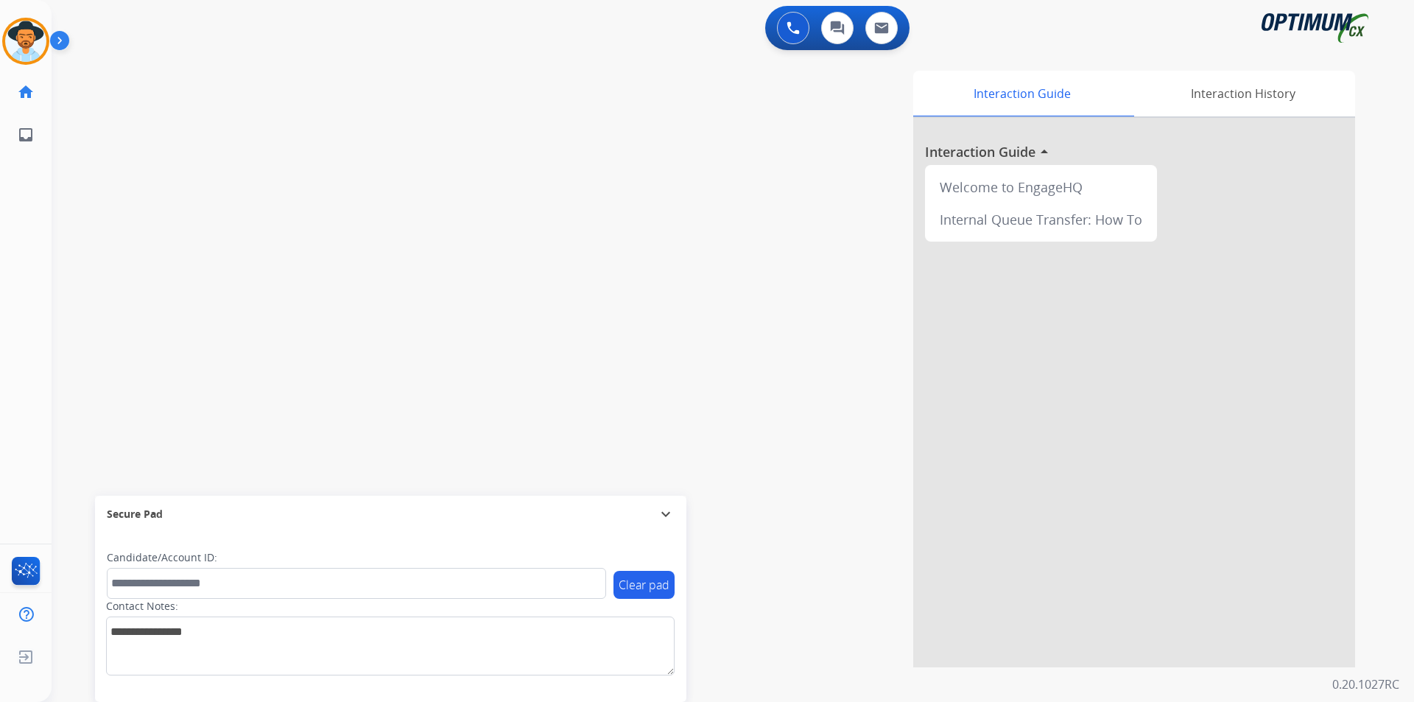
click at [308, 269] on div "swap_horiz Break voice bridge close_fullscreen Connect 3-Way Call merge_type Se…" at bounding box center [715, 360] width 1327 height 614
click at [613, 137] on div "Interaction Guide Interaction History Interaction Guide arrow_drop_up Welcome t…" at bounding box center [920, 369] width 867 height 596
click at [154, 77] on span "[PHONE_NUMBER]" at bounding box center [150, 76] width 91 height 15
copy span "16158945396"
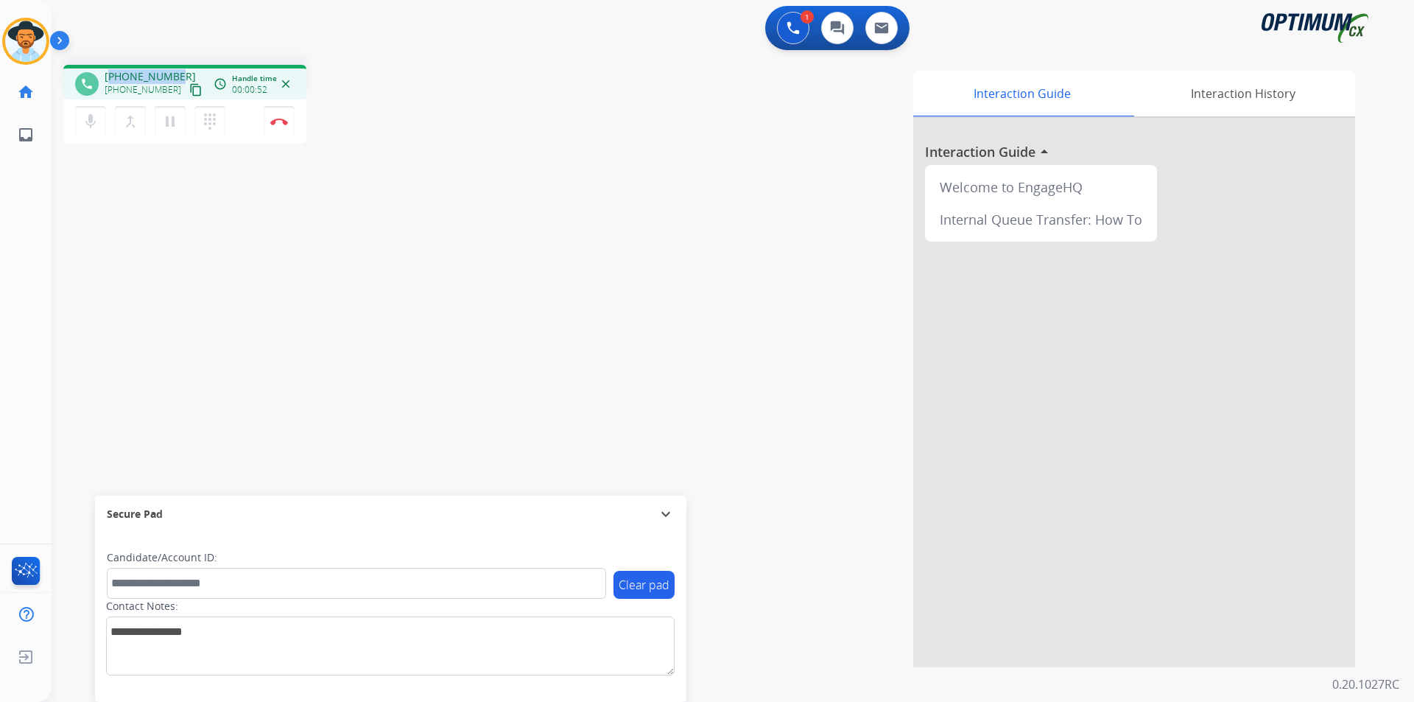
click at [153, 76] on span "[PHONE_NUMBER]" at bounding box center [150, 76] width 91 height 15
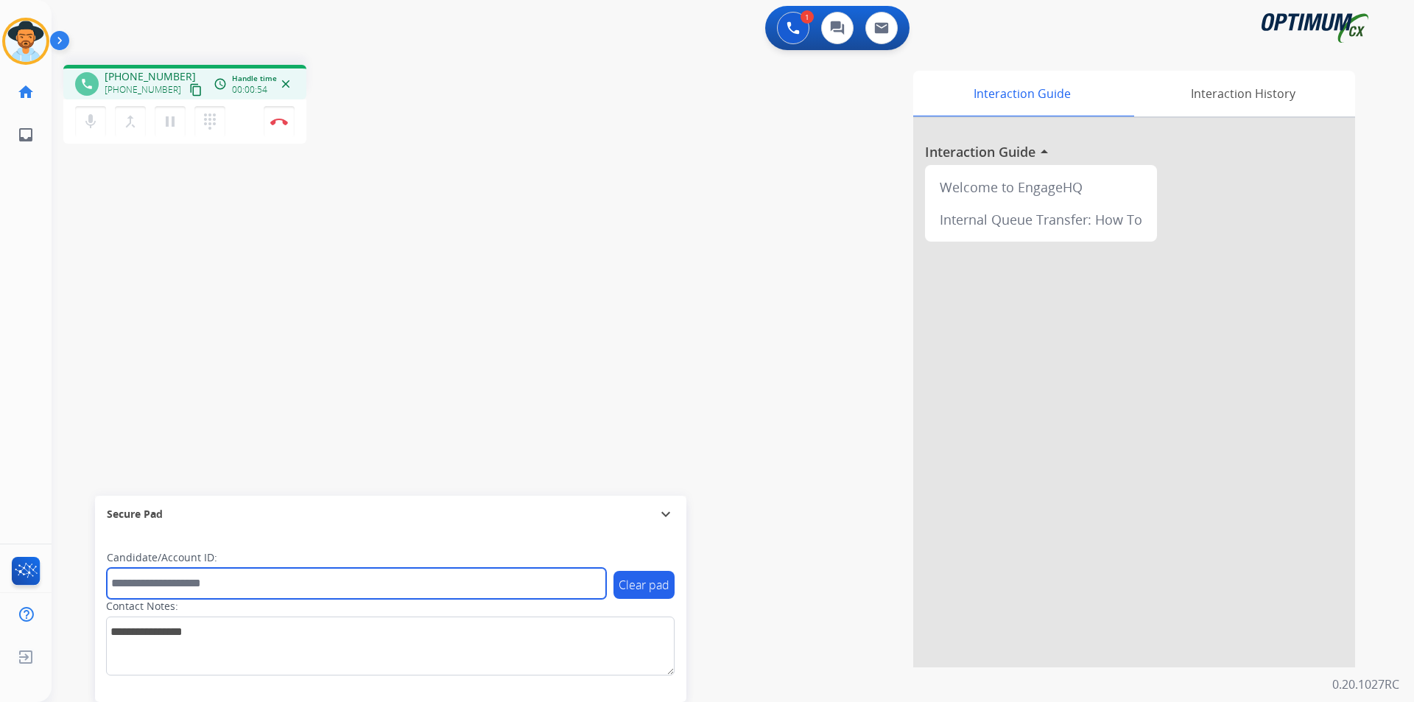
click at [247, 571] on input "text" at bounding box center [356, 583] width 499 height 31
paste input "**********"
drag, startPoint x: 116, startPoint y: 582, endPoint x: 208, endPoint y: 583, distance: 92.0
click at [208, 583] on input "**********" at bounding box center [356, 583] width 499 height 31
type input "**********"
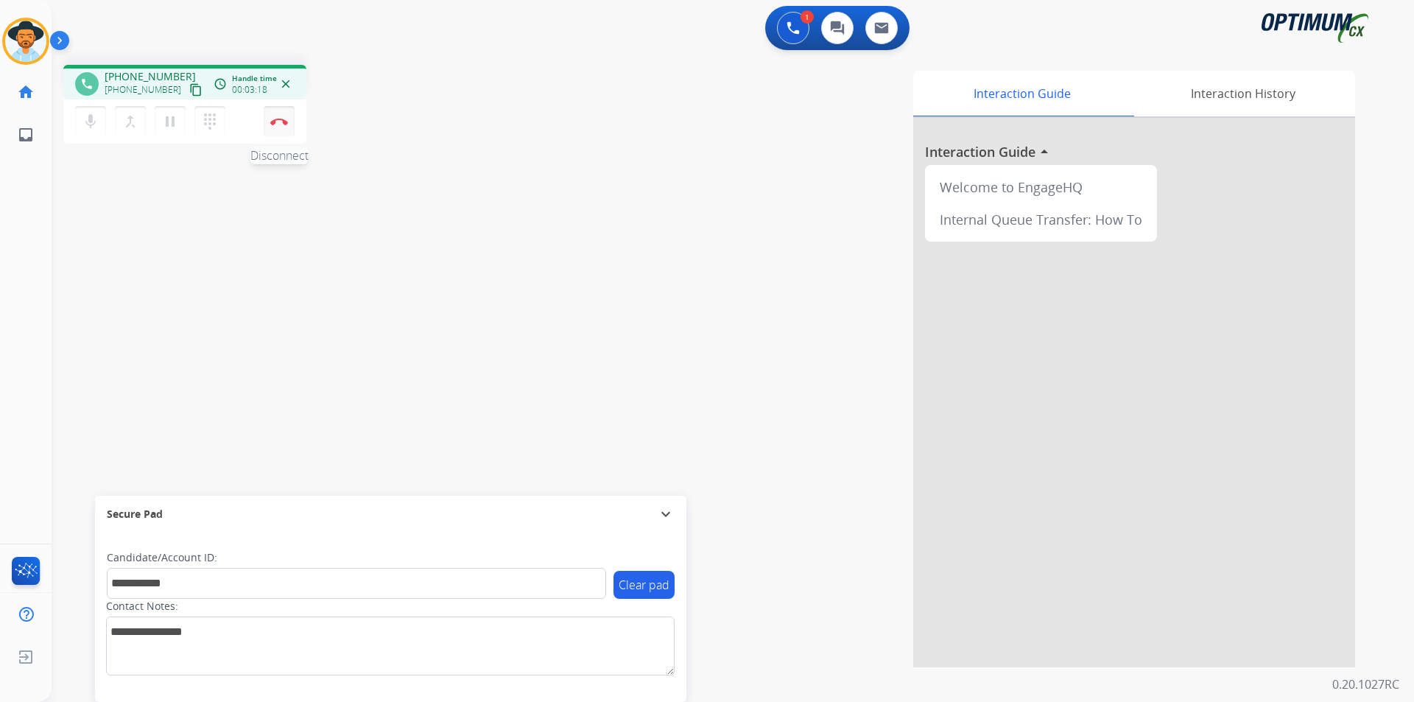
click at [272, 124] on img at bounding box center [279, 121] width 18 height 7
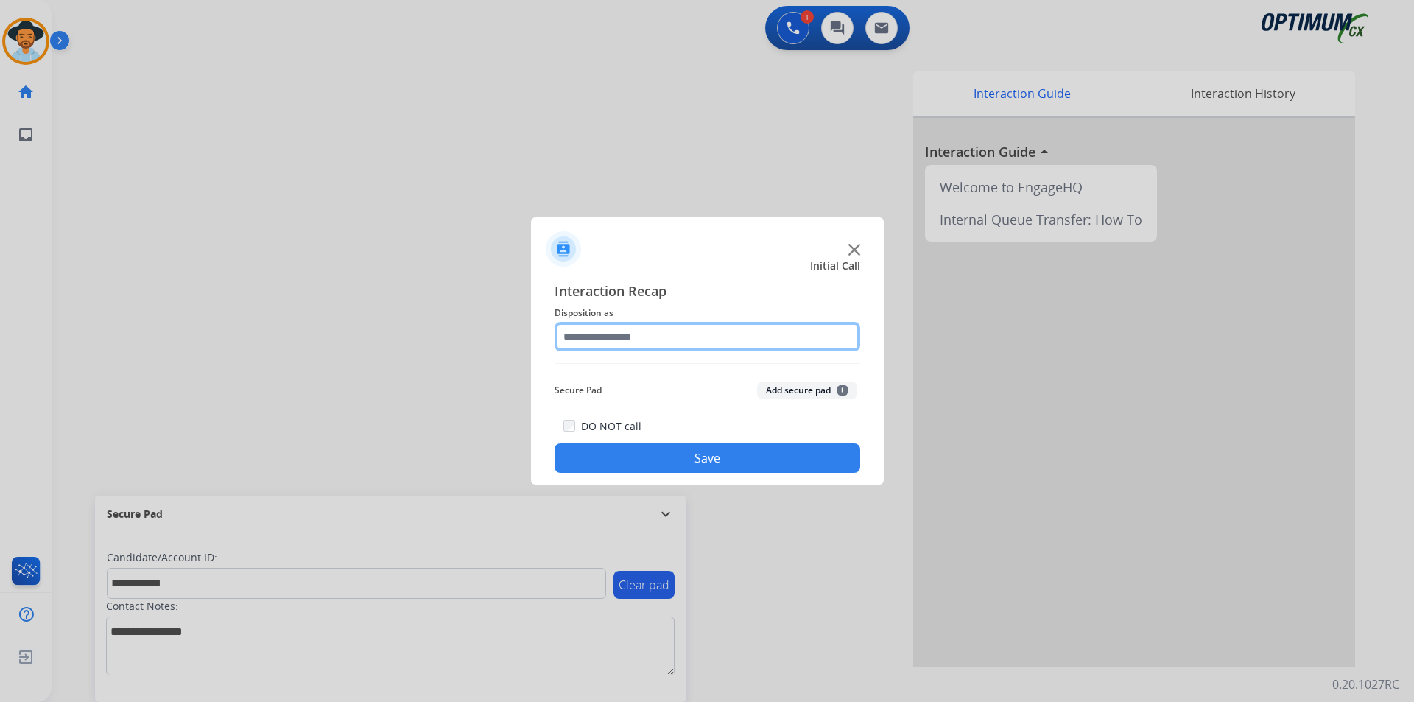
click at [740, 333] on input "text" at bounding box center [707, 336] width 306 height 29
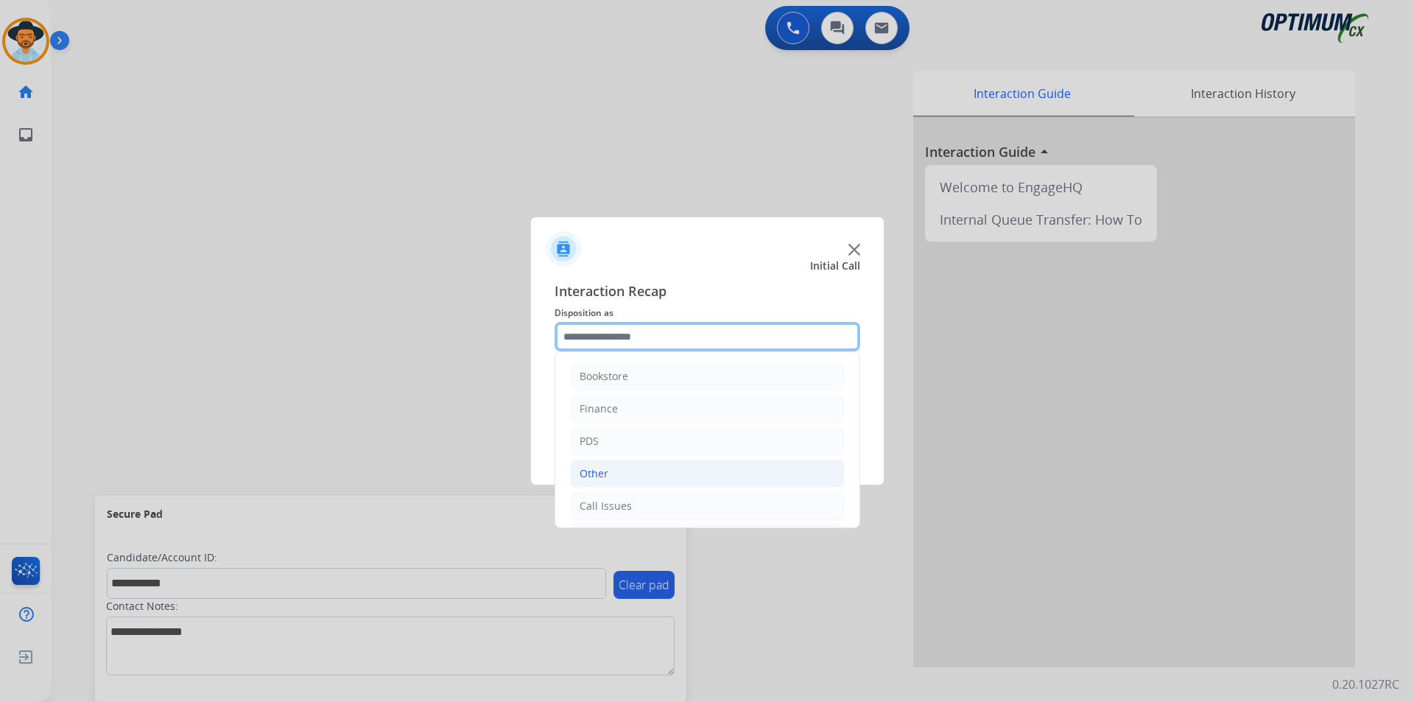
scroll to position [100, 0]
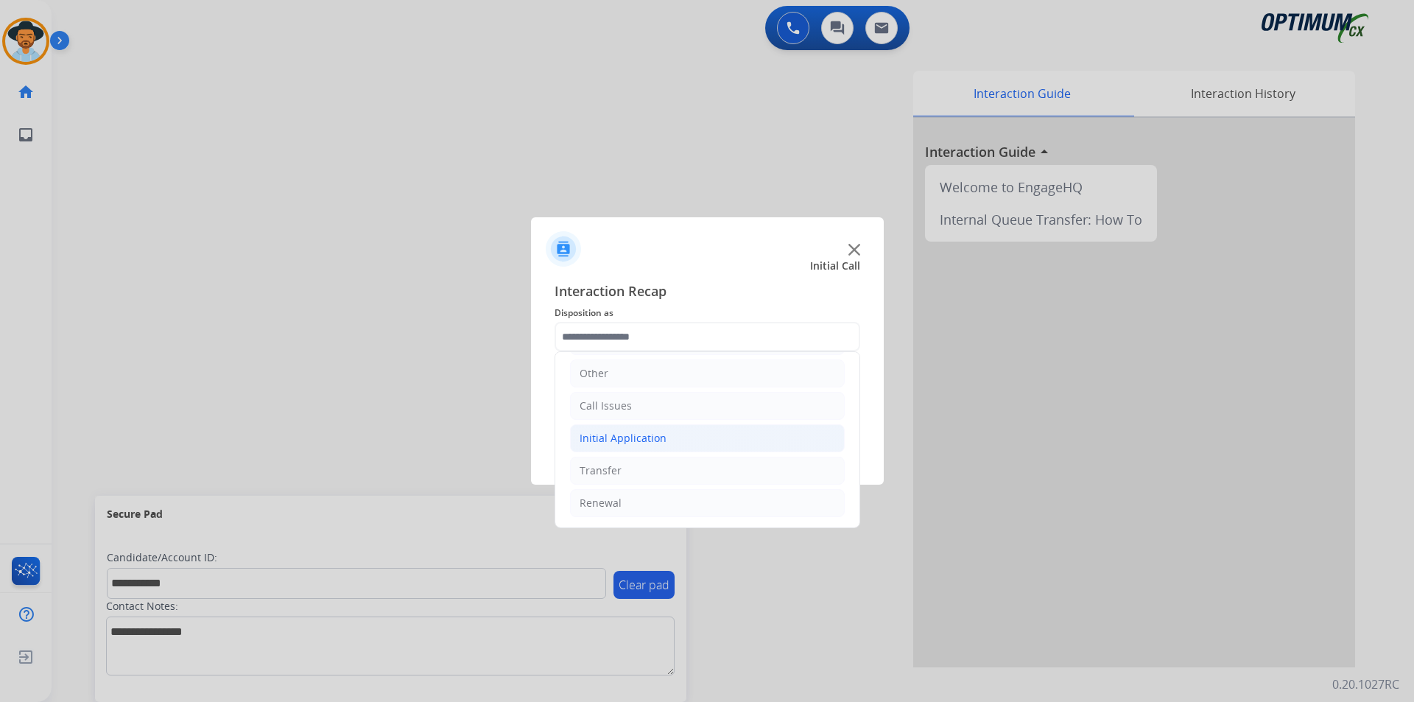
click at [684, 441] on li "Initial Application" at bounding box center [707, 438] width 275 height 28
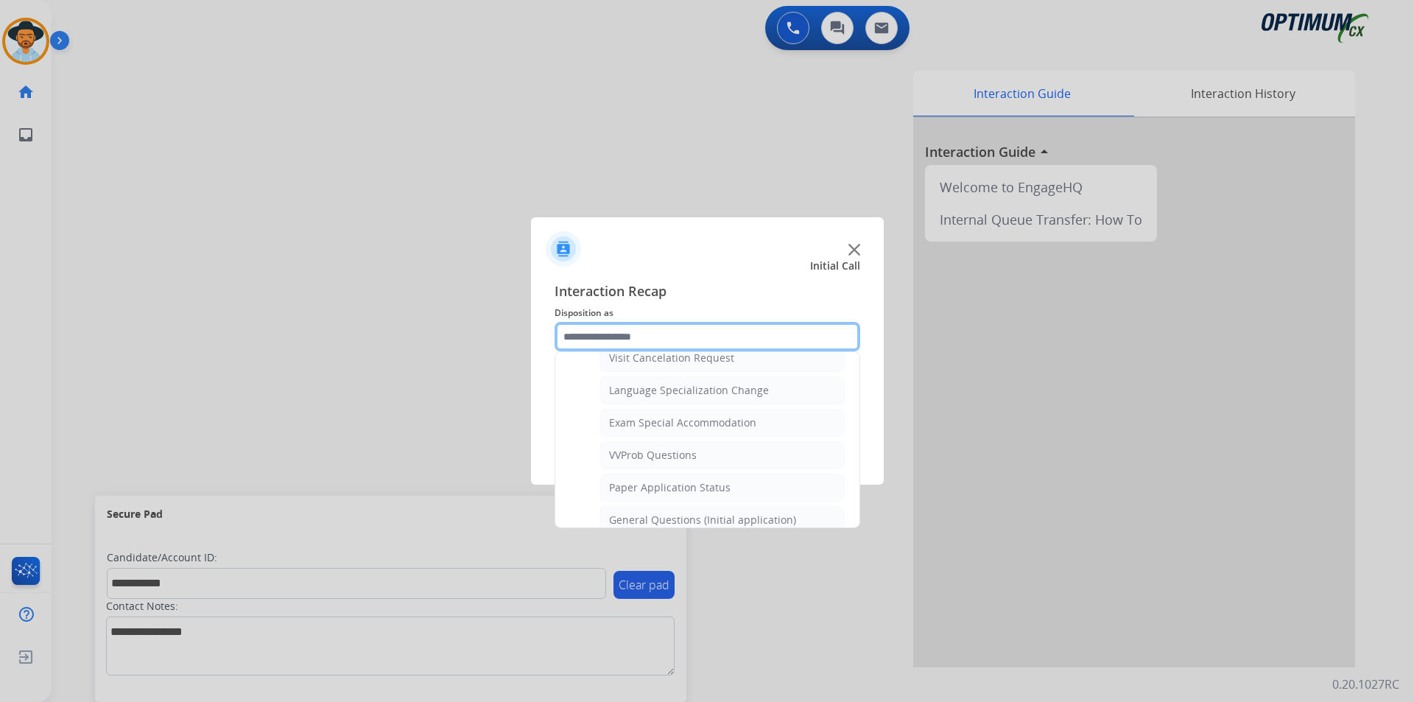
scroll to position [836, 0]
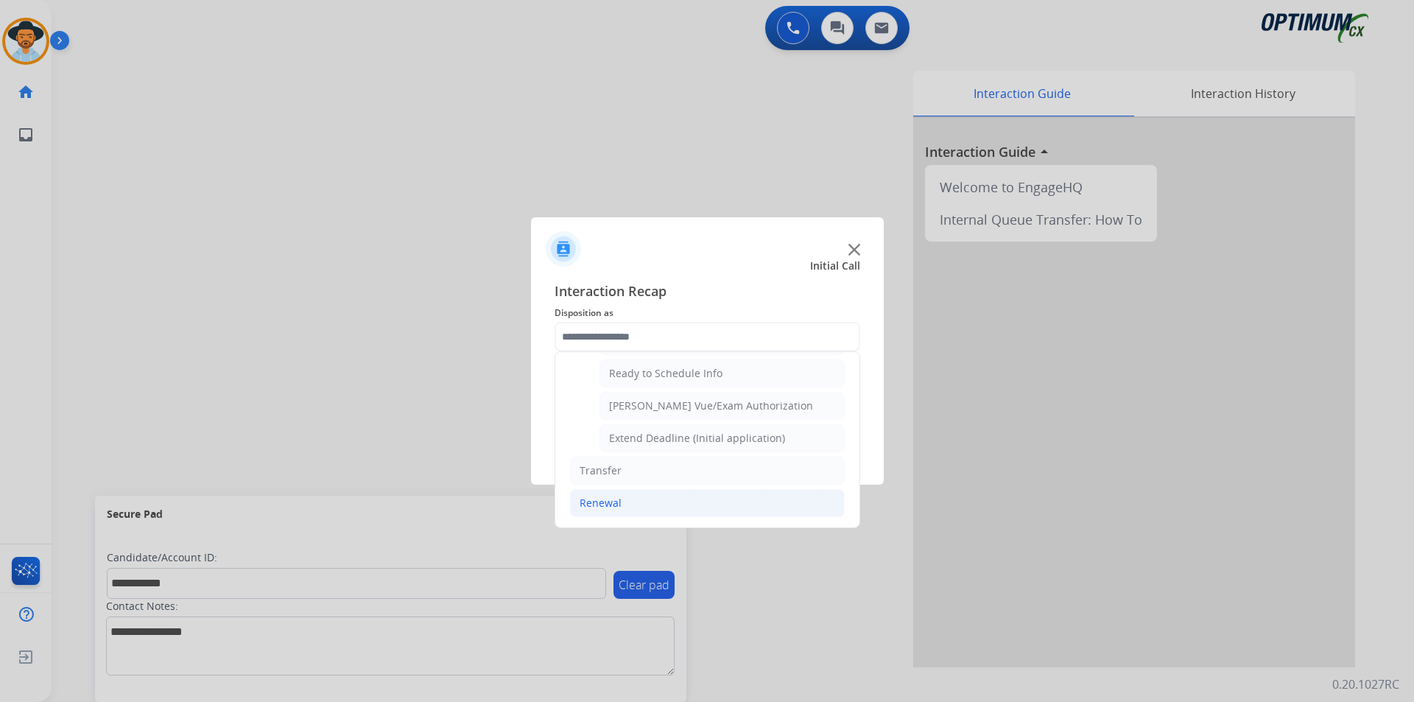
click at [626, 506] on li "Renewal" at bounding box center [707, 503] width 275 height 28
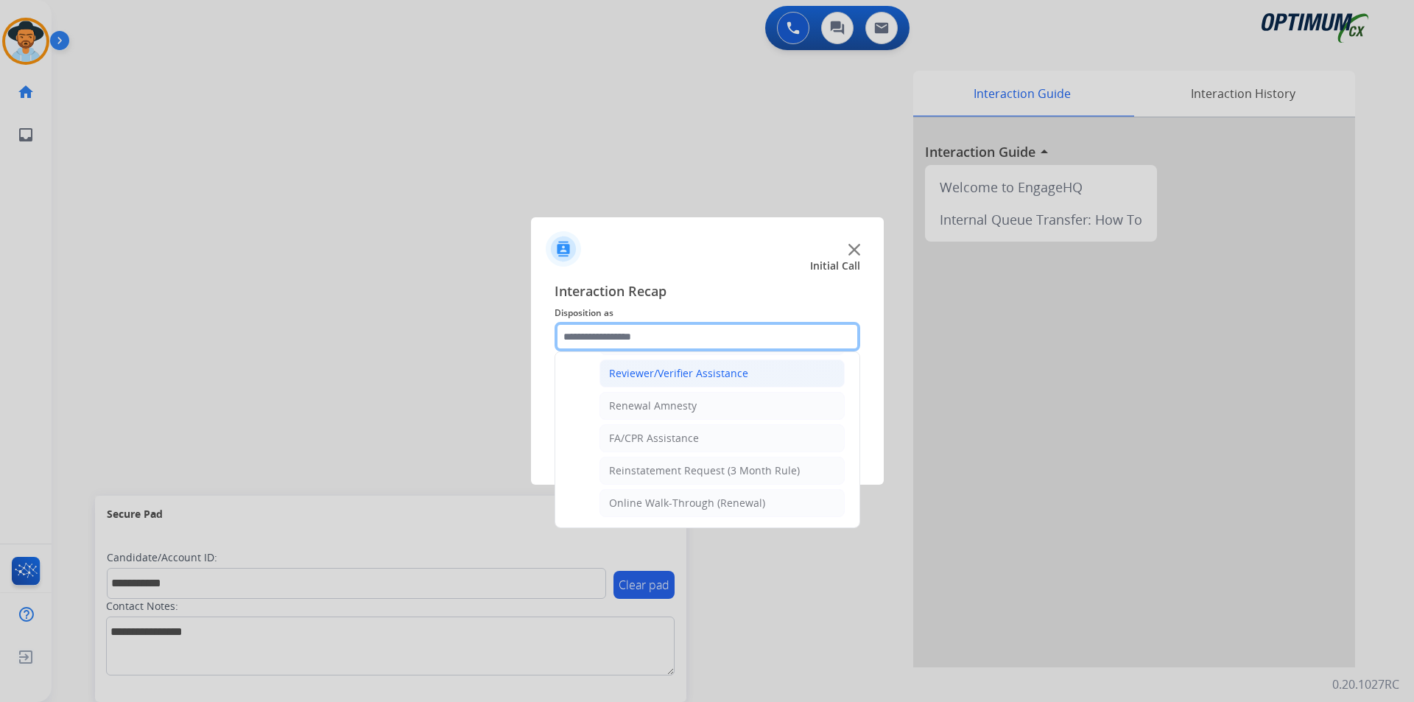
scroll to position [445, 0]
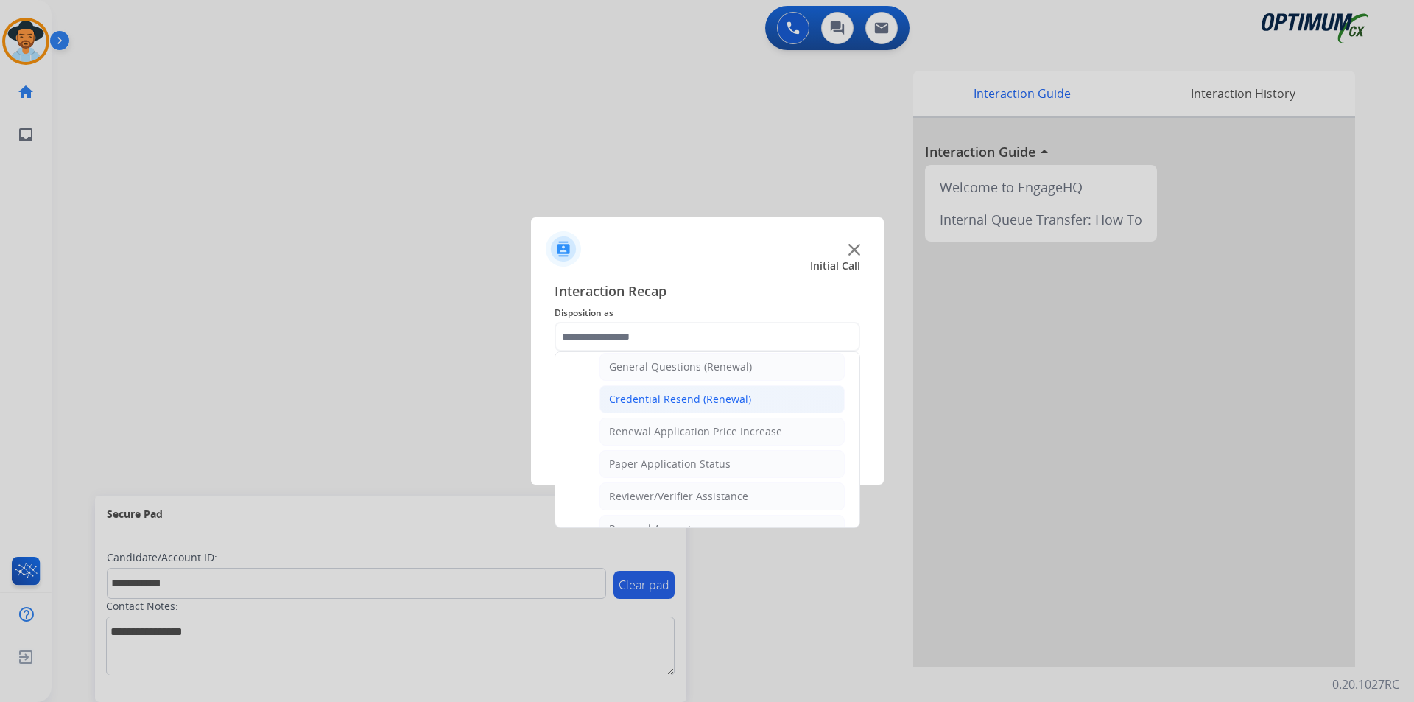
click at [689, 396] on div "Credential Resend (Renewal)" at bounding box center [680, 399] width 142 height 15
type input "**********"
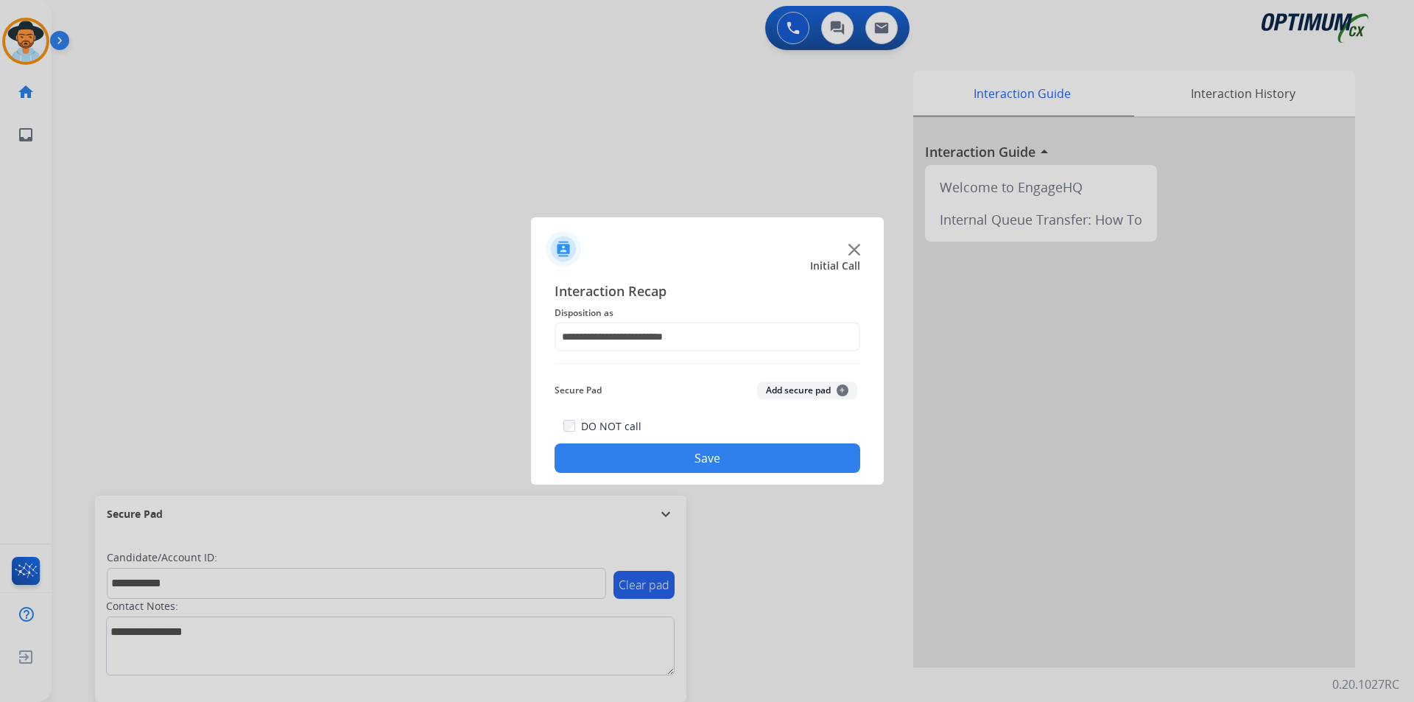
click at [641, 454] on button "Save" at bounding box center [707, 457] width 306 height 29
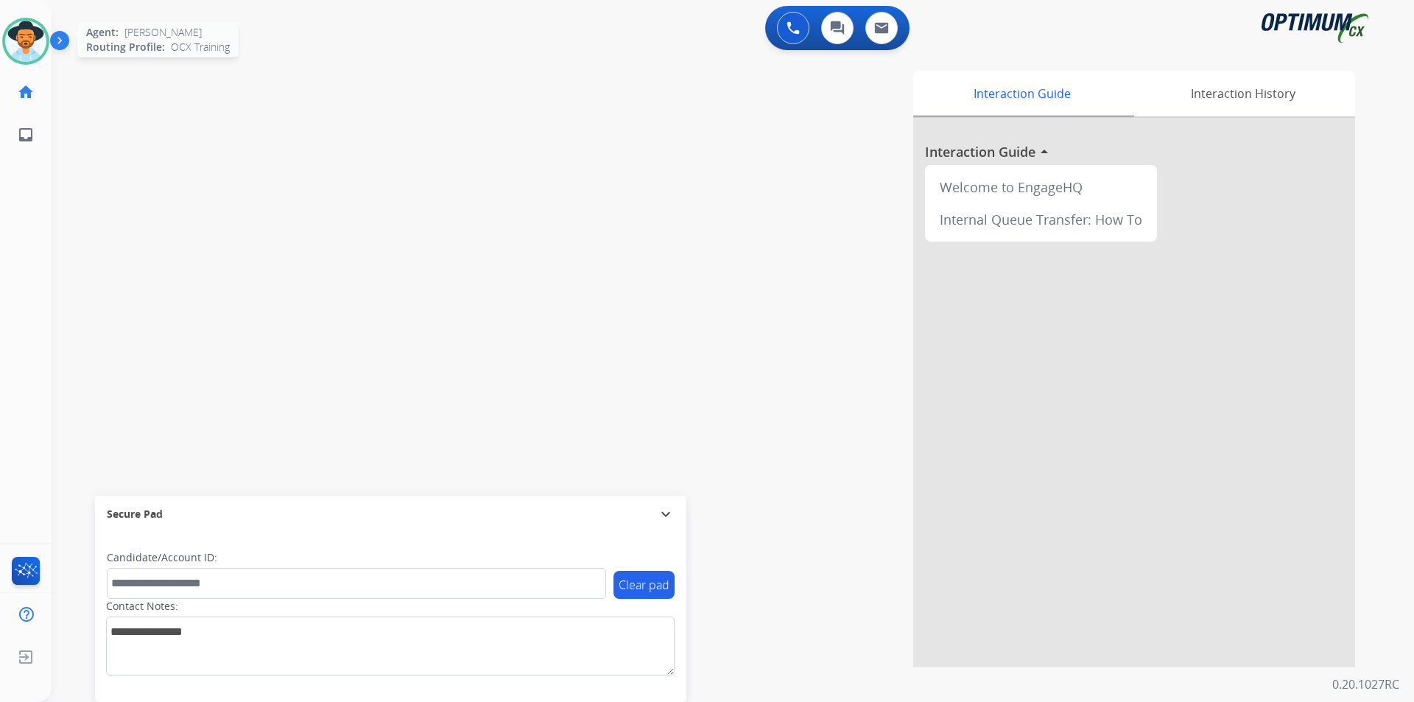
click at [24, 36] on img at bounding box center [25, 41] width 41 height 41
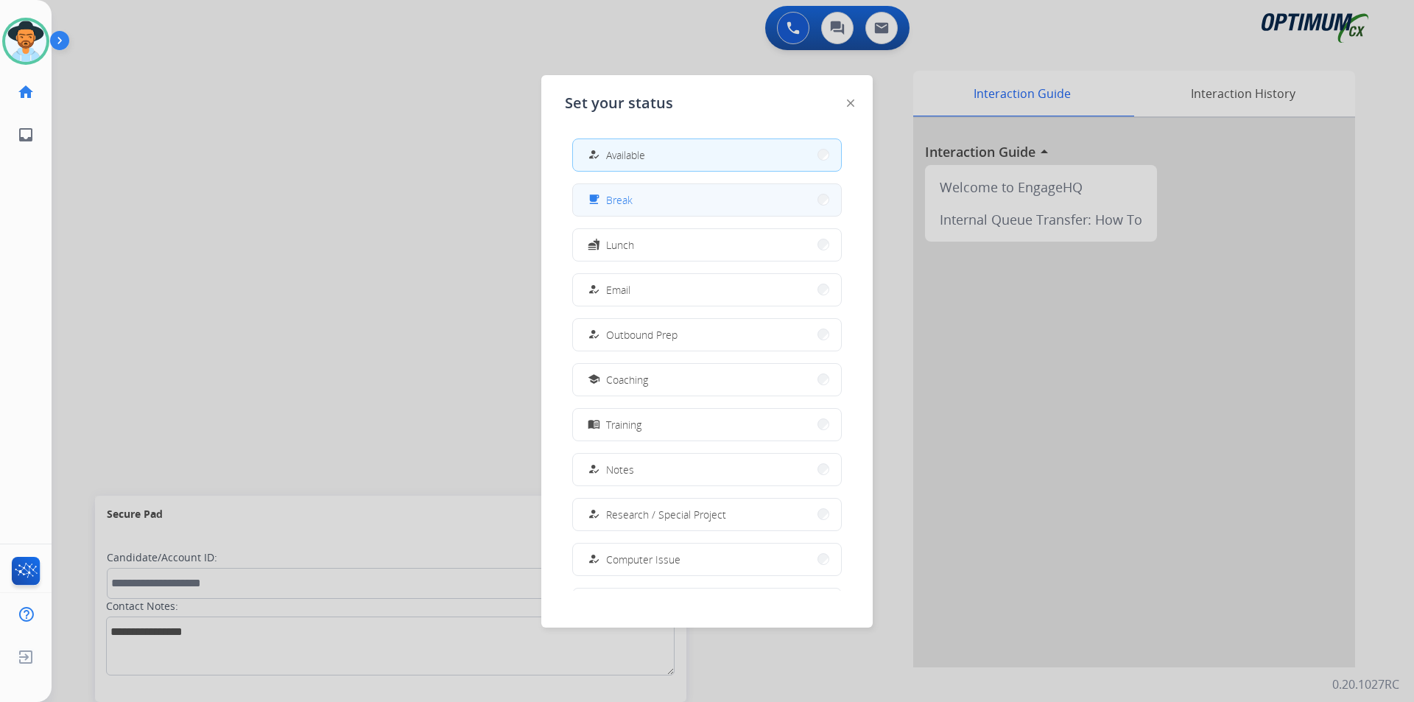
click at [655, 195] on button "free_breakfast Break" at bounding box center [707, 200] width 268 height 32
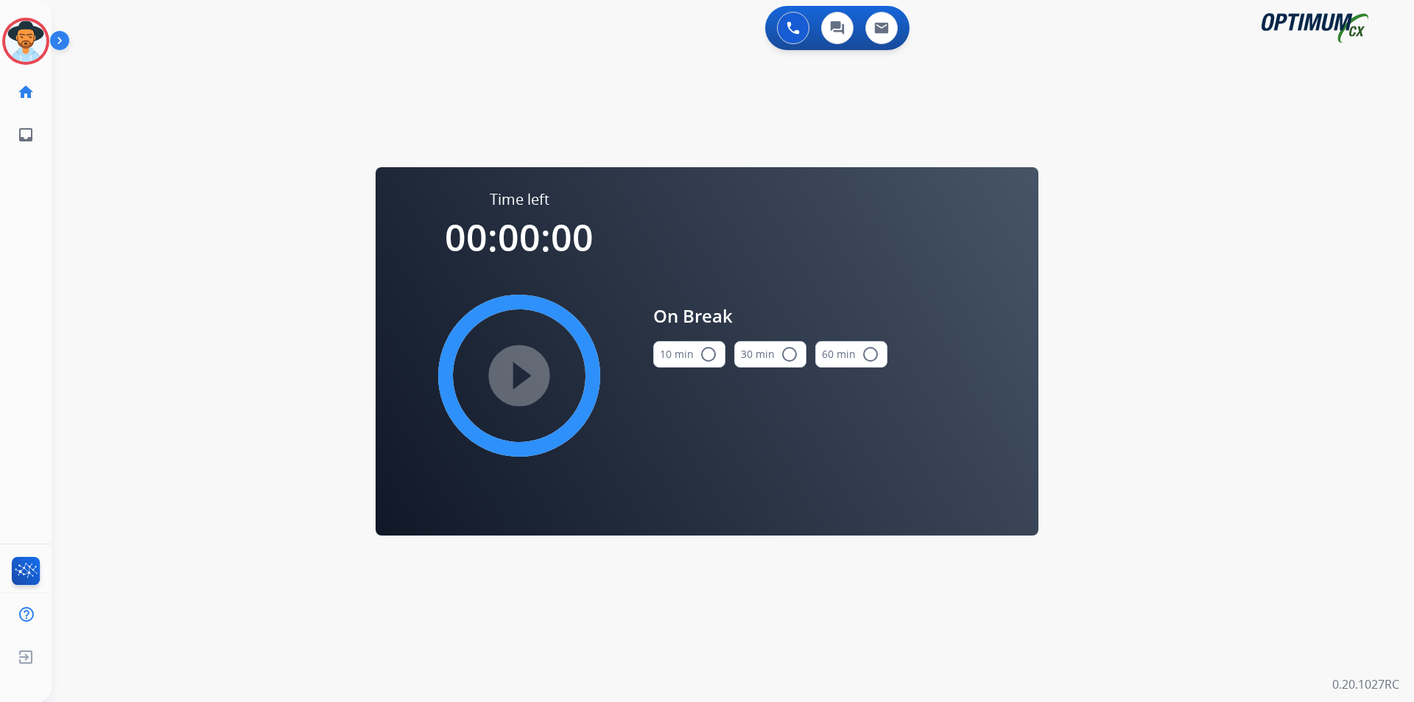
click at [714, 356] on mat-icon "radio_button_unchecked" at bounding box center [708, 354] width 18 height 18
click at [528, 367] on mat-icon "play_circle_filled" at bounding box center [519, 376] width 18 height 18
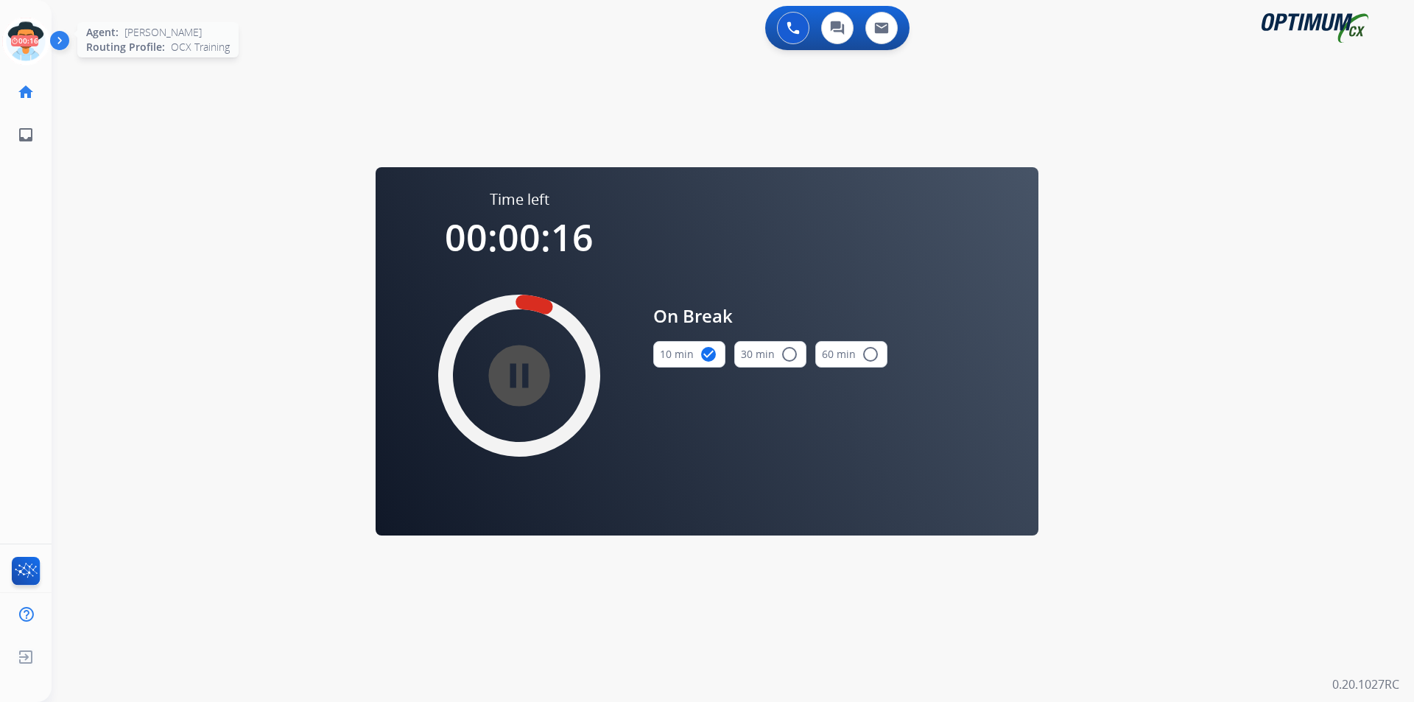
click at [16, 35] on icon at bounding box center [26, 42] width 48 height 48
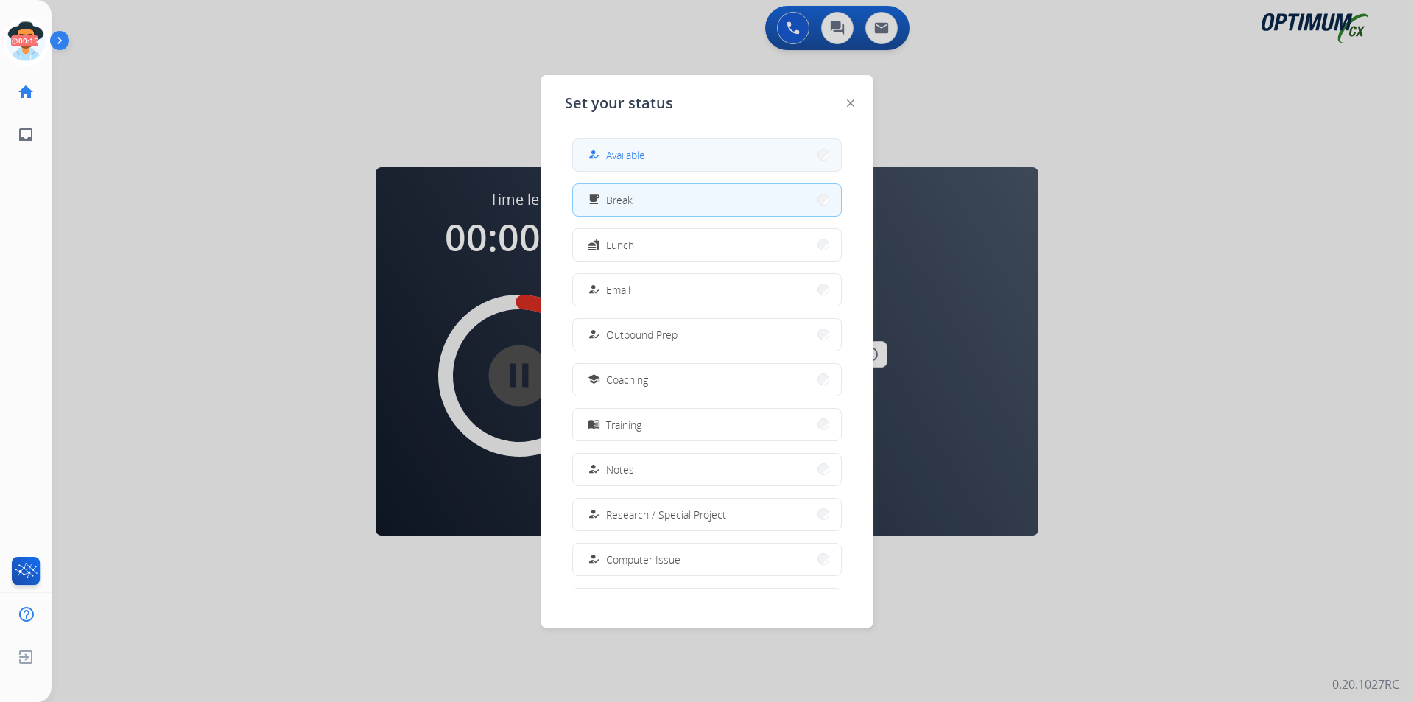
click at [627, 158] on span "Available" at bounding box center [625, 154] width 39 height 15
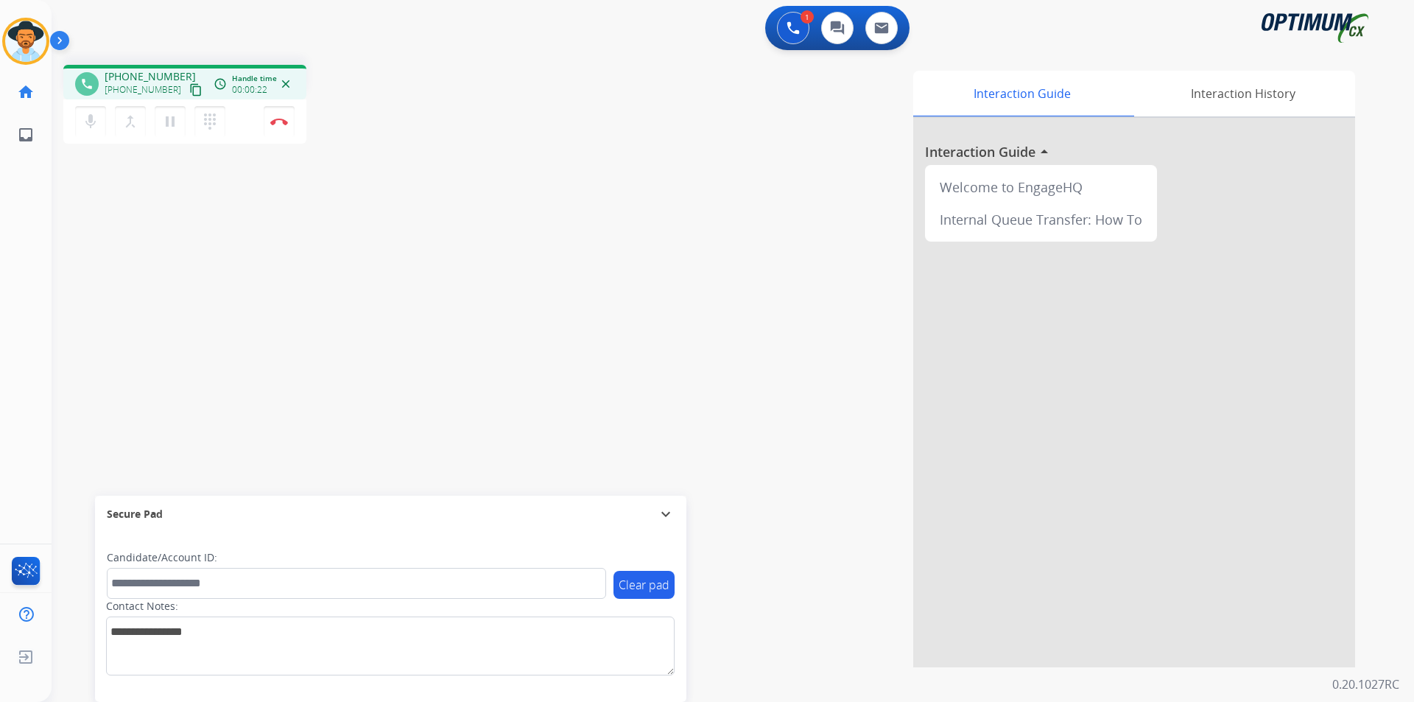
click at [520, 90] on div "Interaction Guide Interaction History Interaction Guide arrow_drop_up Welcome t…" at bounding box center [920, 369] width 867 height 596
click at [149, 75] on span "+17036775339" at bounding box center [150, 76] width 91 height 15
click at [144, 79] on span "+17036775339" at bounding box center [150, 76] width 91 height 15
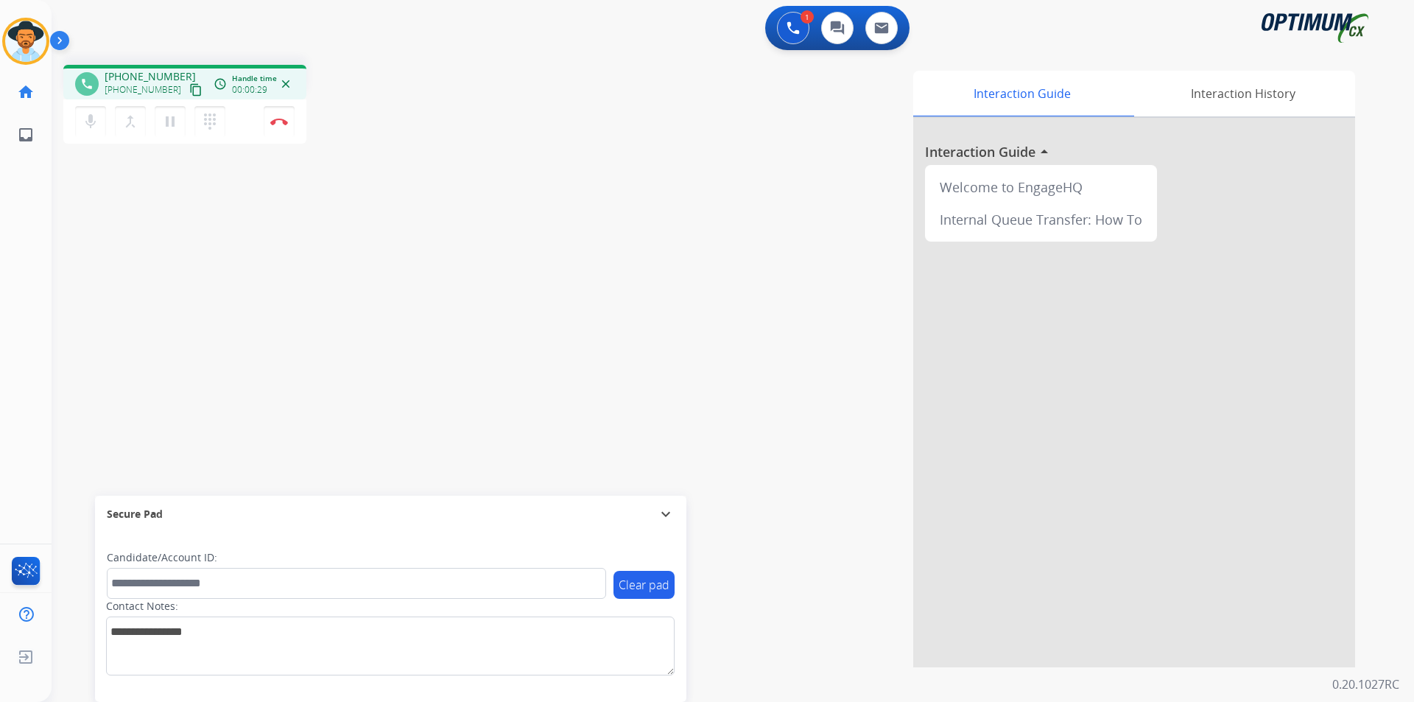
click at [146, 79] on span "+17036775339" at bounding box center [150, 76] width 91 height 15
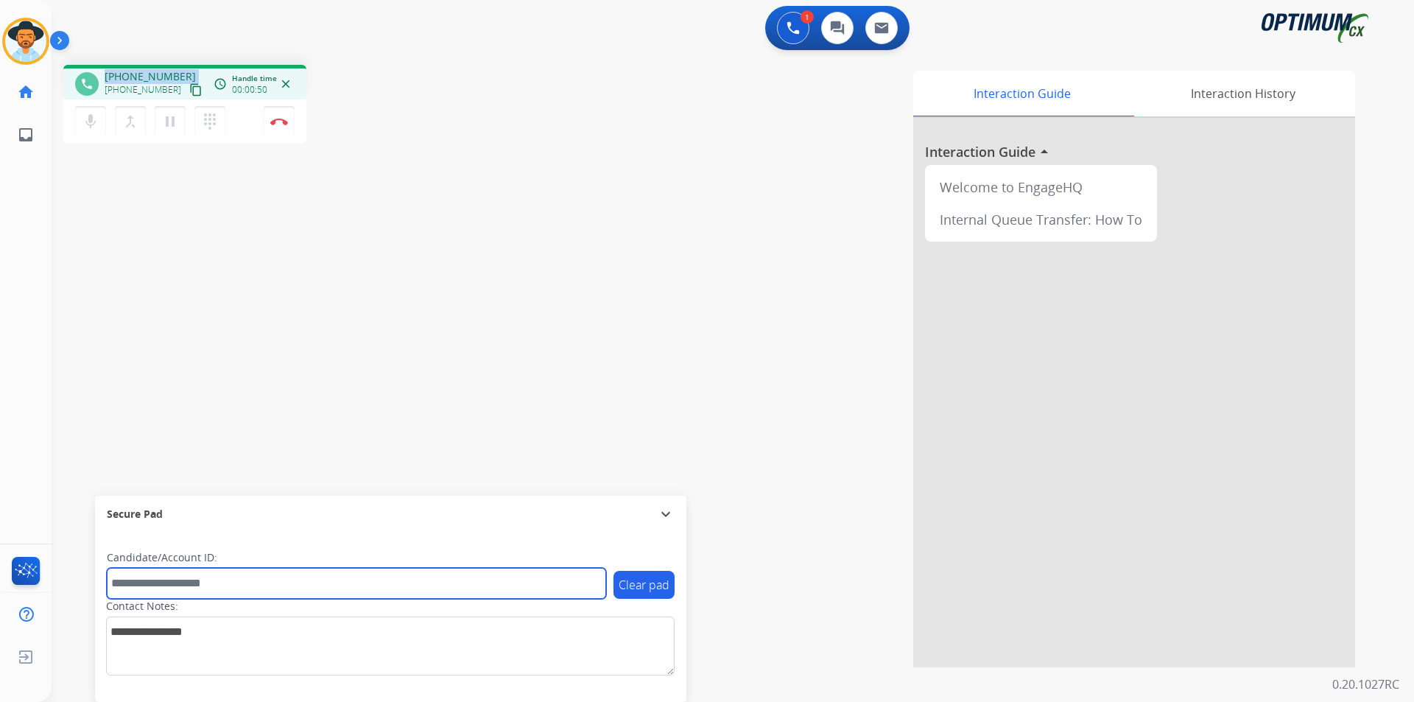
click at [331, 582] on input "text" at bounding box center [356, 583] width 499 height 31
click at [160, 578] on input "**********" at bounding box center [356, 583] width 499 height 31
type input "**********"
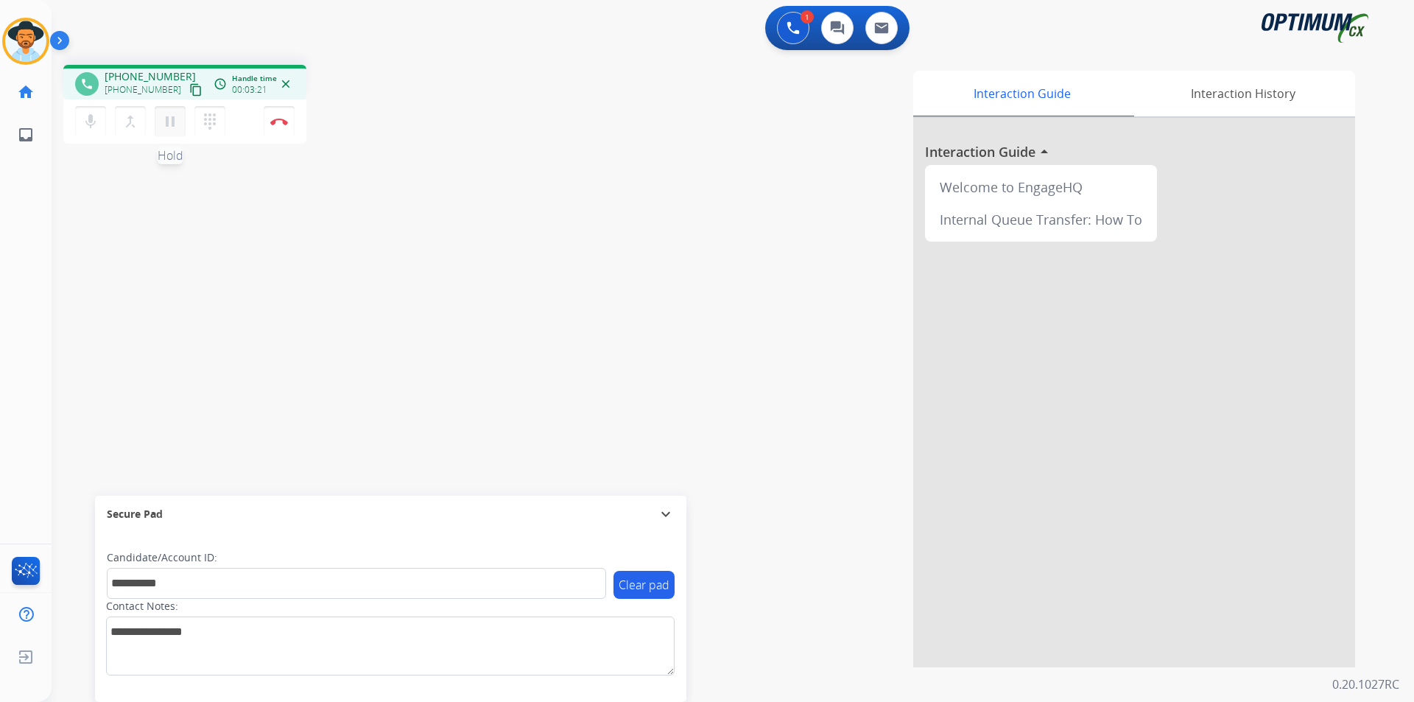
click at [172, 126] on mat-icon "pause" at bounding box center [170, 122] width 18 height 18
click at [177, 128] on mat-icon "play_arrow" at bounding box center [170, 122] width 18 height 18
click at [544, 74] on div "Interaction Guide Interaction History Interaction Guide arrow_drop_up Welcome t…" at bounding box center [920, 369] width 867 height 596
click at [275, 122] on img at bounding box center [279, 121] width 18 height 7
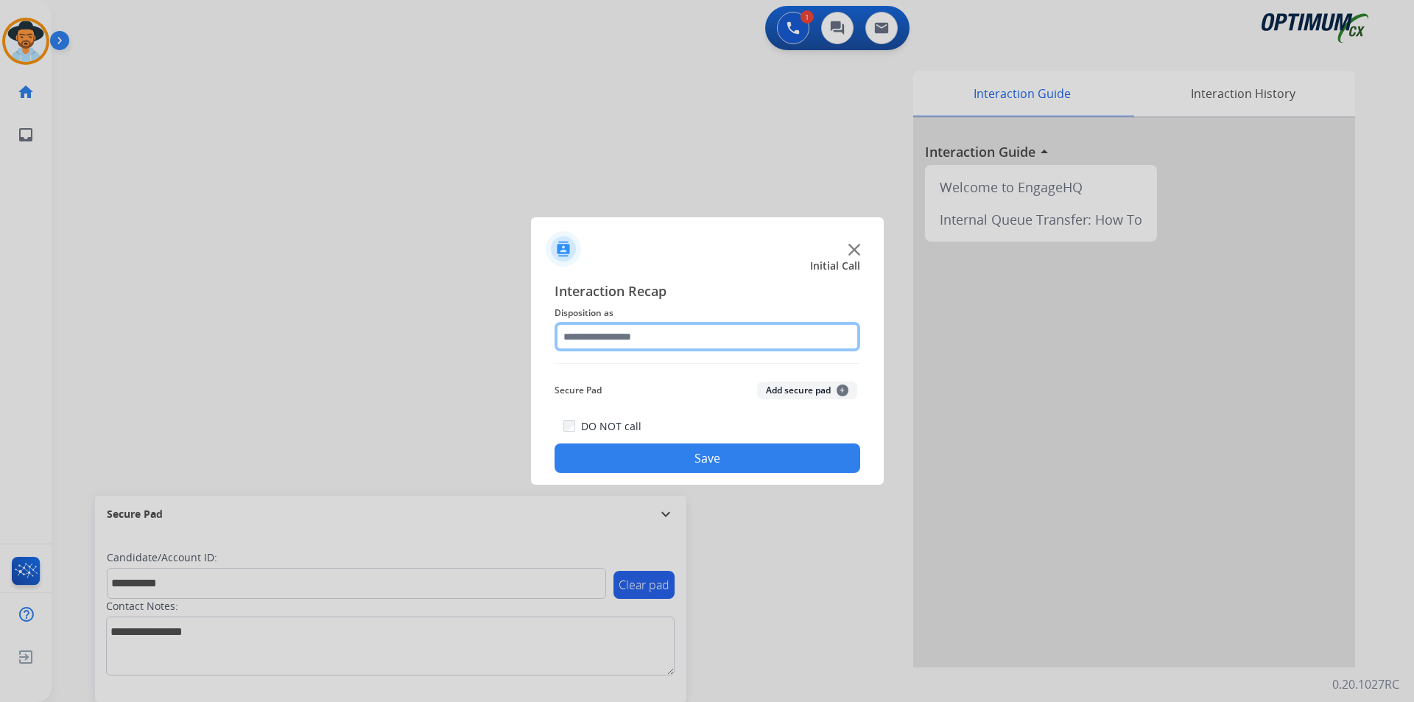
click at [623, 336] on input "text" at bounding box center [707, 336] width 306 height 29
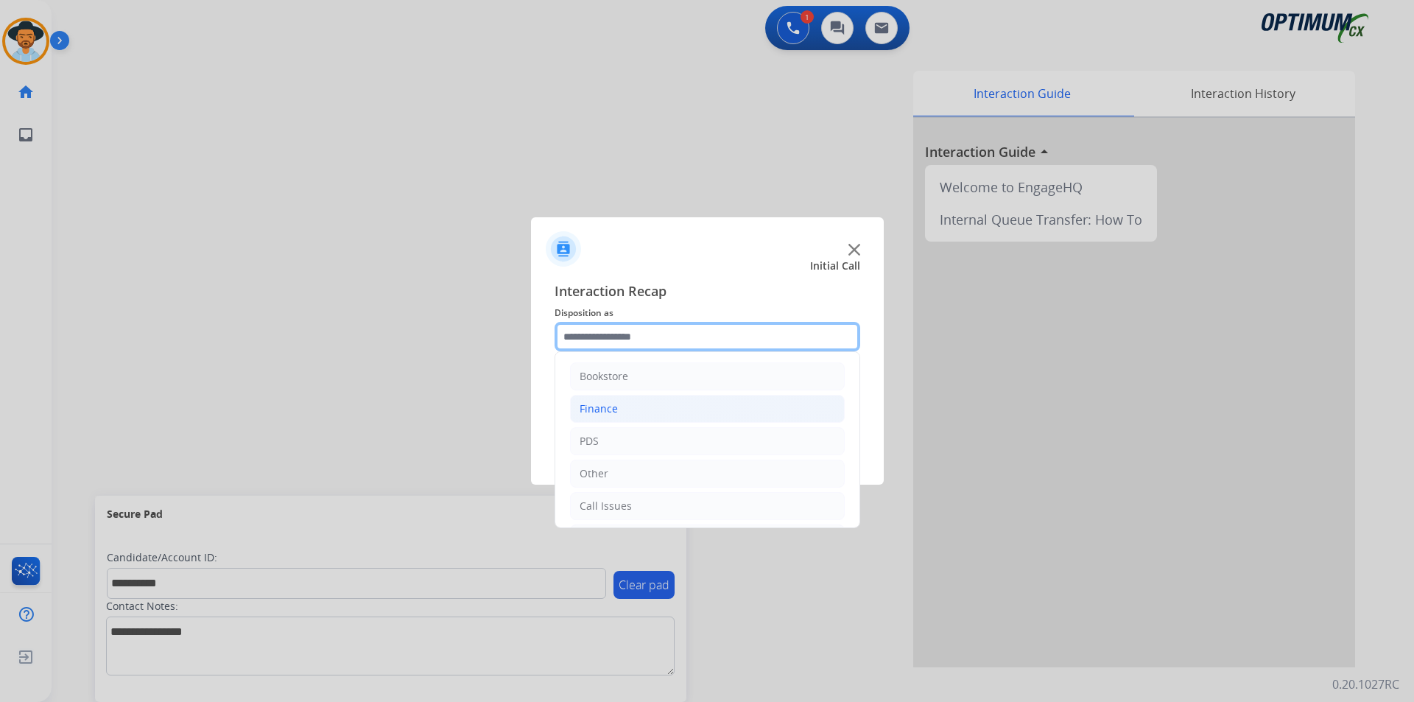
scroll to position [100, 0]
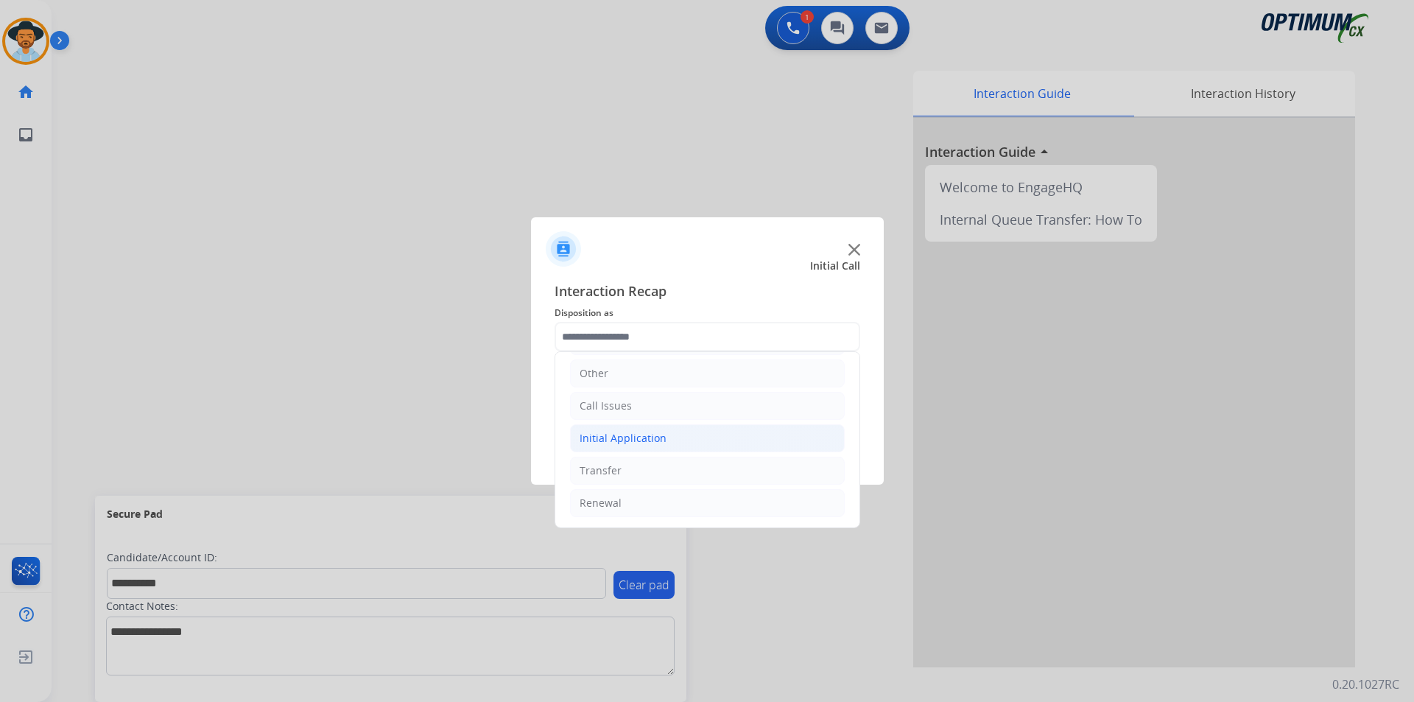
click at [686, 442] on li "Initial Application" at bounding box center [707, 438] width 275 height 28
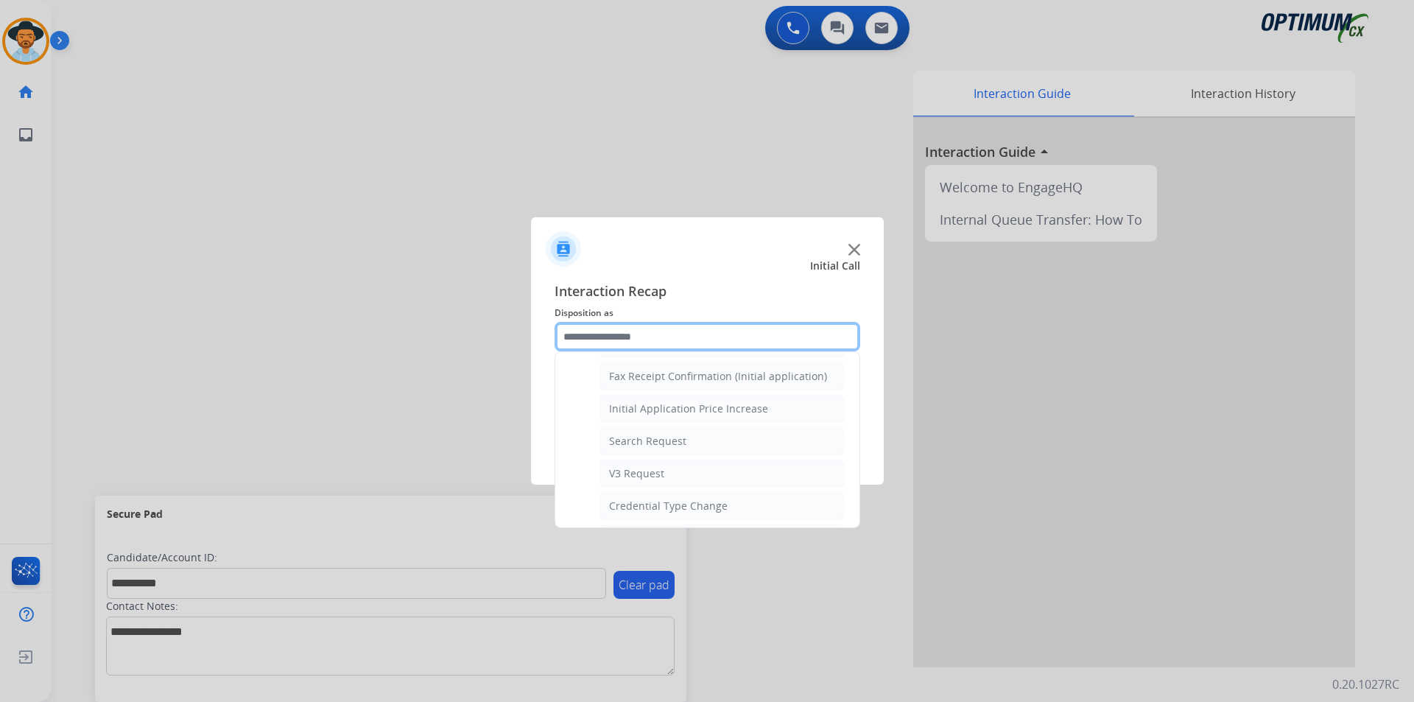
scroll to position [836, 0]
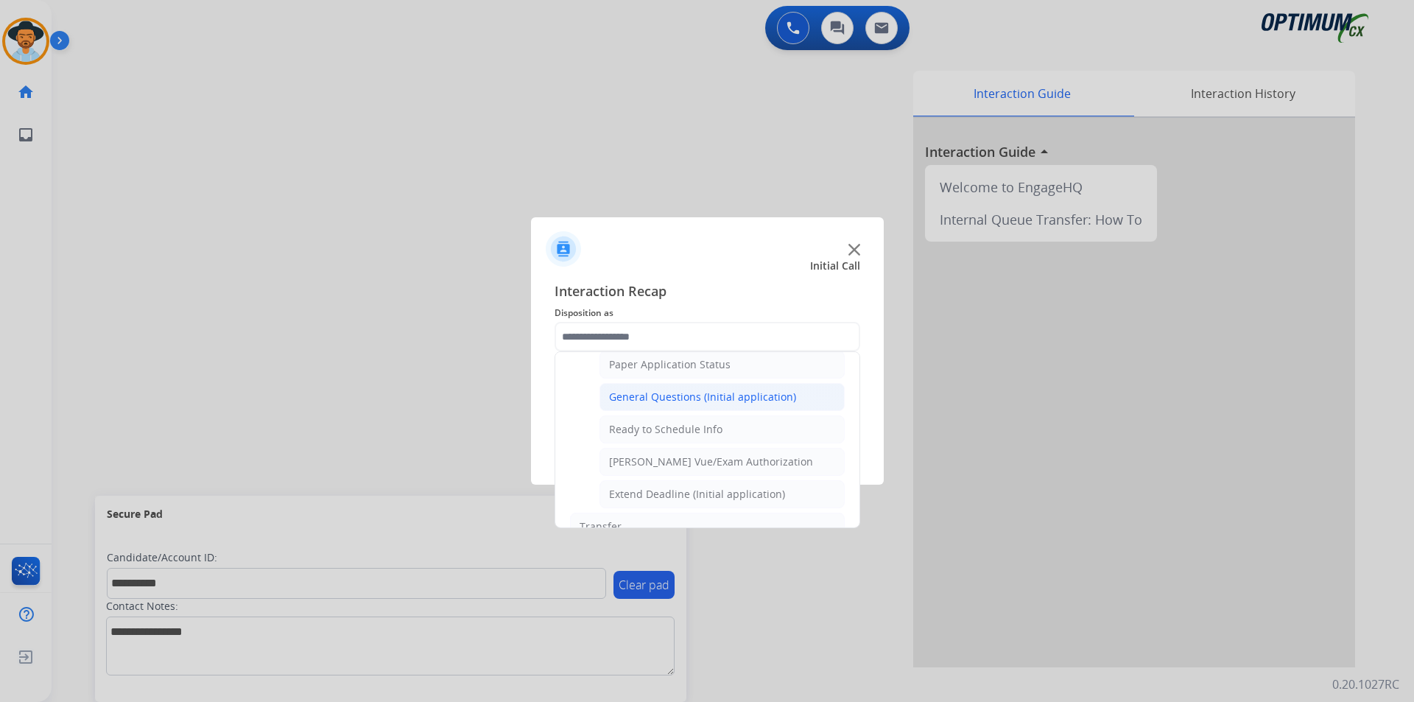
click at [696, 404] on div "General Questions (Initial application)" at bounding box center [702, 396] width 187 height 15
type input "**********"
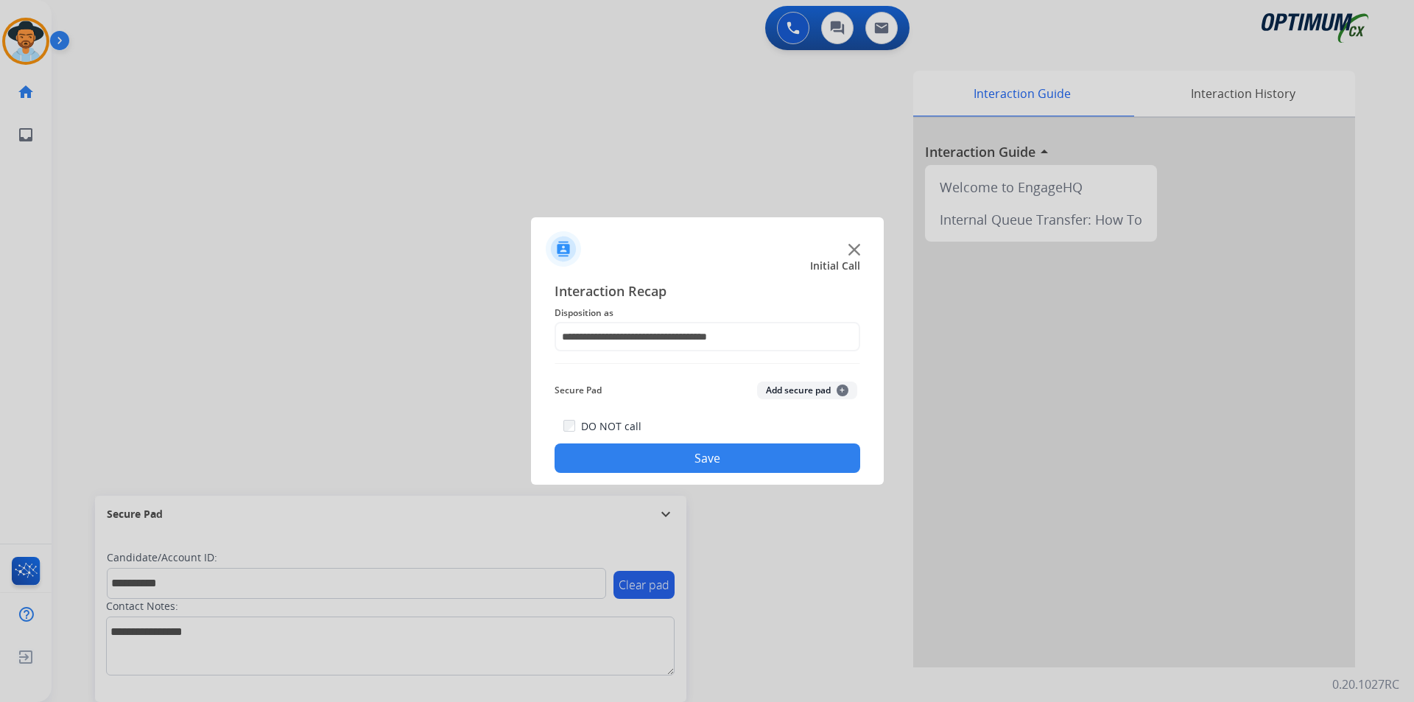
click at [659, 459] on button "Save" at bounding box center [707, 457] width 306 height 29
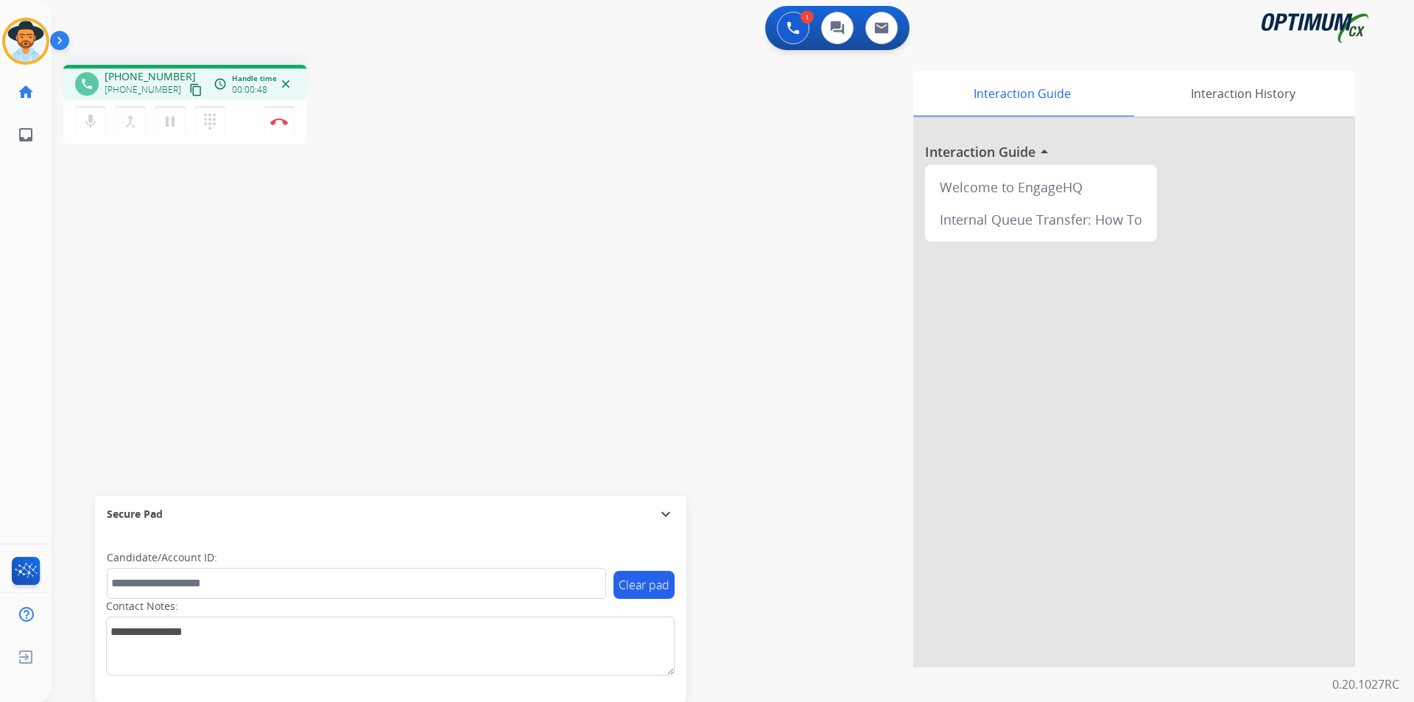
click at [156, 76] on span "+18014194315" at bounding box center [150, 76] width 91 height 15
copy span "18014194315"
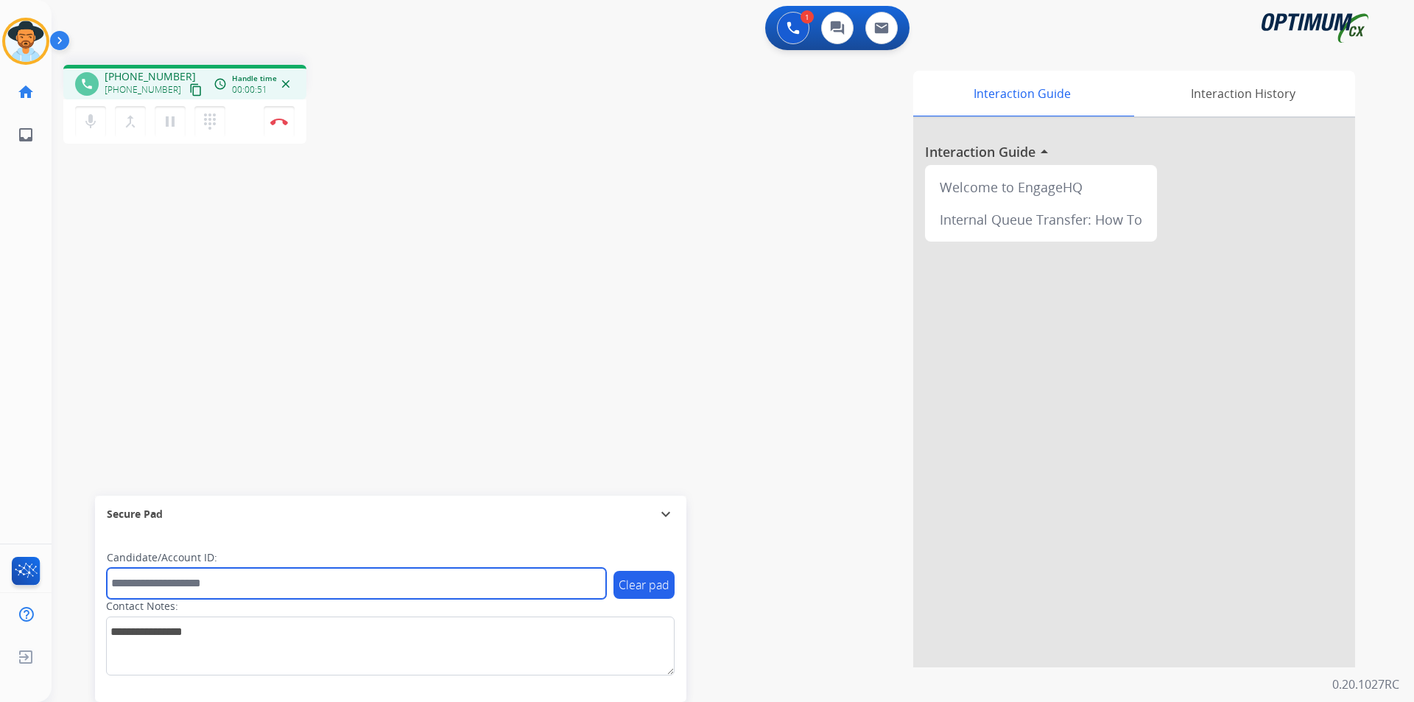
click at [225, 583] on input "text" at bounding box center [356, 583] width 499 height 31
paste input "**********"
type input "**********"
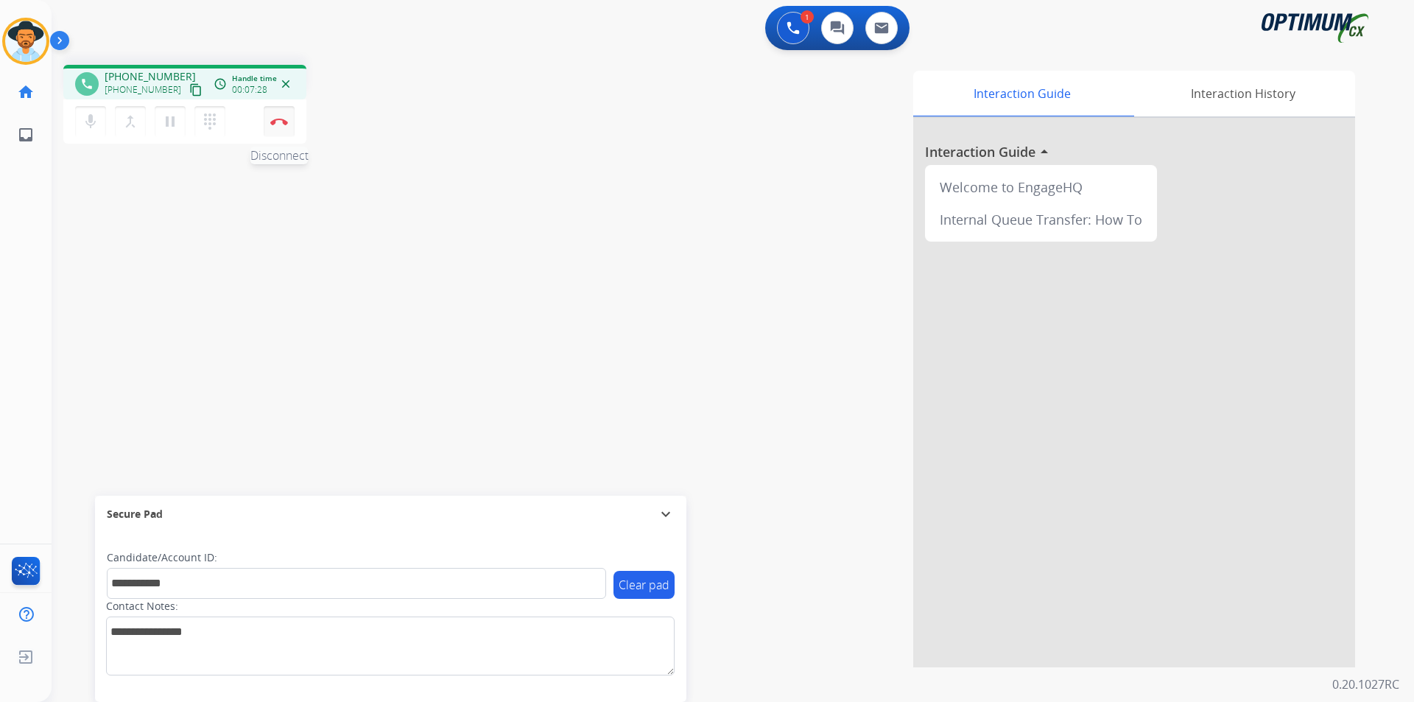
click at [278, 123] on img at bounding box center [279, 121] width 18 height 7
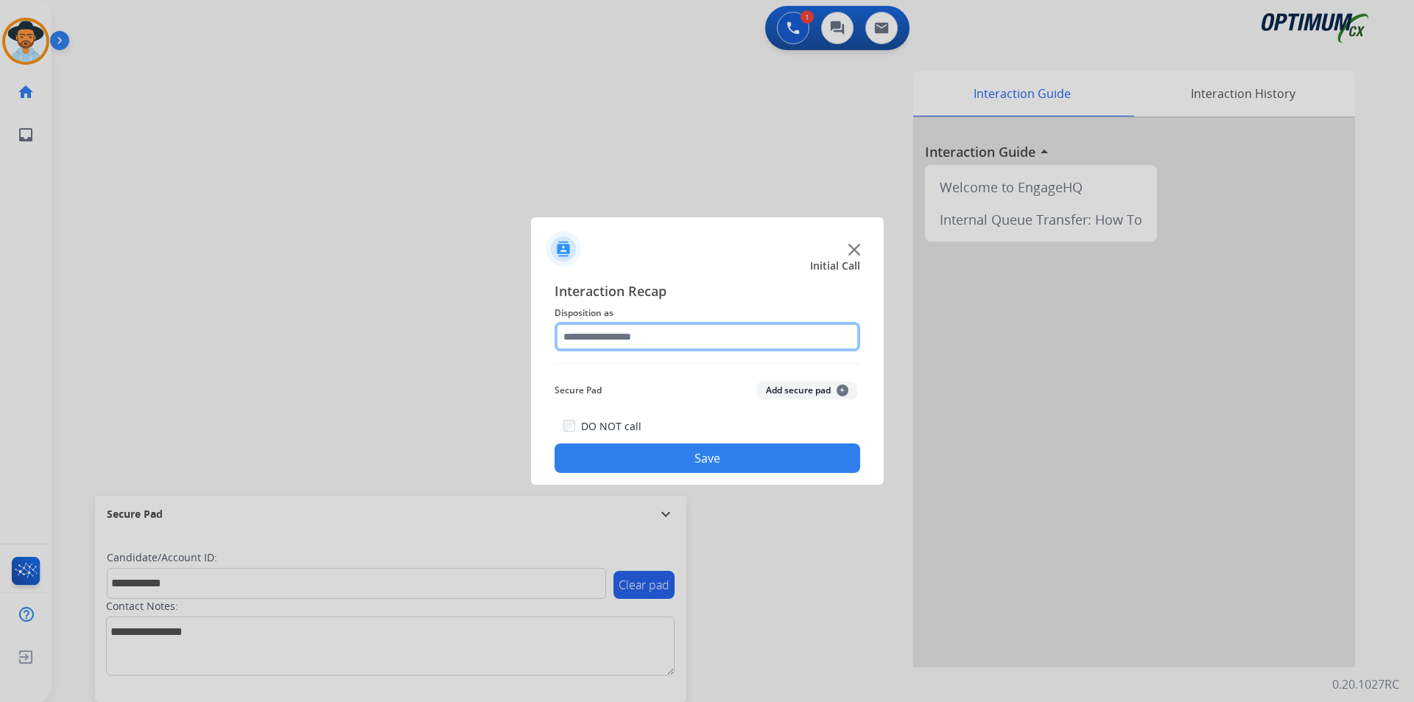
click at [756, 337] on input "text" at bounding box center [707, 336] width 306 height 29
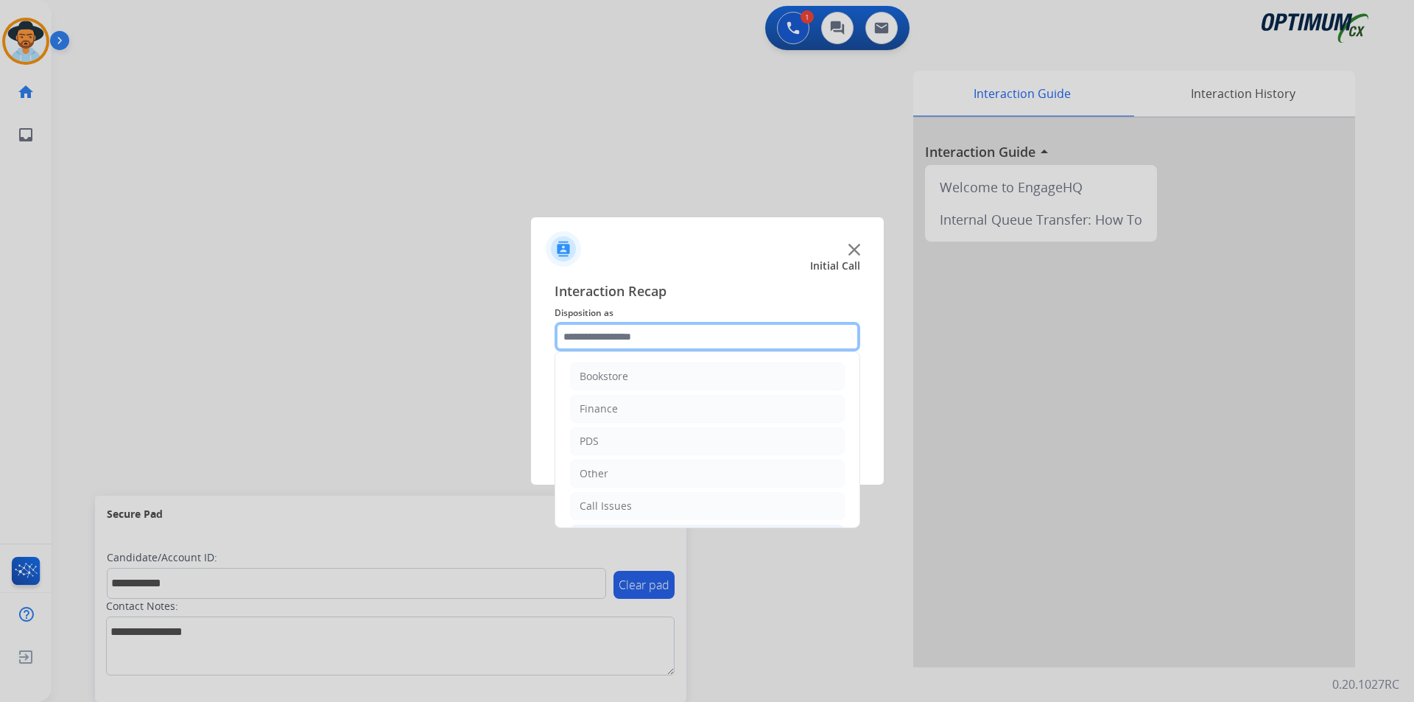
scroll to position [100, 0]
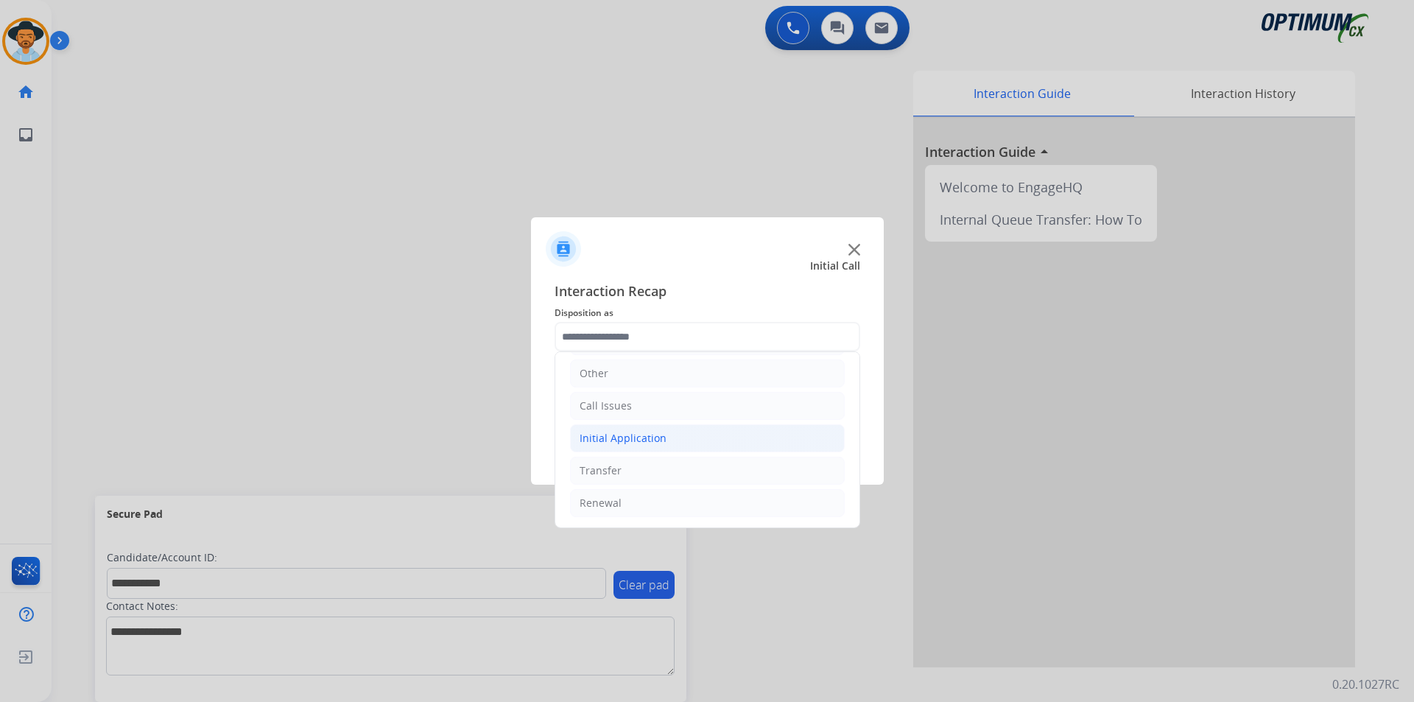
click at [746, 437] on li "Initial Application" at bounding box center [707, 438] width 275 height 28
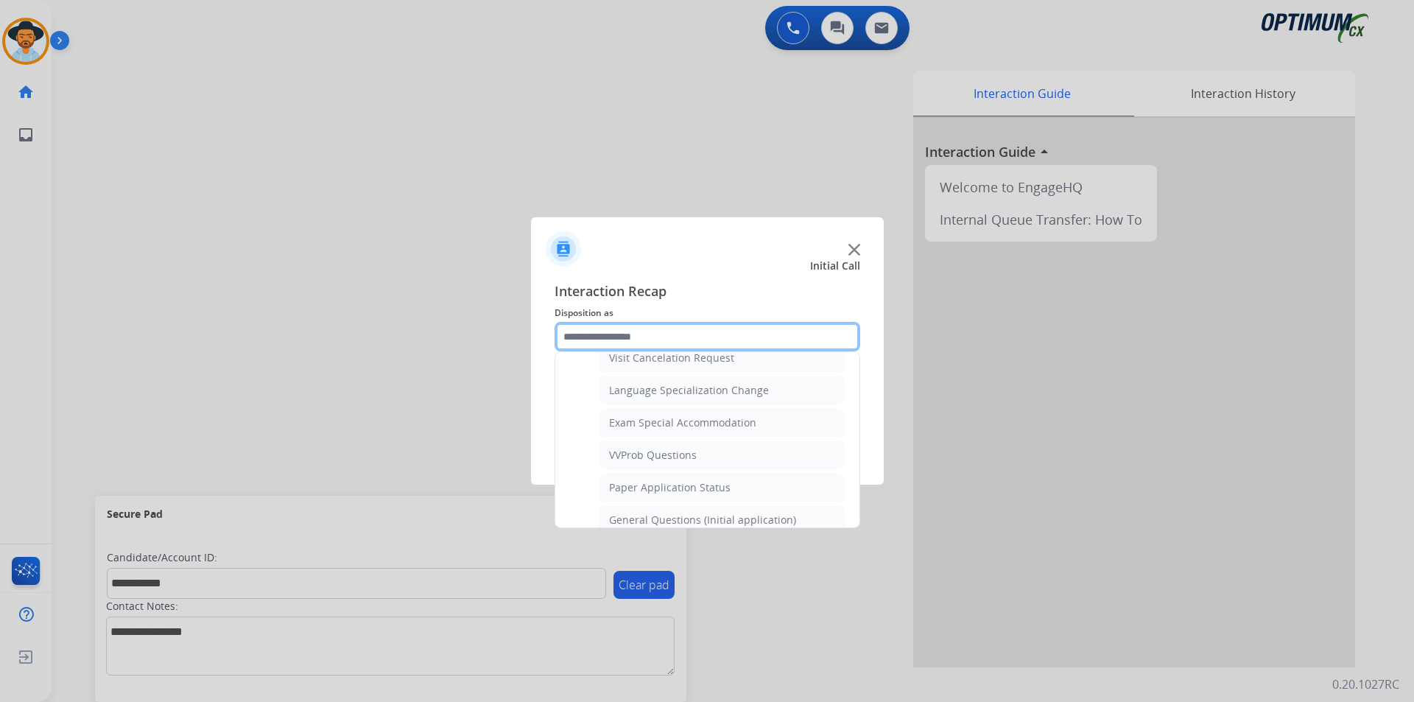
scroll to position [836, 0]
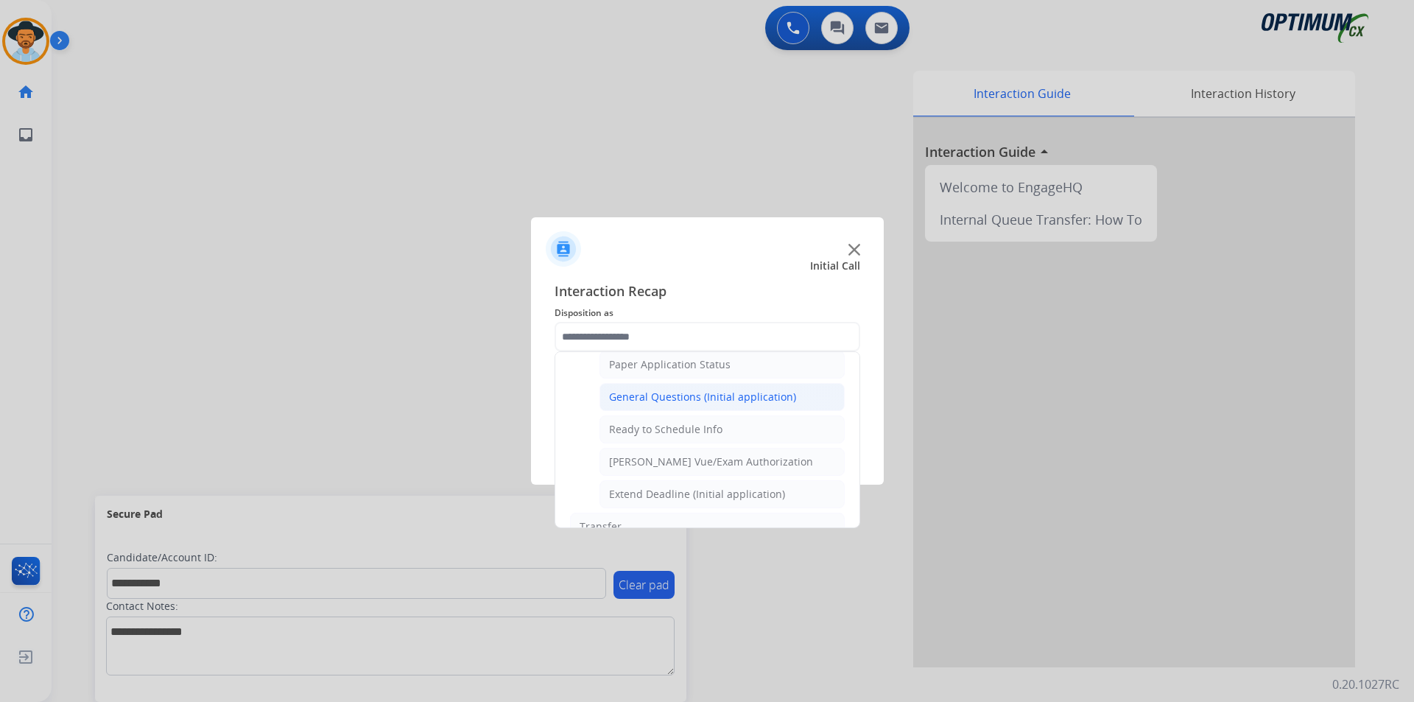
click at [752, 404] on div "General Questions (Initial application)" at bounding box center [702, 396] width 187 height 15
type input "**********"
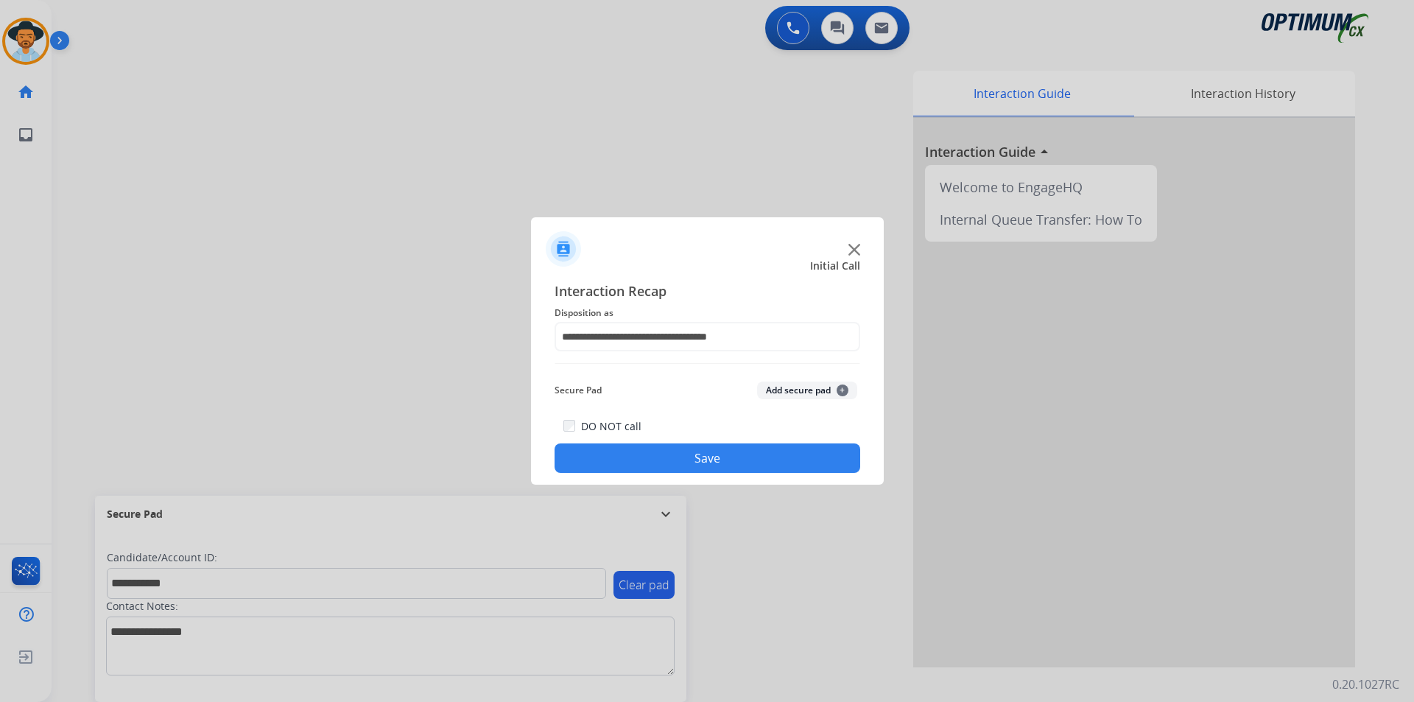
click at [700, 456] on button "Save" at bounding box center [707, 457] width 306 height 29
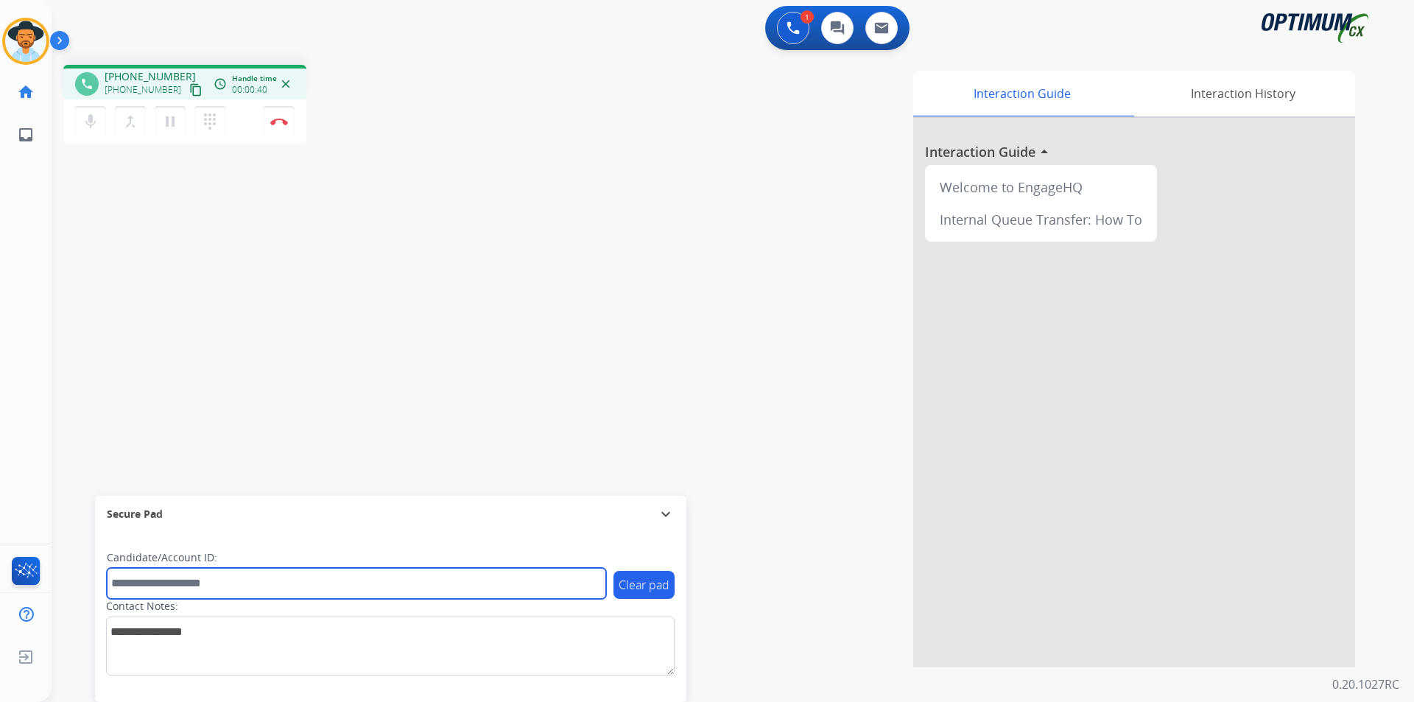
click at [413, 575] on input "text" at bounding box center [356, 583] width 499 height 31
click at [424, 585] on input "text" at bounding box center [356, 583] width 499 height 31
type input "****"
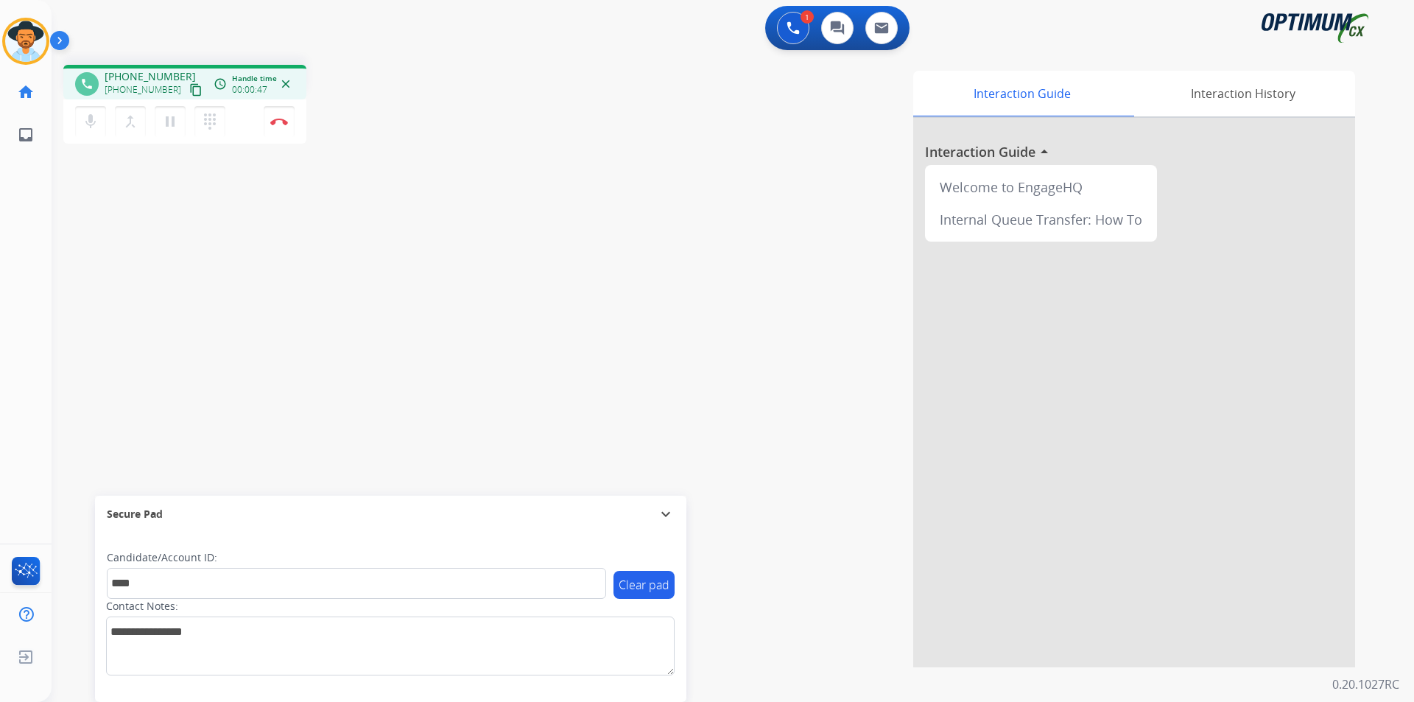
click at [140, 79] on span "[PHONE_NUMBER]" at bounding box center [150, 76] width 91 height 15
copy span "17343535548"
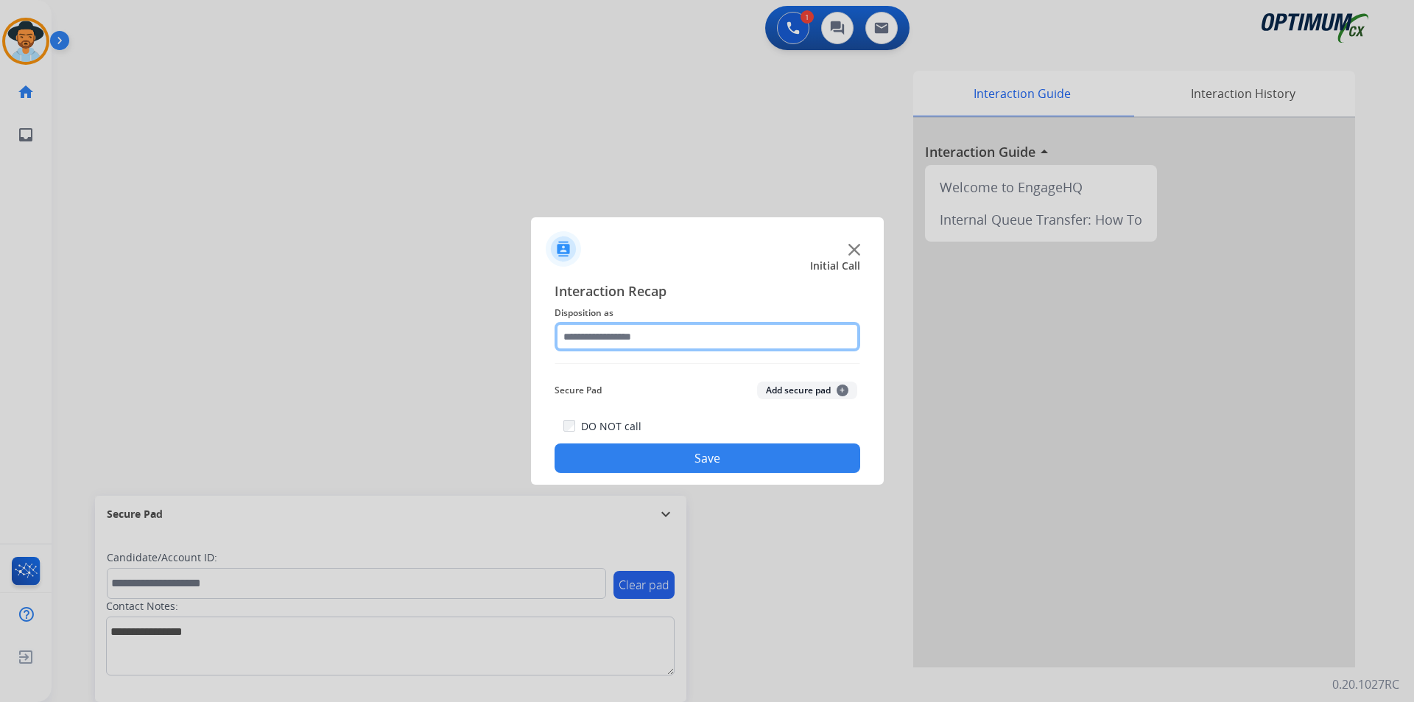
click at [768, 339] on input "text" at bounding box center [707, 336] width 306 height 29
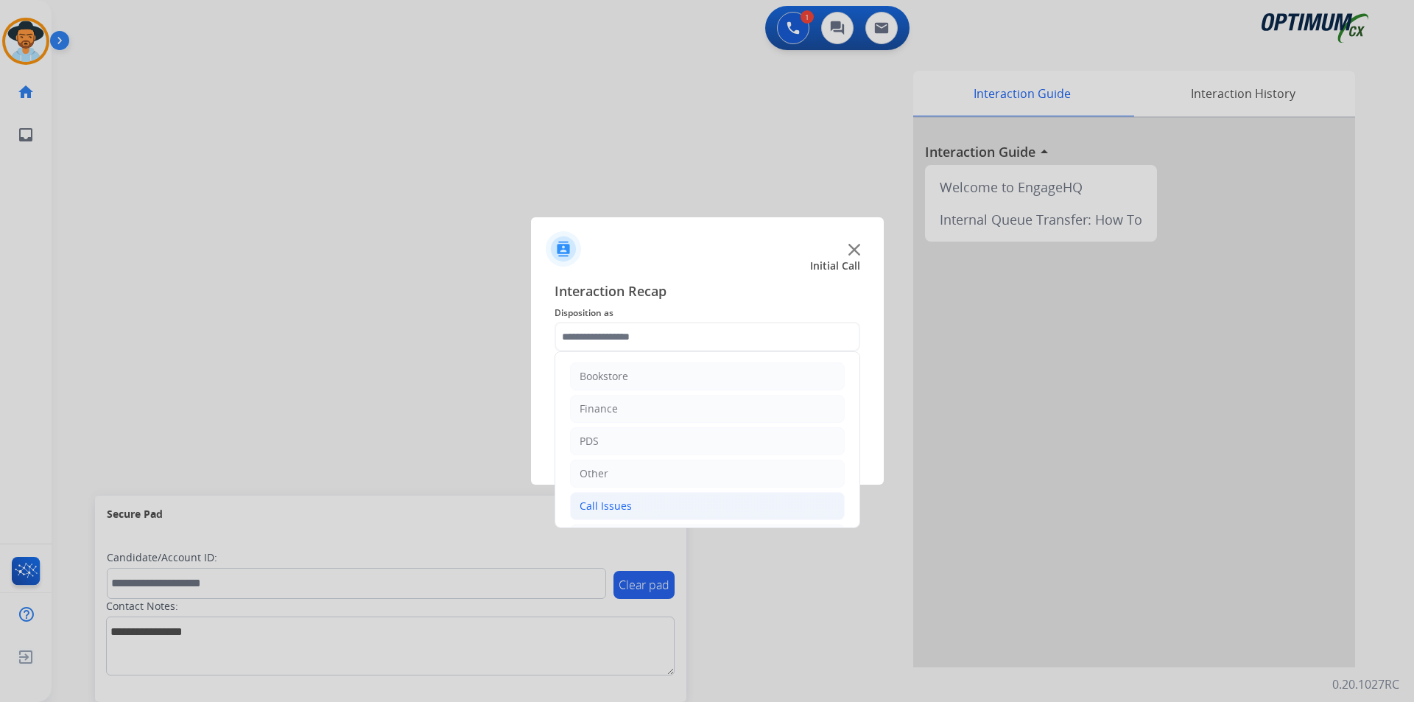
click at [682, 498] on li "Call Issues" at bounding box center [707, 506] width 275 height 28
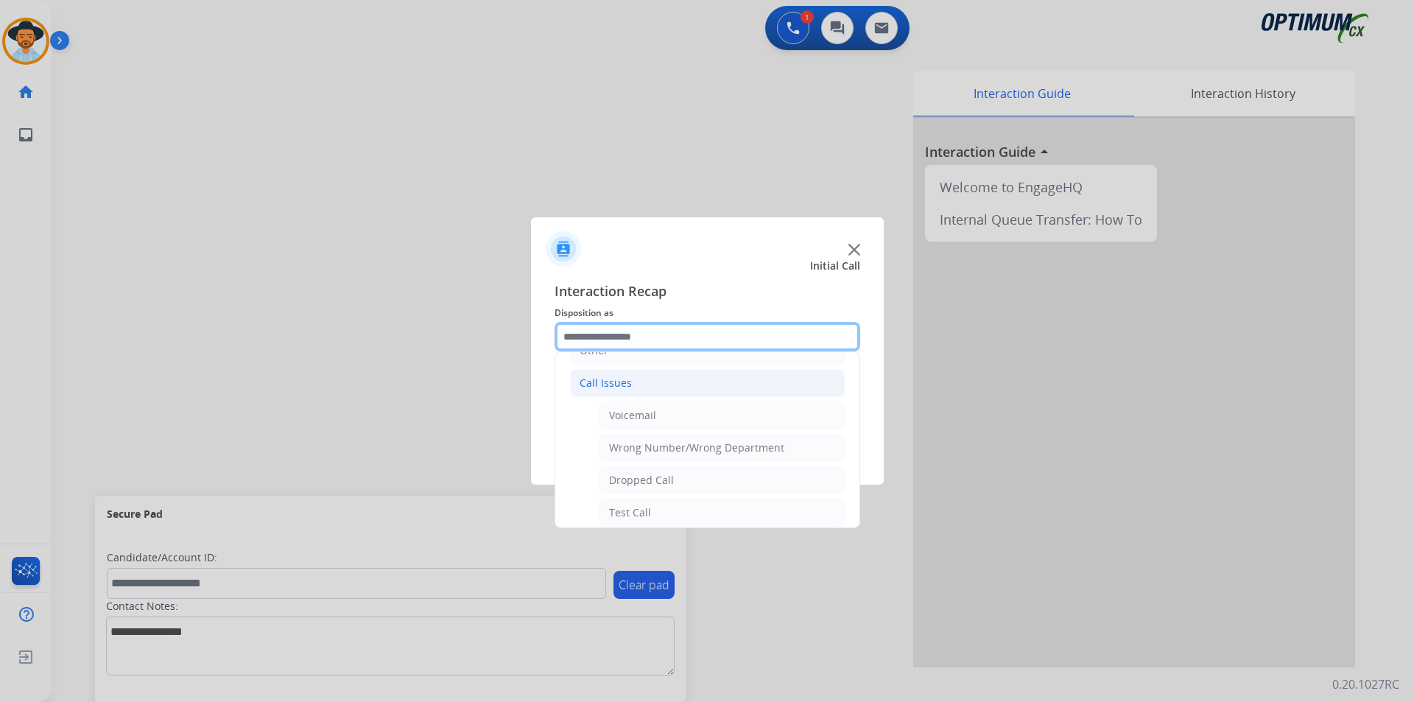
scroll to position [245, 0]
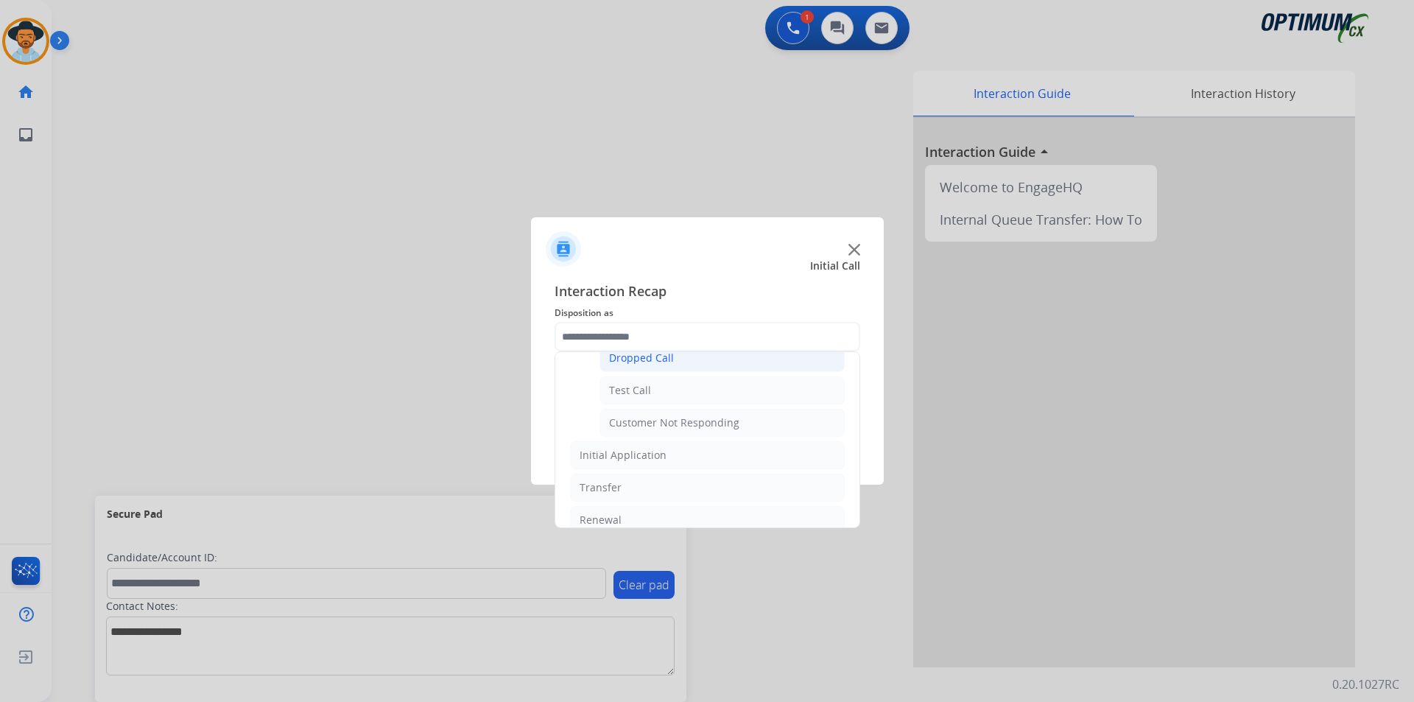
click at [688, 363] on li "Dropped Call" at bounding box center [721, 358] width 245 height 28
type input "**********"
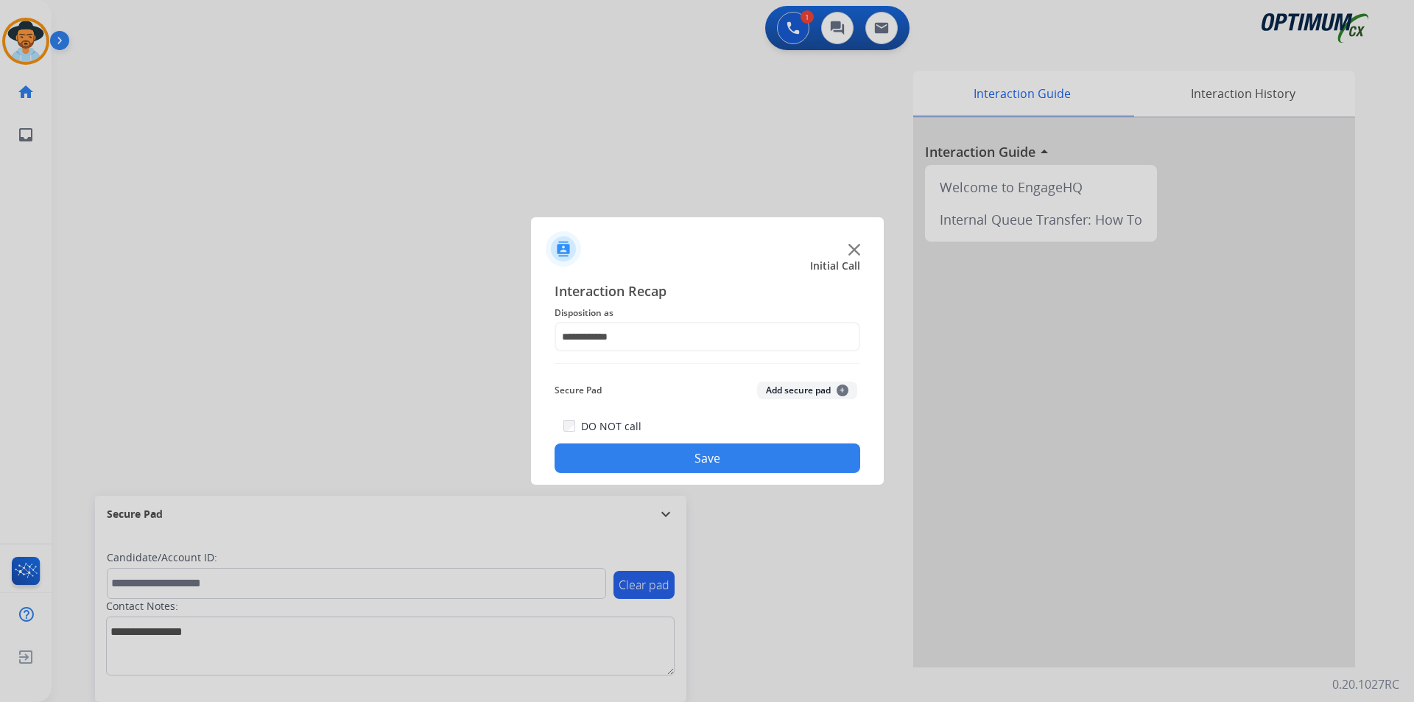
click at [655, 456] on button "Save" at bounding box center [707, 457] width 306 height 29
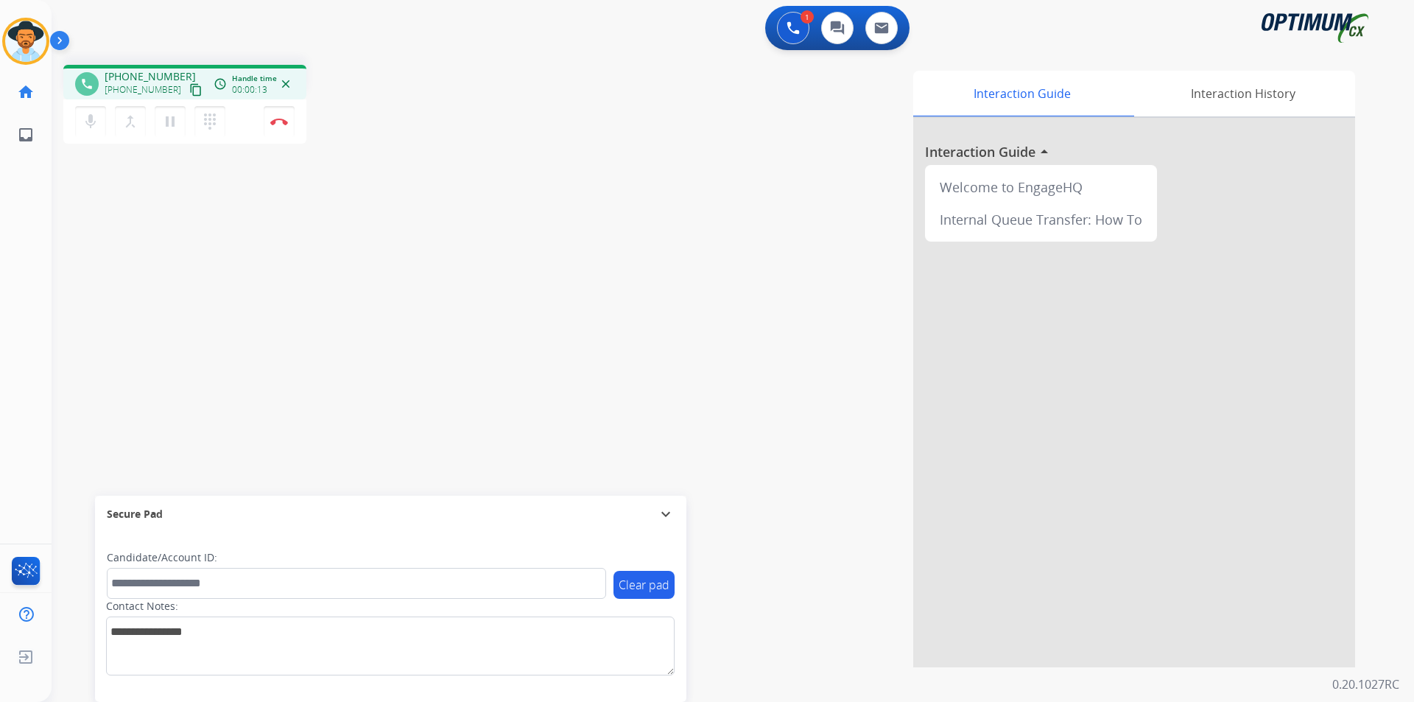
click at [147, 74] on span "[PHONE_NUMBER]" at bounding box center [150, 76] width 91 height 15
copy span "18038049826"
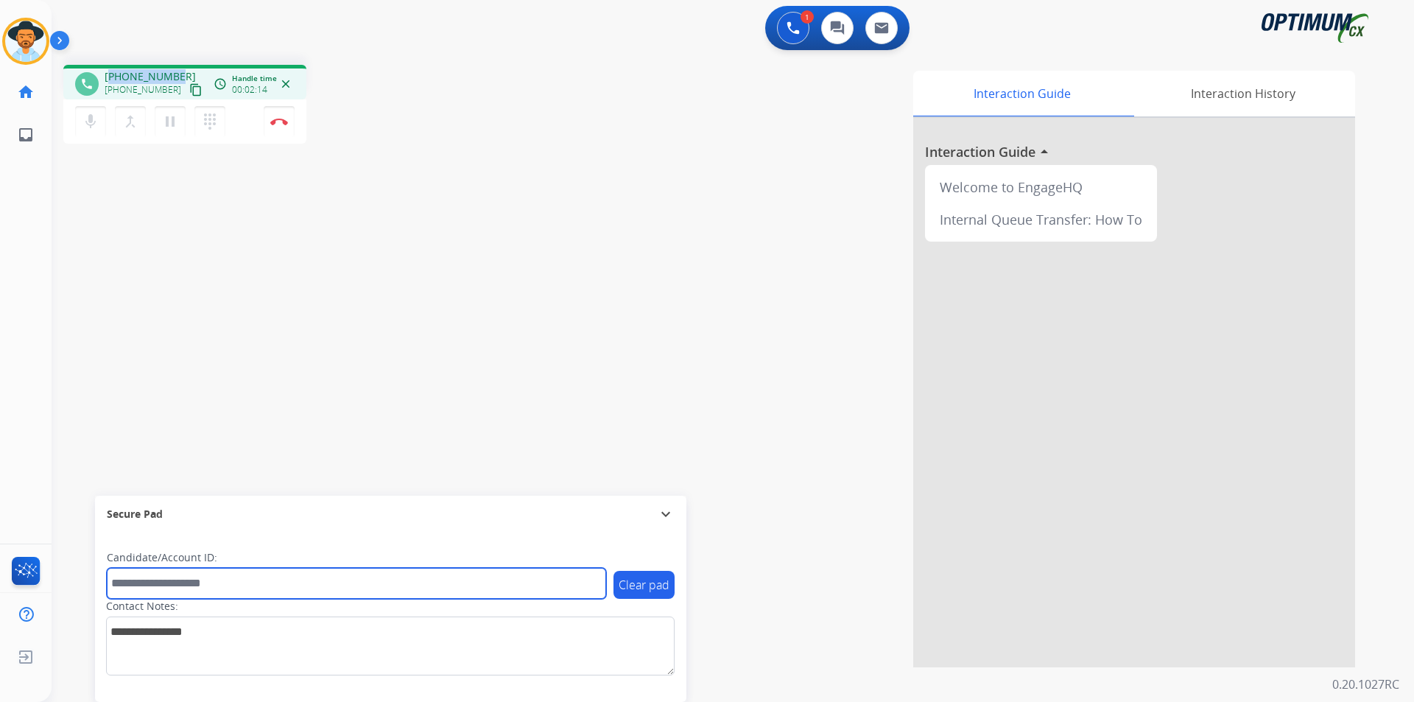
click at [479, 579] on input "text" at bounding box center [356, 583] width 499 height 31
drag, startPoint x: 291, startPoint y: 585, endPoint x: 101, endPoint y: 588, distance: 190.0
click at [101, 588] on div "**********" at bounding box center [390, 616] width 591 height 169
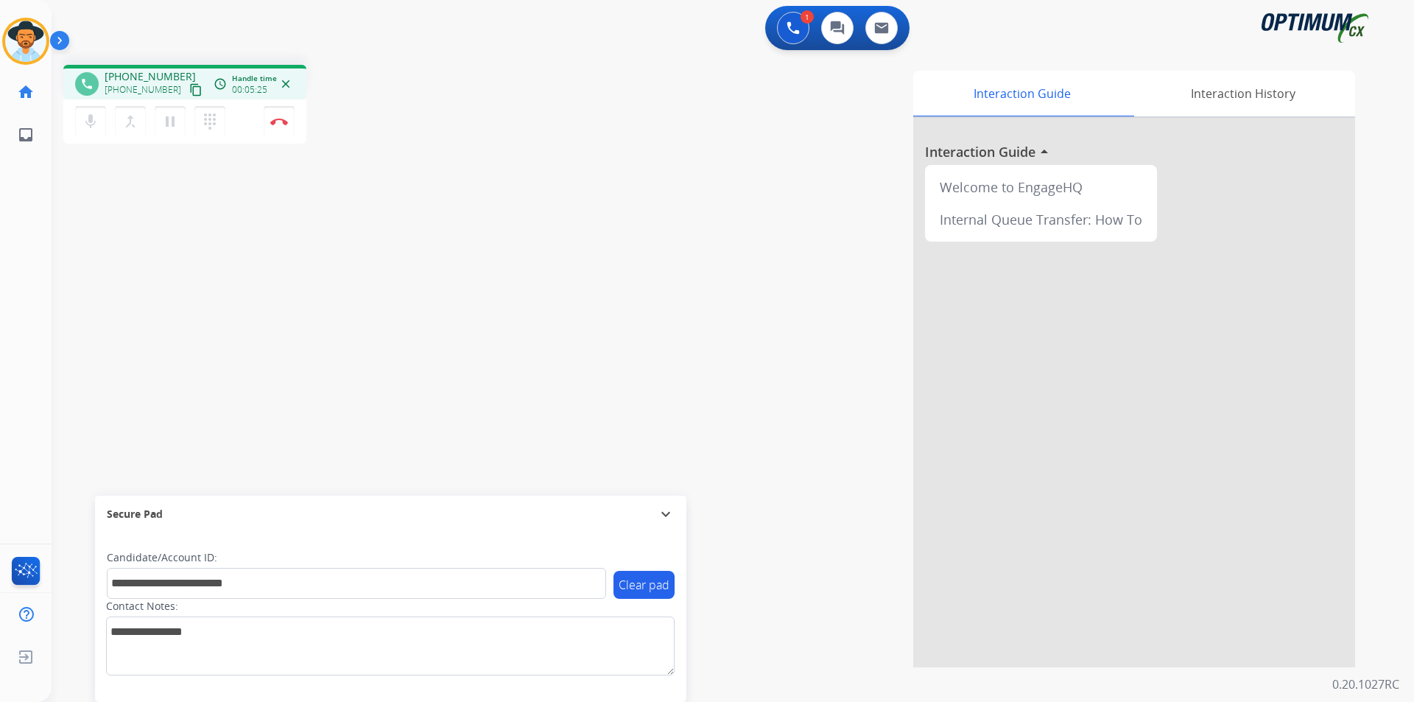
click at [151, 77] on span "[PHONE_NUMBER]" at bounding box center [150, 76] width 91 height 15
copy span "18038049826"
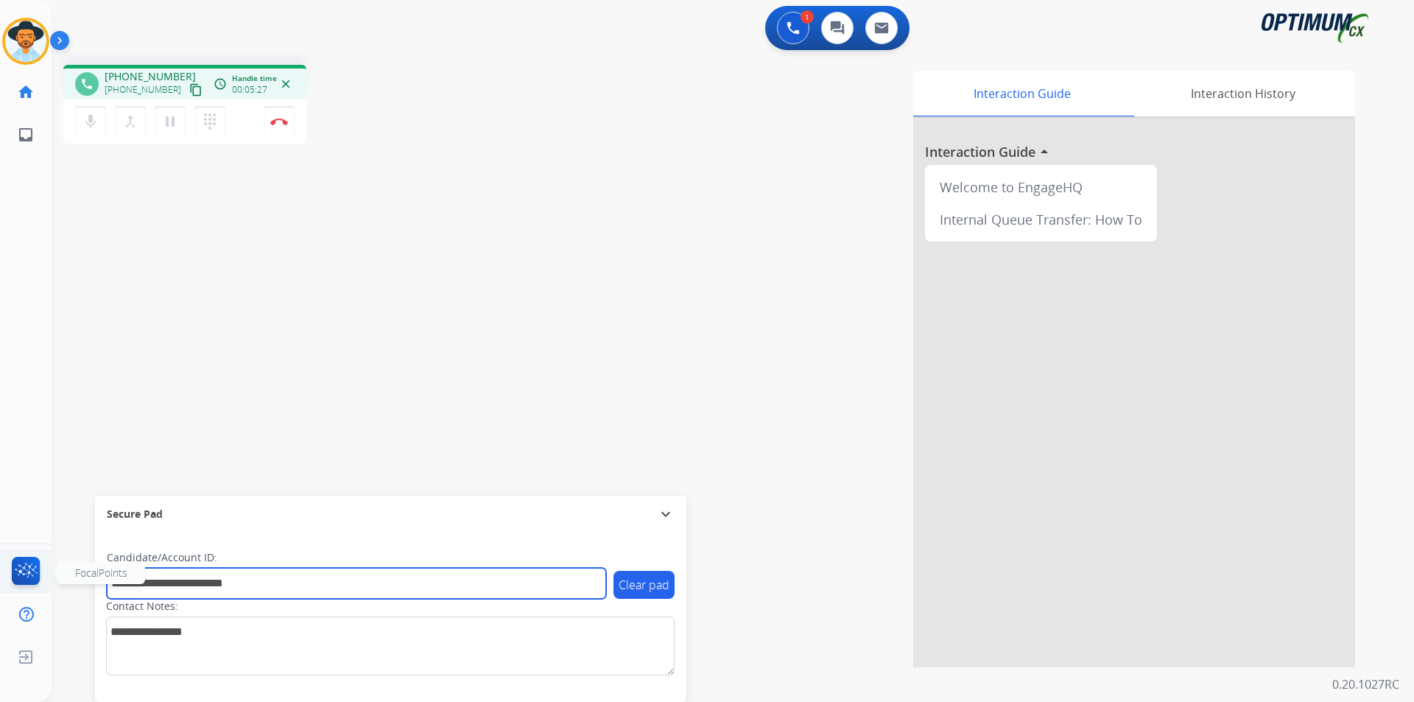
drag, startPoint x: 301, startPoint y: 582, endPoint x: 18, endPoint y: 577, distance: 282.8
click at [18, 577] on div "Outbound call Quit Outbound call Quit Schedule interaction + Add to my list Cus…" at bounding box center [707, 351] width 1414 height 702
paste input "text"
type input "**********"
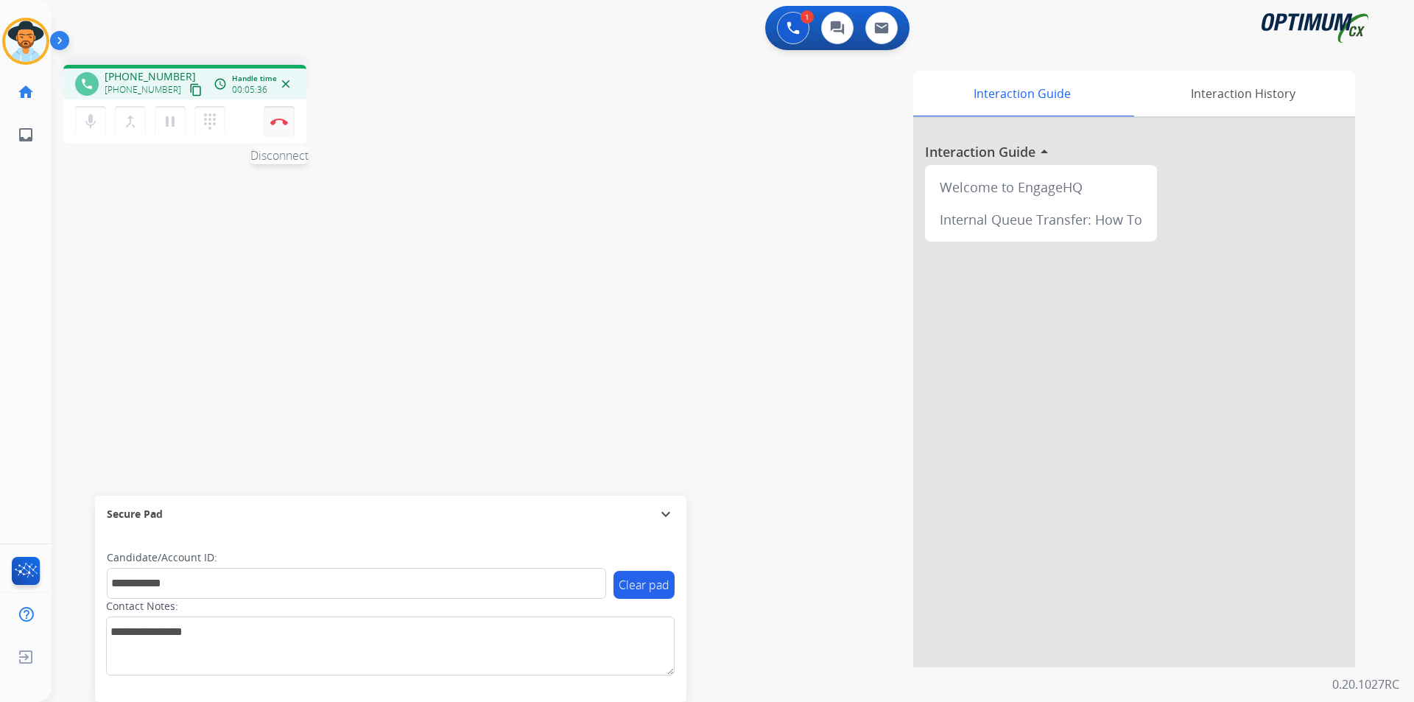
click at [280, 126] on button "Disconnect" at bounding box center [279, 121] width 31 height 31
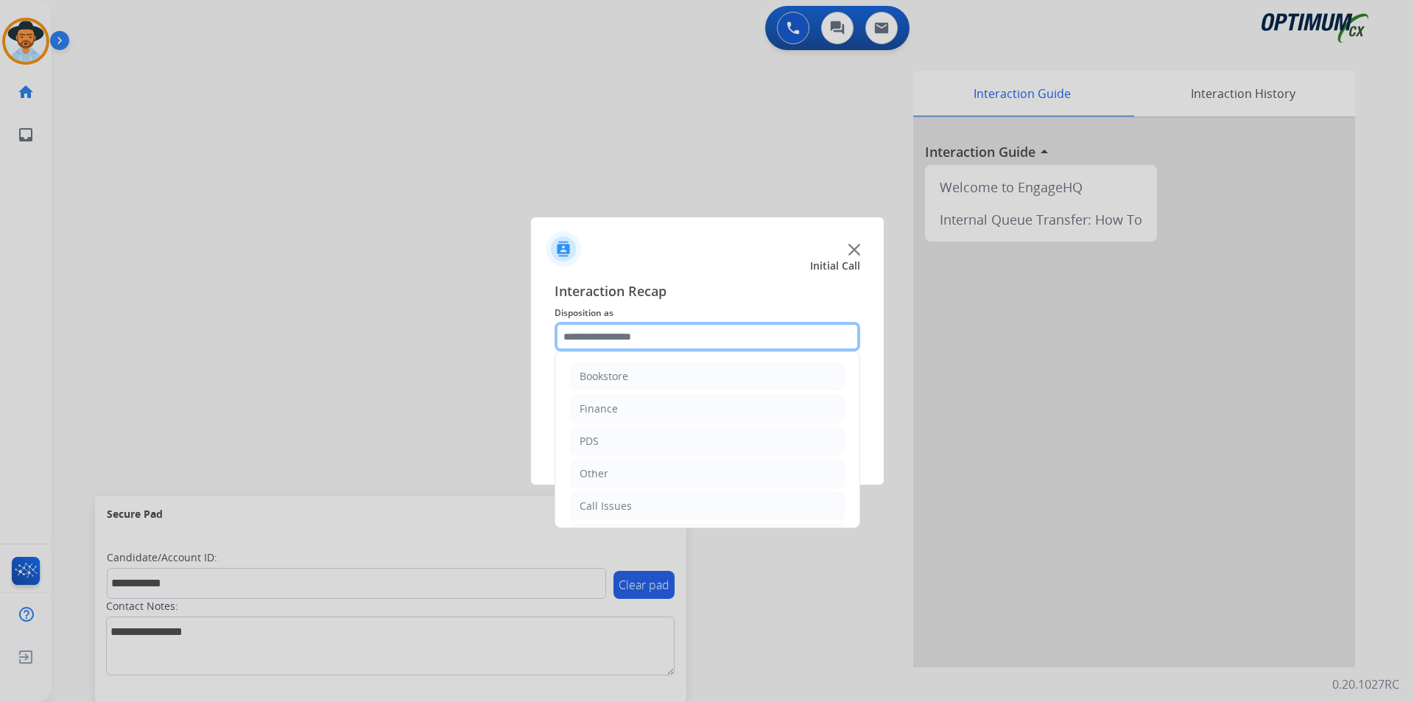
click at [674, 327] on input "text" at bounding box center [707, 336] width 306 height 29
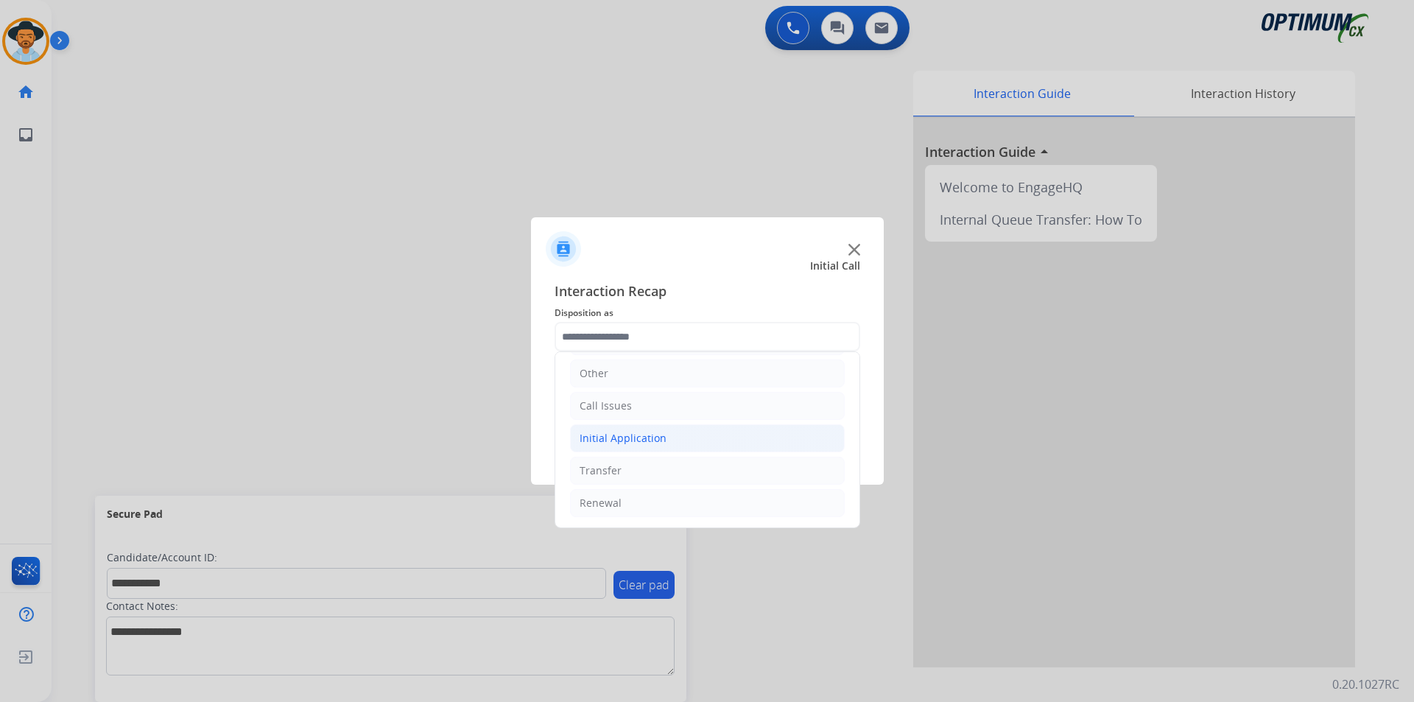
click at [628, 439] on div "Initial Application" at bounding box center [622, 438] width 87 height 15
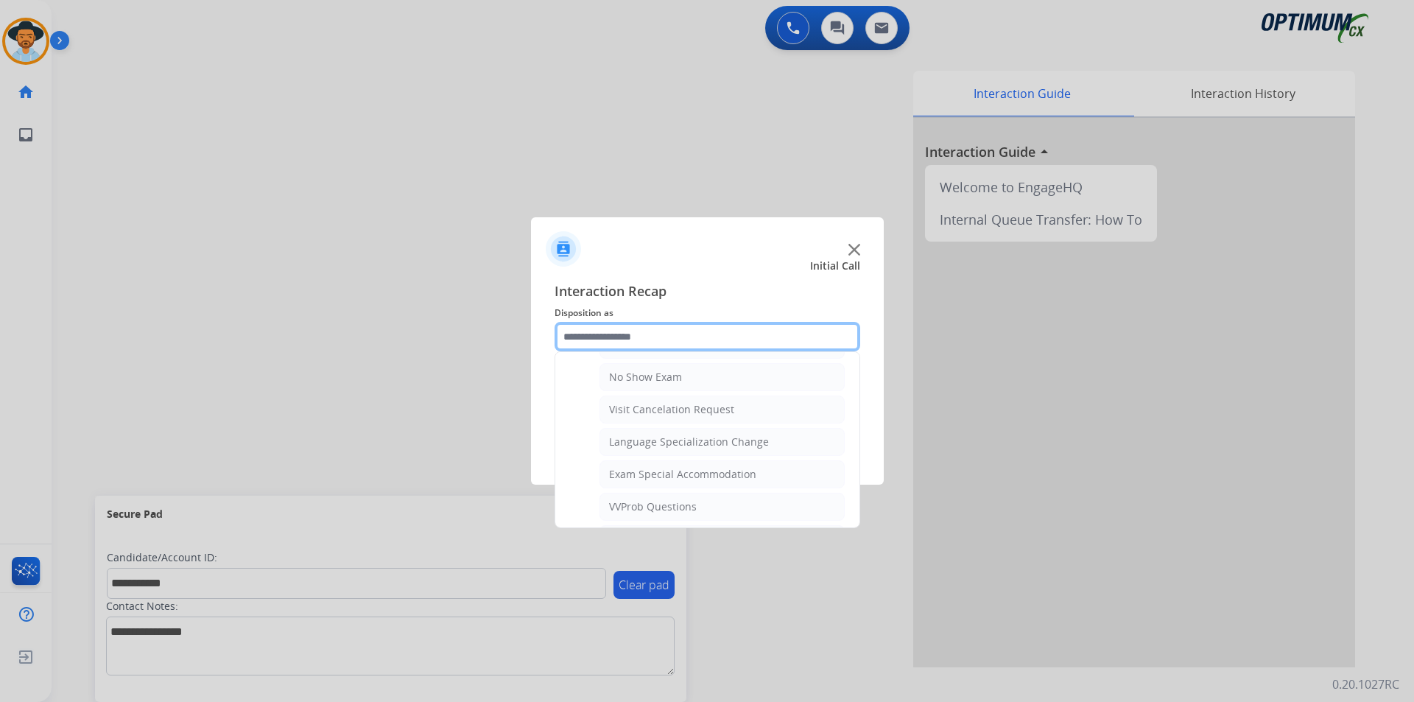
scroll to position [784, 0]
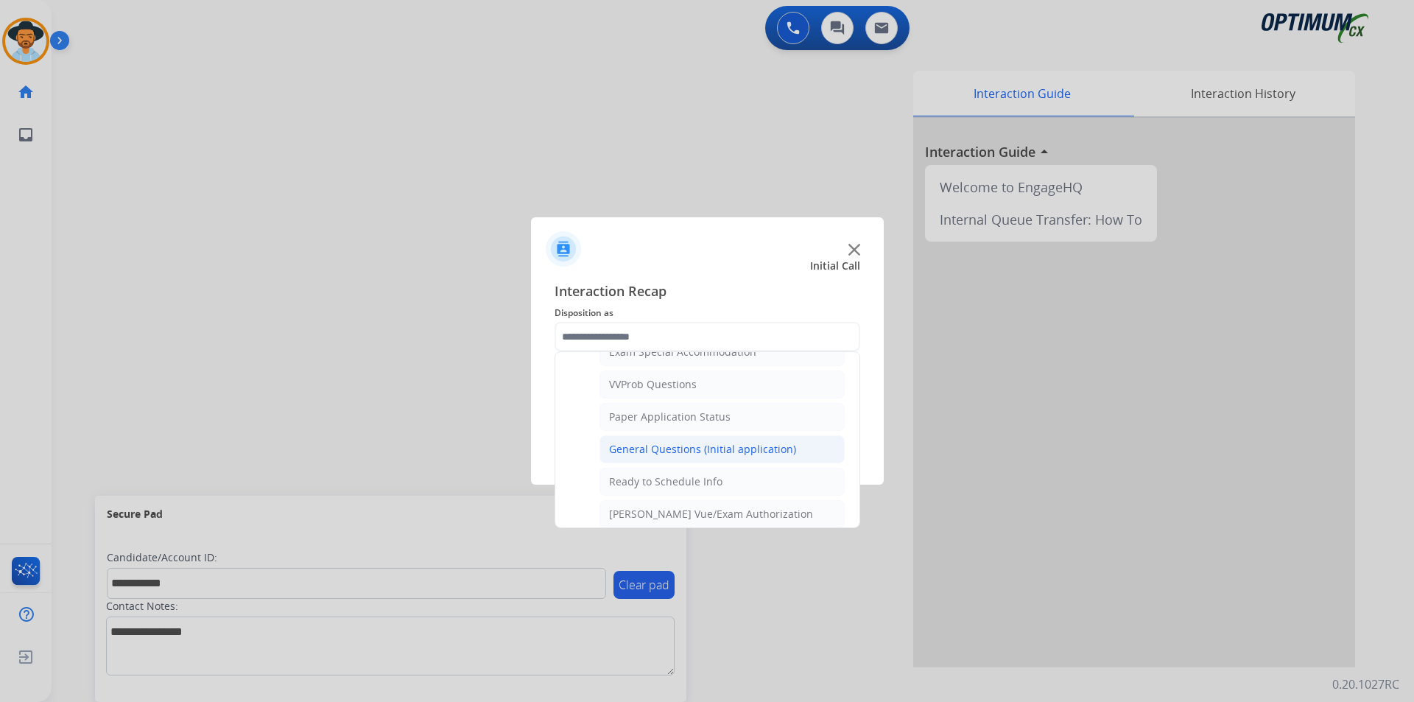
click at [677, 456] on div "General Questions (Initial application)" at bounding box center [702, 449] width 187 height 15
type input "**********"
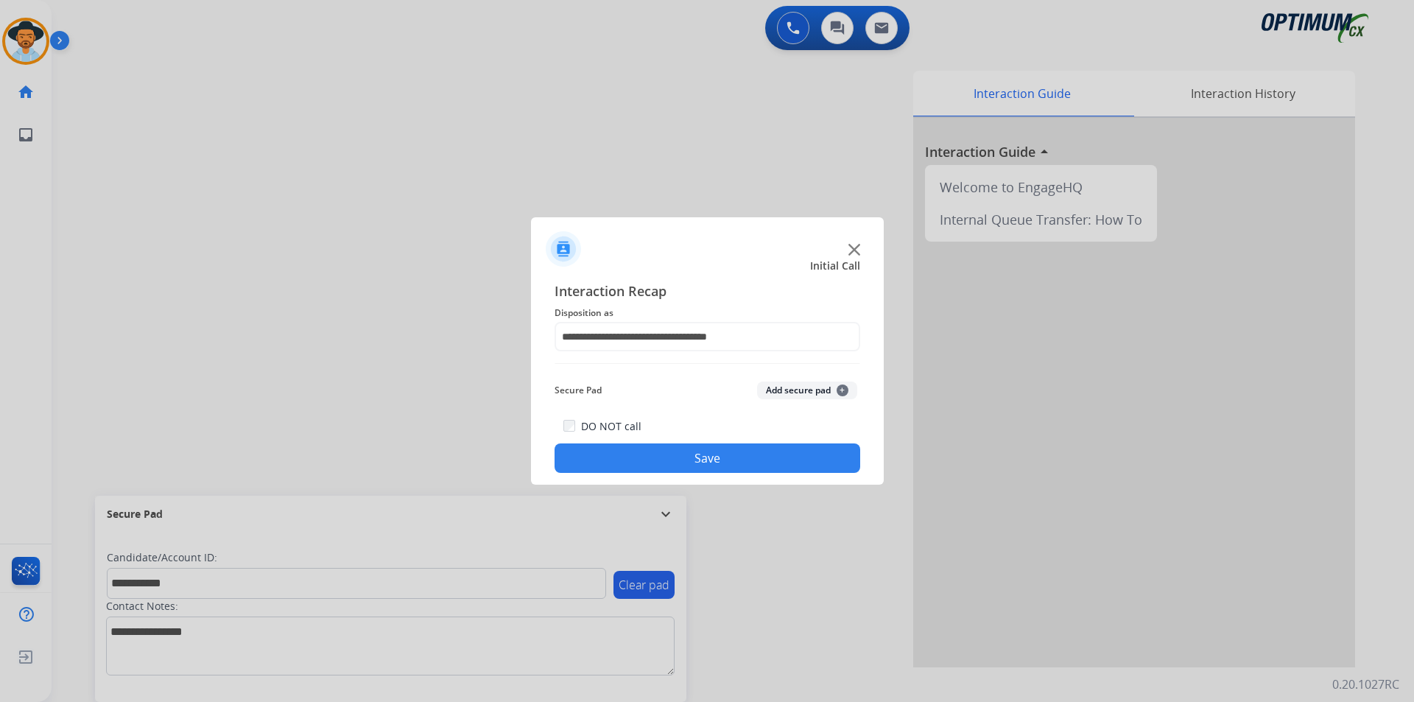
click at [654, 461] on button "Save" at bounding box center [707, 457] width 306 height 29
